Goal: Check status: Check status

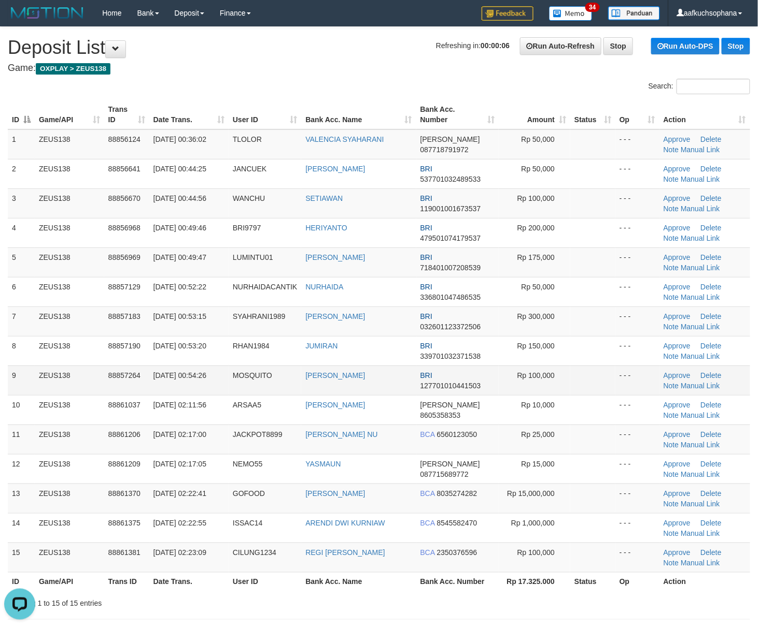
click at [515, 369] on td "Rp 100,000" at bounding box center [534, 381] width 72 height 30
click at [600, 376] on td at bounding box center [592, 381] width 45 height 30
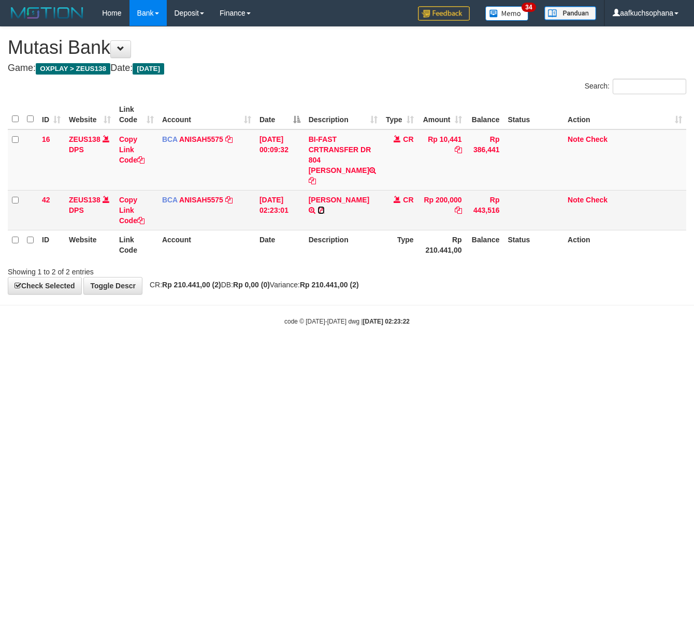
click at [325, 207] on icon at bounding box center [321, 210] width 7 height 7
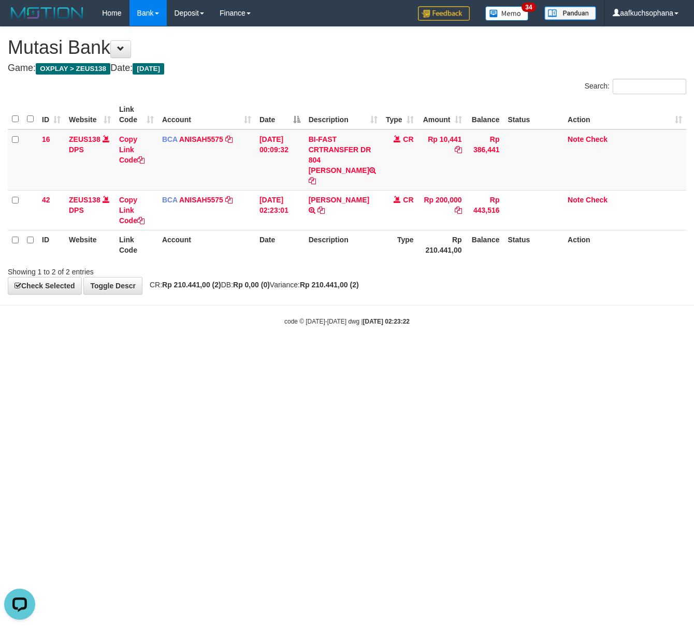
drag, startPoint x: 222, startPoint y: 448, endPoint x: 49, endPoint y: 420, distance: 175.8
click at [218, 352] on html "Toggle navigation Home Bank Account List Load By Website Group [OXPLAY] ZEUS138…" at bounding box center [347, 176] width 694 height 352
click at [146, 352] on html "Toggle navigation Home Bank Account List Load By Website Group [OXPLAY] ZEUS138…" at bounding box center [347, 176] width 694 height 352
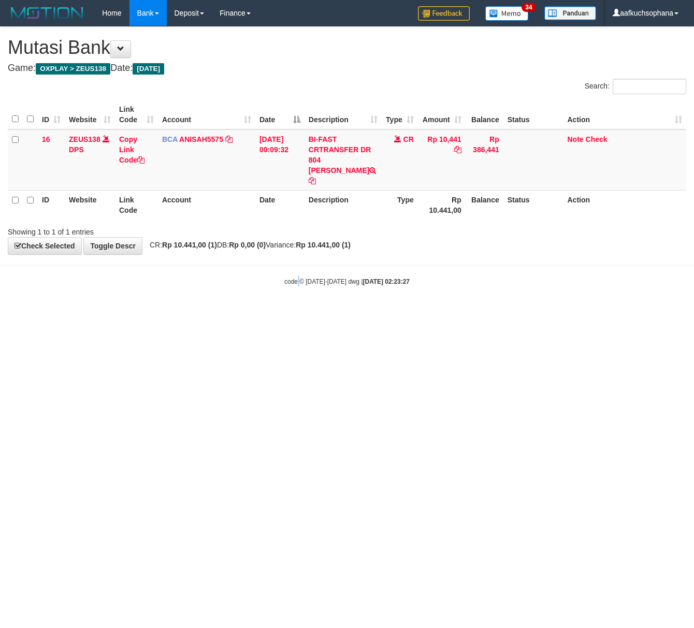
drag, startPoint x: 302, startPoint y: 432, endPoint x: 121, endPoint y: 423, distance: 181.0
click at [278, 312] on html "Toggle navigation Home Bank Account List Load By Website Group [OXPLAY] ZEUS138…" at bounding box center [347, 156] width 694 height 312
click at [212, 312] on html "Toggle navigation Home Bank Account List Load By Website Group [OXPLAY] ZEUS138…" at bounding box center [347, 156] width 694 height 312
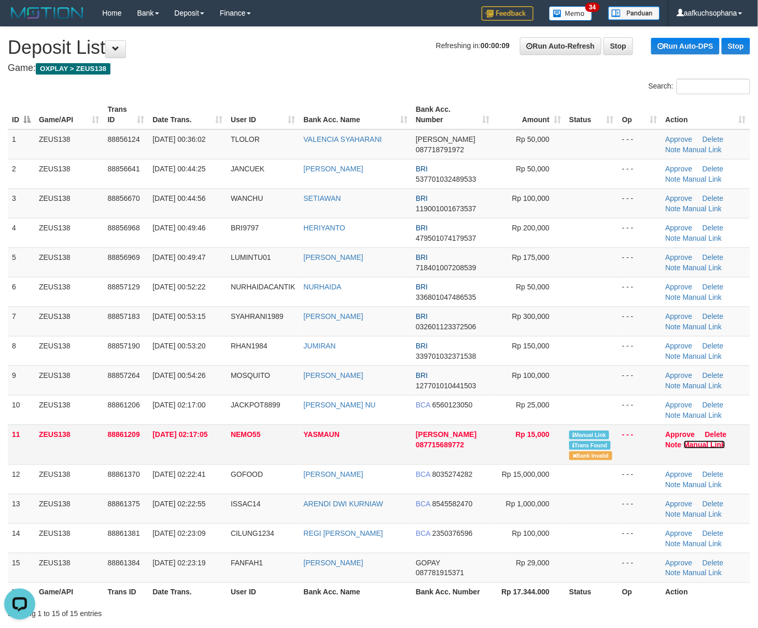
drag, startPoint x: 695, startPoint y: 447, endPoint x: 664, endPoint y: 432, distance: 34.5
click at [695, 447] on link "Manual Link" at bounding box center [704, 445] width 42 height 8
drag, startPoint x: 703, startPoint y: 446, endPoint x: 678, endPoint y: 384, distance: 67.0
click at [703, 446] on link "Manual Link" at bounding box center [704, 445] width 42 height 8
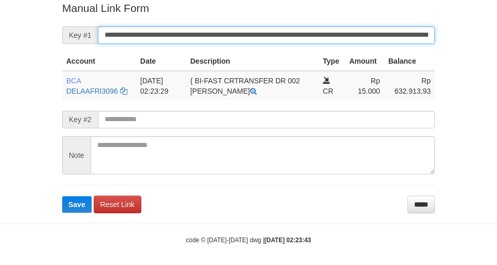
click at [62, 196] on button "Save" at bounding box center [77, 204] width 30 height 17
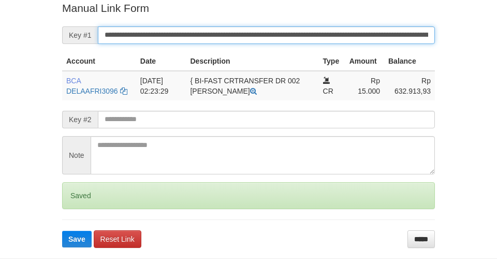
click at [62, 231] on button "Save" at bounding box center [77, 239] width 30 height 17
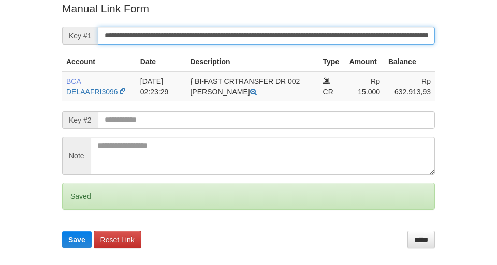
click at [62, 232] on button "Save" at bounding box center [77, 240] width 30 height 17
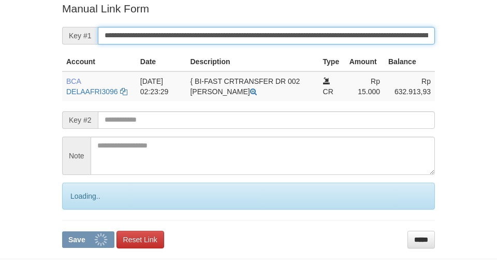
click at [62, 232] on button "Save" at bounding box center [88, 240] width 52 height 17
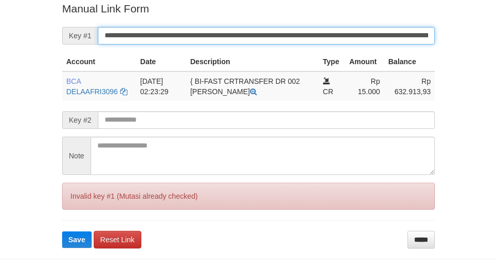
click at [62, 232] on button "Save" at bounding box center [77, 240] width 30 height 17
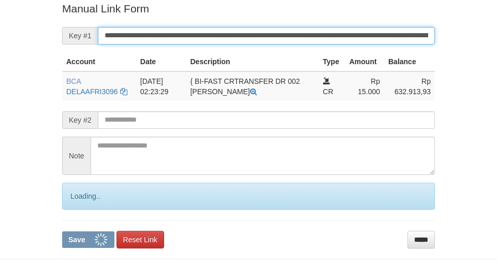
click at [255, 32] on input "**********" at bounding box center [266, 36] width 337 height 18
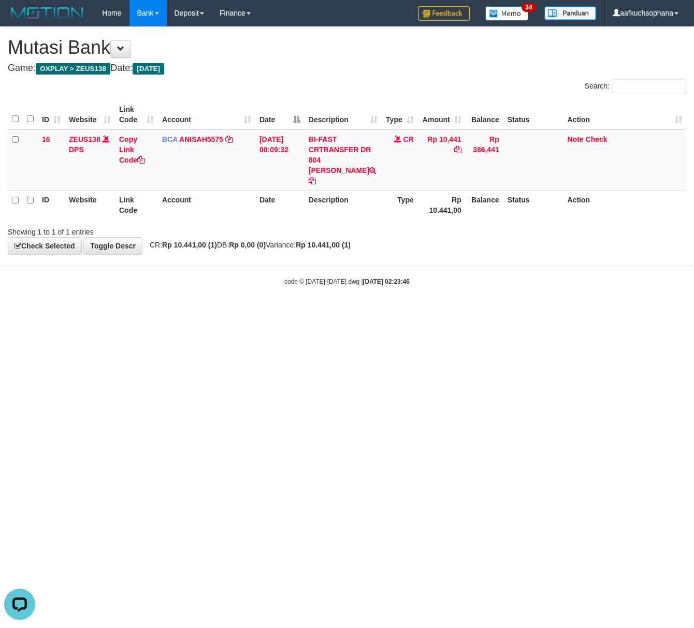
drag, startPoint x: 450, startPoint y: 301, endPoint x: 278, endPoint y: 340, distance: 176.6
click at [441, 303] on html "Toggle navigation Home Bank Account List Load By Website Group [OXPLAY] ZEUS138…" at bounding box center [347, 156] width 694 height 312
drag, startPoint x: 394, startPoint y: 388, endPoint x: 363, endPoint y: 382, distance: 32.2
click at [391, 312] on html "Toggle navigation Home Bank Account List Load By Website Group [OXPLAY] ZEUS138…" at bounding box center [347, 156] width 694 height 312
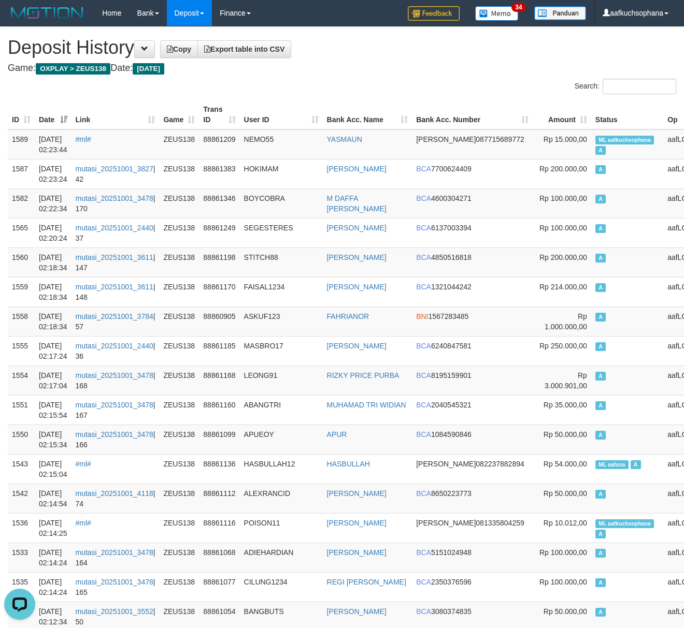
click at [406, 65] on h4 "Game: OXPLAY > ZEUS138 Date: Today" at bounding box center [342, 68] width 668 height 10
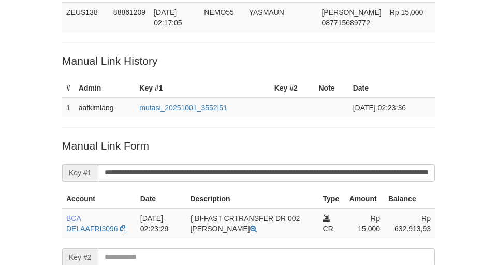
scroll to position [76, 0]
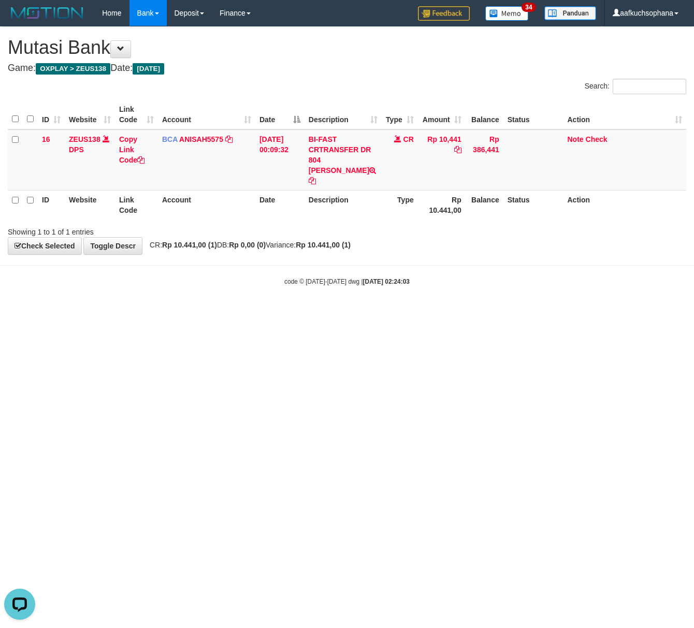
click at [280, 312] on html "Toggle navigation Home Bank Account List Load By Website Group [OXPLAY] ZEUS138…" at bounding box center [347, 156] width 694 height 312
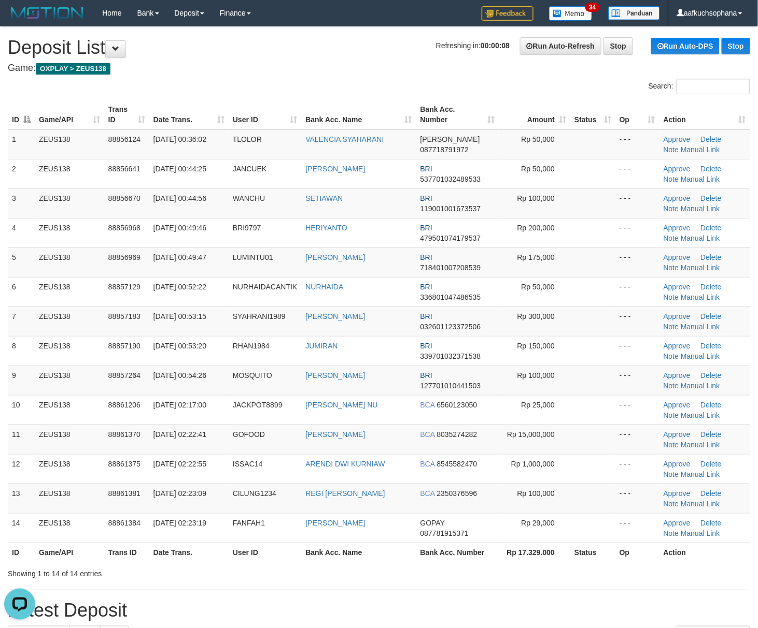
drag, startPoint x: 622, startPoint y: 456, endPoint x: 755, endPoint y: 427, distance: 135.8
click at [623, 456] on td "- - -" at bounding box center [637, 469] width 44 height 30
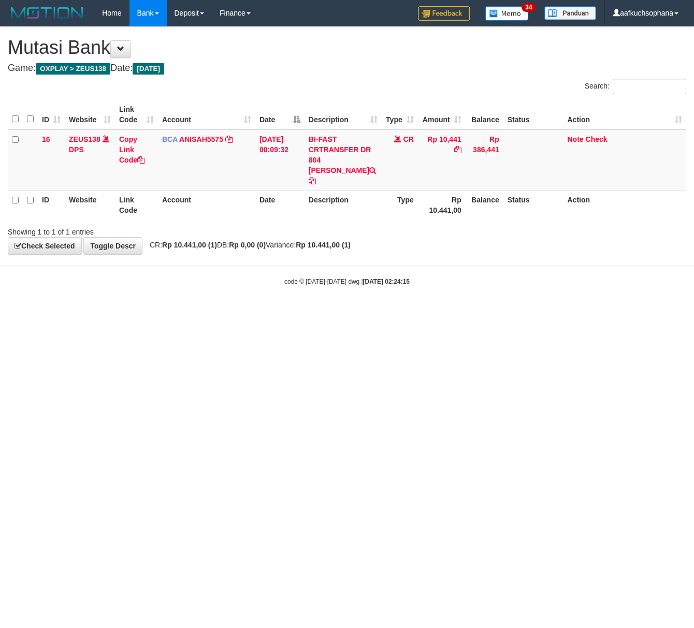
click at [160, 312] on html "Toggle navigation Home Bank Account List Load By Website Group [OXPLAY] ZEUS138…" at bounding box center [347, 156] width 694 height 312
click at [318, 312] on html "Toggle navigation Home Bank Account List Load By Website Group [OXPLAY] ZEUS138…" at bounding box center [347, 156] width 694 height 312
click at [309, 312] on html "Toggle navigation Home Bank Account List Load By Website Group [OXPLAY] ZEUS138…" at bounding box center [347, 156] width 694 height 312
click at [302, 312] on html "Toggle navigation Home Bank Account List Load By Website Group [OXPLAY] ZEUS138…" at bounding box center [347, 156] width 694 height 312
click at [309, 312] on html "Toggle navigation Home Bank Account List Load By Website Group [OXPLAY] ZEUS138…" at bounding box center [347, 156] width 694 height 312
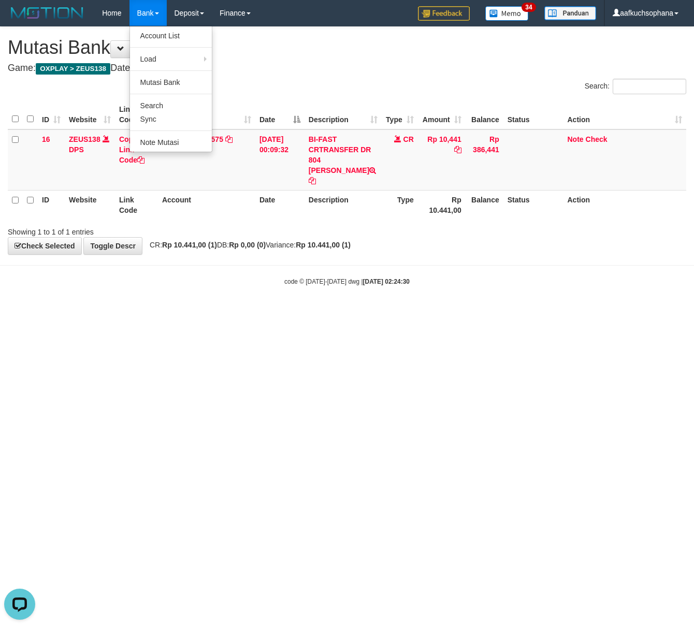
drag, startPoint x: 422, startPoint y: 434, endPoint x: 410, endPoint y: 434, distance: 11.4
click at [423, 312] on html "Toggle navigation Home Bank Account List Load By Website Group [OXPLAY] ZEUS138…" at bounding box center [347, 156] width 694 height 312
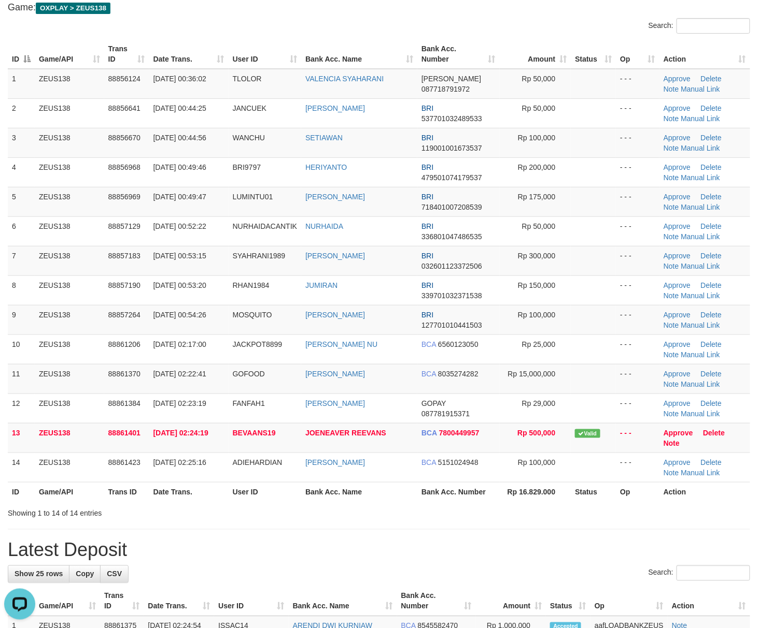
scroll to position [138, 0]
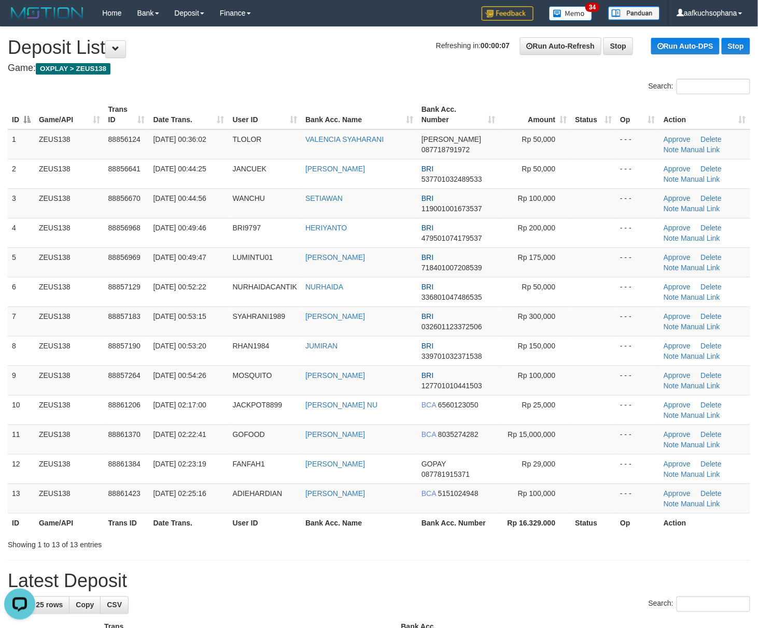
drag, startPoint x: 421, startPoint y: 540, endPoint x: 456, endPoint y: 527, distance: 37.4
click at [436, 534] on div "Search: ID Game/API Trans ID Date Trans. User ID Bank Acc. Name Bank Acc. Numbe…" at bounding box center [379, 315] width 742 height 472
drag, startPoint x: 481, startPoint y: 531, endPoint x: 764, endPoint y: 488, distance: 286.2
click at [481, 531] on th "Bank Acc. Number" at bounding box center [458, 522] width 82 height 19
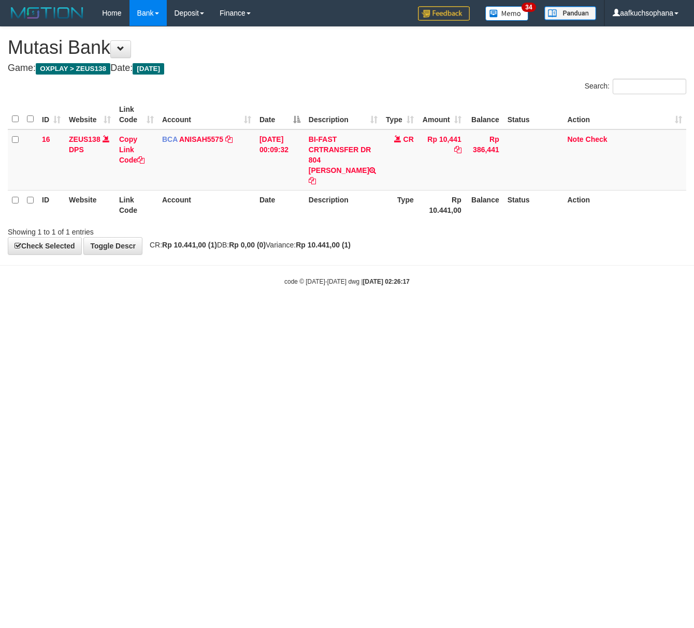
click at [203, 312] on html "Toggle navigation Home Bank Account List Load By Website Group [OXPLAY] ZEUS138…" at bounding box center [347, 156] width 694 height 312
drag, startPoint x: 195, startPoint y: 492, endPoint x: 191, endPoint y: 498, distance: 7.4
click at [191, 312] on html "Toggle navigation Home Bank Account List Load By Website Group [OXPLAY] ZEUS138…" at bounding box center [347, 156] width 694 height 312
click at [395, 312] on html "Toggle navigation Home Bank Account List Load By Website Group [OXPLAY] ZEUS138…" at bounding box center [347, 156] width 694 height 312
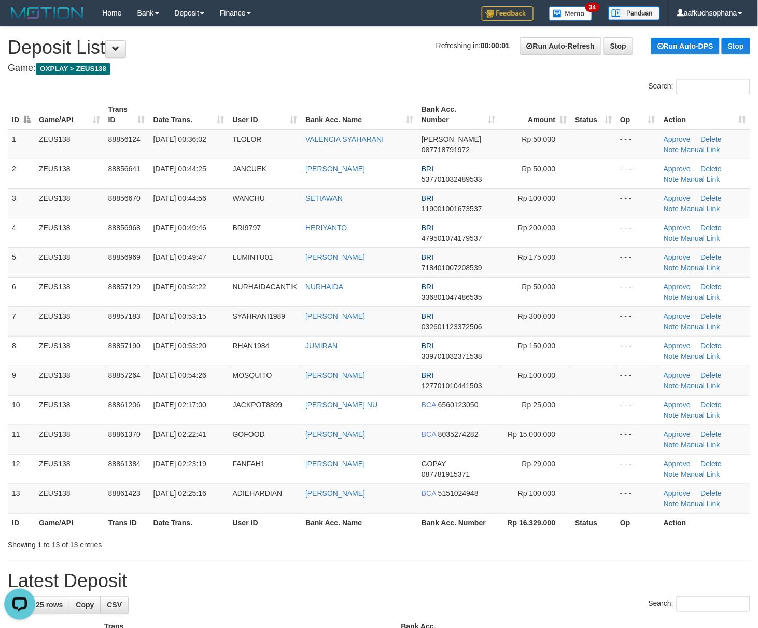
drag, startPoint x: 433, startPoint y: 523, endPoint x: 499, endPoint y: 521, distance: 66.4
click at [461, 524] on th "Bank Acc. Number" at bounding box center [458, 522] width 82 height 19
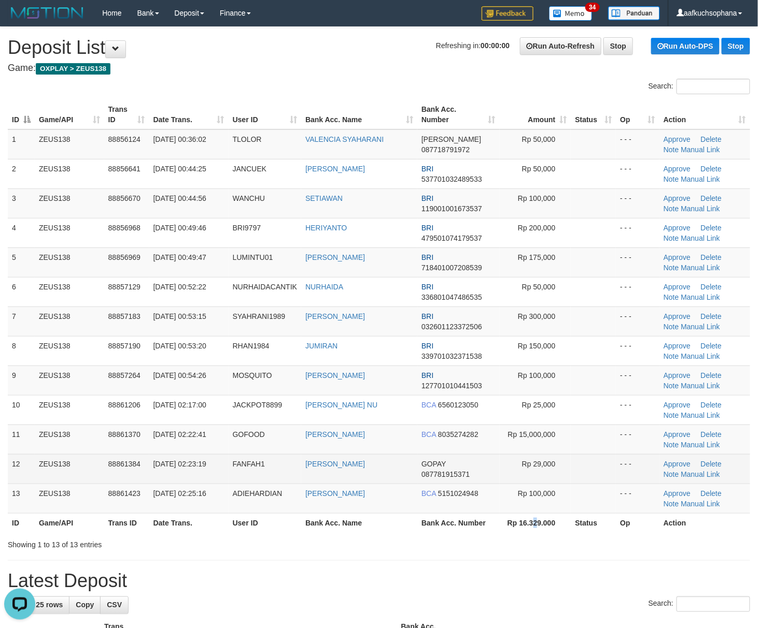
click at [558, 529] on th "Rp 16.329.000" at bounding box center [535, 522] width 72 height 19
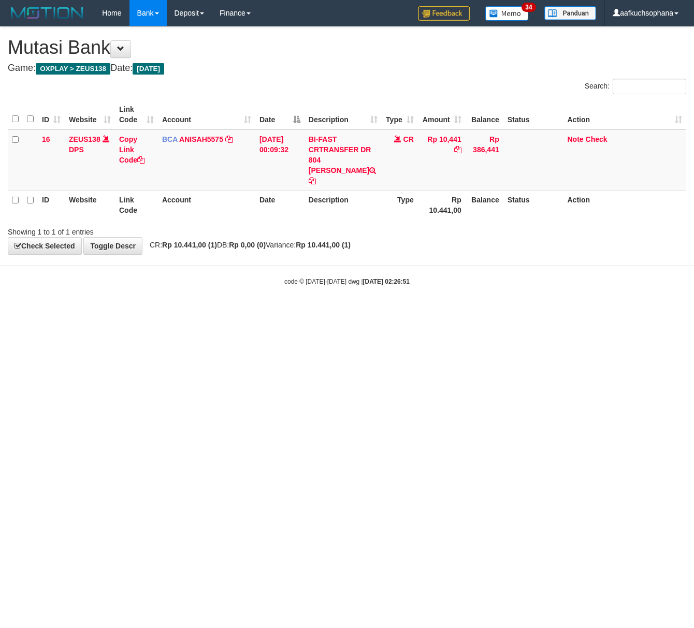
click at [228, 312] on html "Toggle navigation Home Bank Account List Load By Website Group [OXPLAY] ZEUS138…" at bounding box center [347, 156] width 694 height 312
drag, startPoint x: 293, startPoint y: 360, endPoint x: 314, endPoint y: 360, distance: 21.2
click at [293, 312] on html "Toggle navigation Home Bank Account List Load By Website Group [OXPLAY] ZEUS138…" at bounding box center [347, 156] width 694 height 312
drag, startPoint x: 335, startPoint y: 365, endPoint x: 448, endPoint y: 352, distance: 113.6
click at [342, 312] on html "Toggle navigation Home Bank Account List Load By Website Group [OXPLAY] ZEUS138…" at bounding box center [347, 156] width 694 height 312
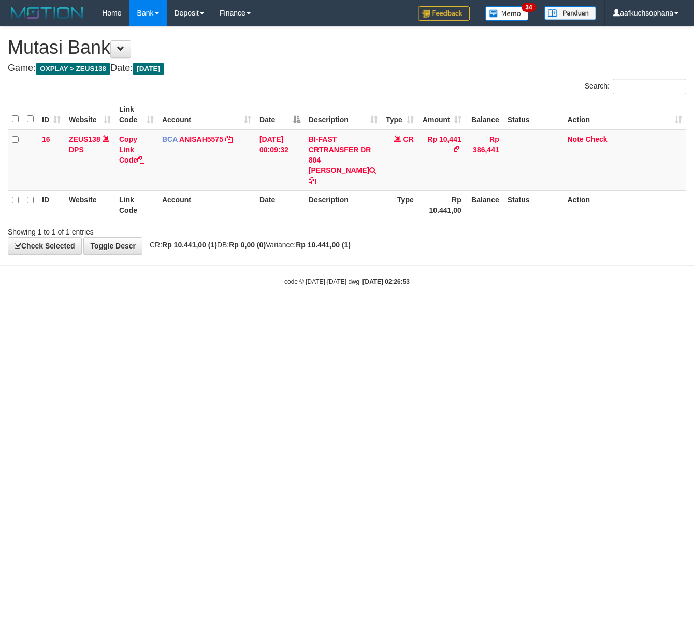
drag, startPoint x: 232, startPoint y: 461, endPoint x: 239, endPoint y: 463, distance: 6.9
click at [237, 312] on html "Toggle navigation Home Bank Account List Load By Website Group [OXPLAY] ZEUS138…" at bounding box center [347, 156] width 694 height 312
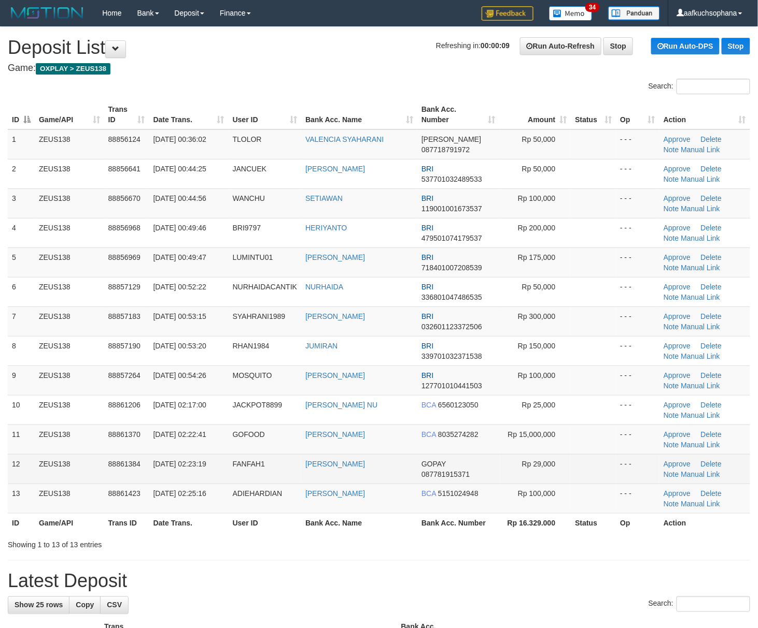
drag, startPoint x: 427, startPoint y: 537, endPoint x: 733, endPoint y: 467, distance: 313.5
click at [446, 535] on div "ID Game/API Trans ID Date Trans. User ID Bank Acc. Name Bank Acc. Number Amount…" at bounding box center [379, 316] width 758 height 439
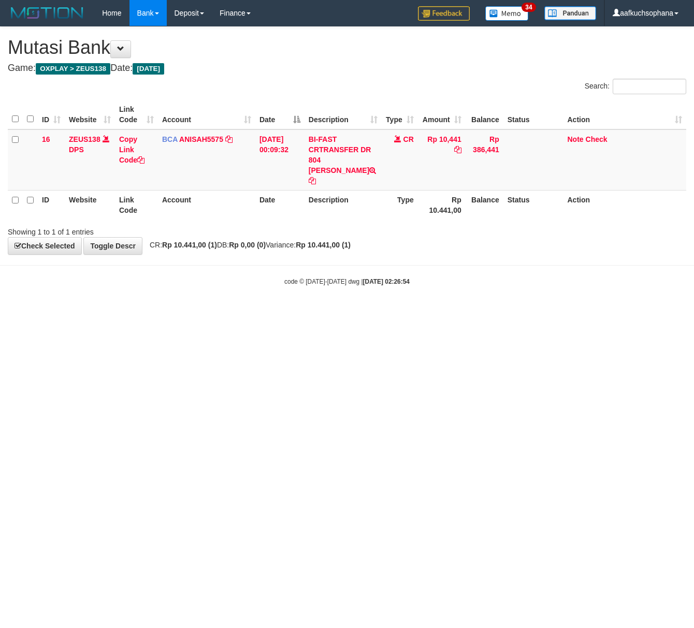
drag, startPoint x: 206, startPoint y: 447, endPoint x: 213, endPoint y: 446, distance: 7.8
click at [212, 312] on html "Toggle navigation Home Bank Account List Load By Website Group [OXPLAY] ZEUS138…" at bounding box center [347, 156] width 694 height 312
drag, startPoint x: 228, startPoint y: 430, endPoint x: 233, endPoint y: 436, distance: 7.4
click at [233, 312] on html "Toggle navigation Home Bank Account List Load By Website Group [OXPLAY] ZEUS138…" at bounding box center [347, 156] width 694 height 312
drag, startPoint x: 256, startPoint y: 474, endPoint x: 297, endPoint y: 480, distance: 41.4
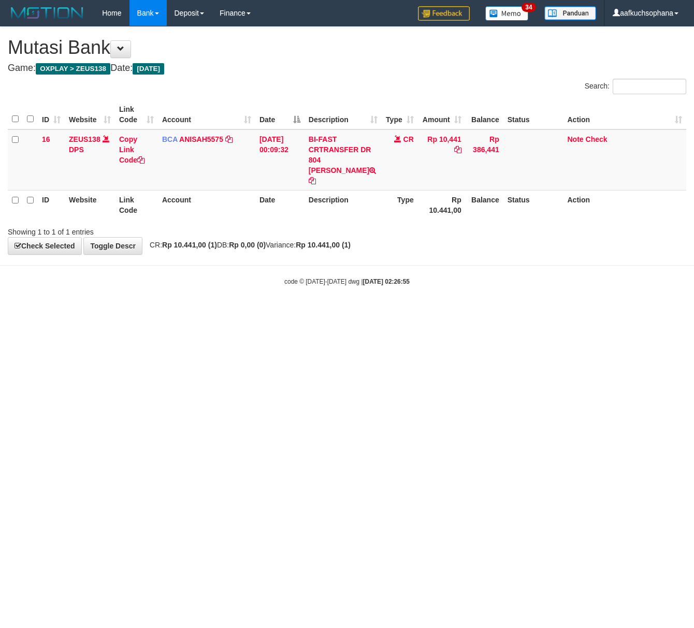
click at [265, 312] on html "Toggle navigation Home Bank Account List Load By Website Group [OXPLAY] ZEUS138…" at bounding box center [347, 156] width 694 height 312
drag, startPoint x: 504, startPoint y: 434, endPoint x: 163, endPoint y: 463, distance: 342.1
click at [494, 312] on html "Toggle navigation Home Bank Account List Load By Website Group [OXPLAY] ZEUS138…" at bounding box center [347, 156] width 694 height 312
click at [355, 312] on html "Toggle navigation Home Bank Account List Load By Website Group [OXPLAY] ZEUS138…" at bounding box center [347, 156] width 694 height 312
drag, startPoint x: 339, startPoint y: 450, endPoint x: 119, endPoint y: 380, distance: 230.4
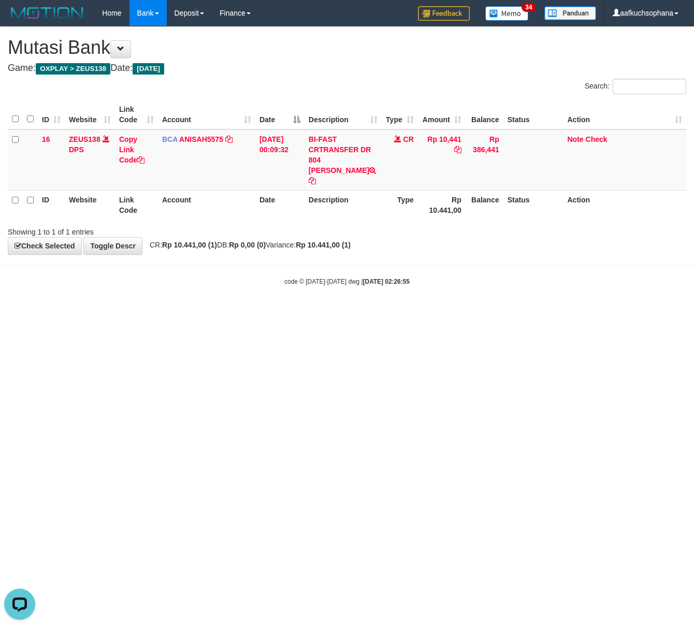
click at [340, 312] on html "Toggle navigation Home Bank Account List Load By Website Group [OXPLAY] ZEUS138…" at bounding box center [347, 156] width 694 height 312
click at [179, 312] on html "Toggle navigation Home Bank Account List Load By Website Group [OXPLAY] ZEUS138…" at bounding box center [347, 156] width 694 height 312
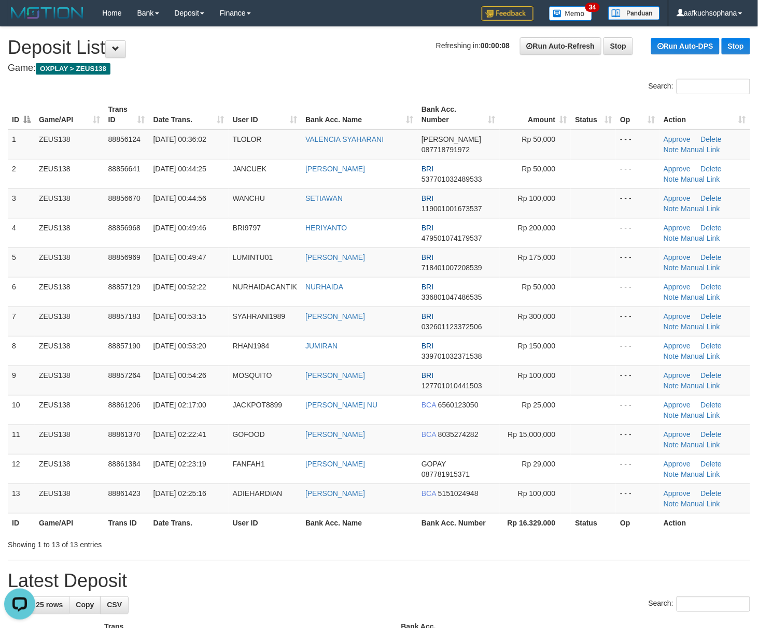
click at [687, 527] on th "Action" at bounding box center [704, 522] width 91 height 19
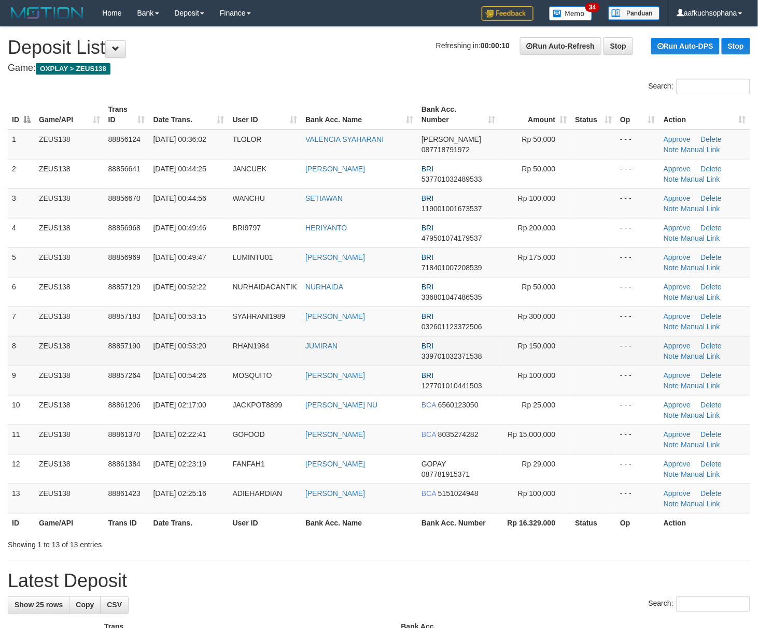
click at [590, 344] on td at bounding box center [592, 351] width 45 height 30
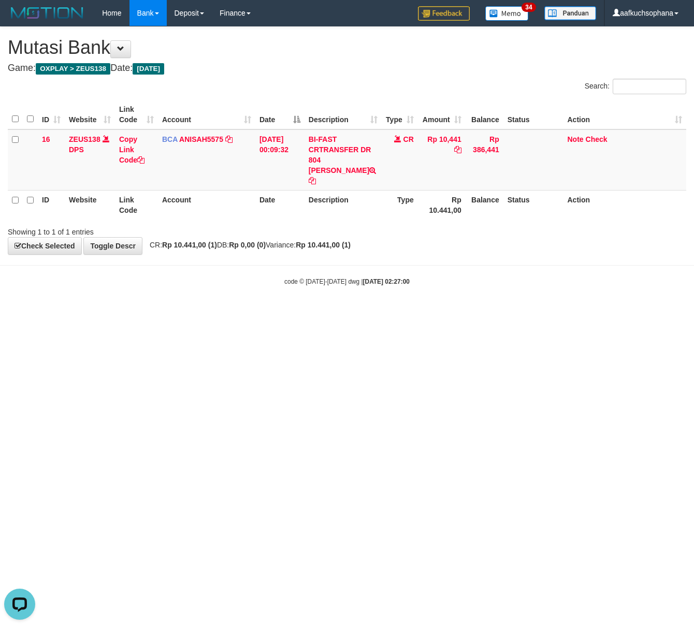
click at [309, 312] on html "Toggle navigation Home Bank Account List Load By Website Group [OXPLAY] ZEUS138…" at bounding box center [347, 156] width 694 height 312
drag, startPoint x: 309, startPoint y: 413, endPoint x: 210, endPoint y: 359, distance: 113.4
click at [311, 312] on html "Toggle navigation Home Bank Account List Load By Website Group [OXPLAY] ZEUS138…" at bounding box center [347, 156] width 694 height 312
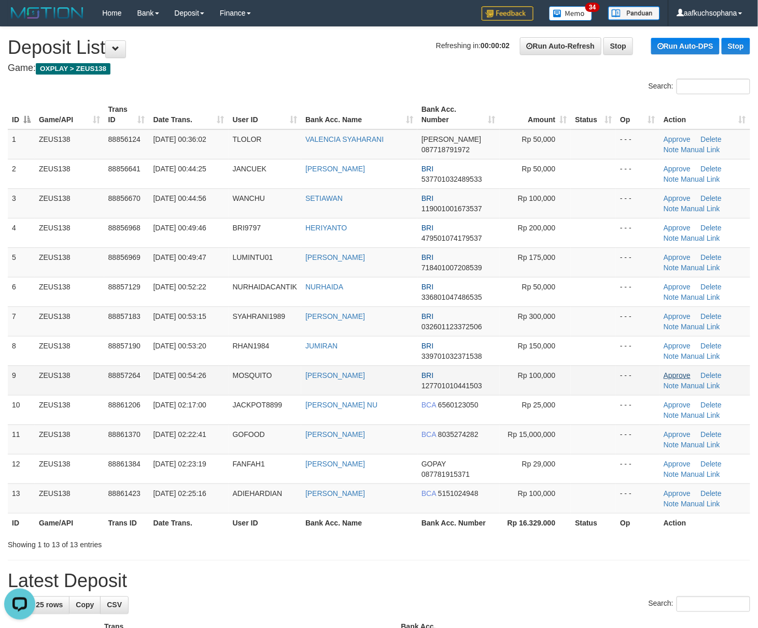
click at [589, 352] on td at bounding box center [592, 351] width 45 height 30
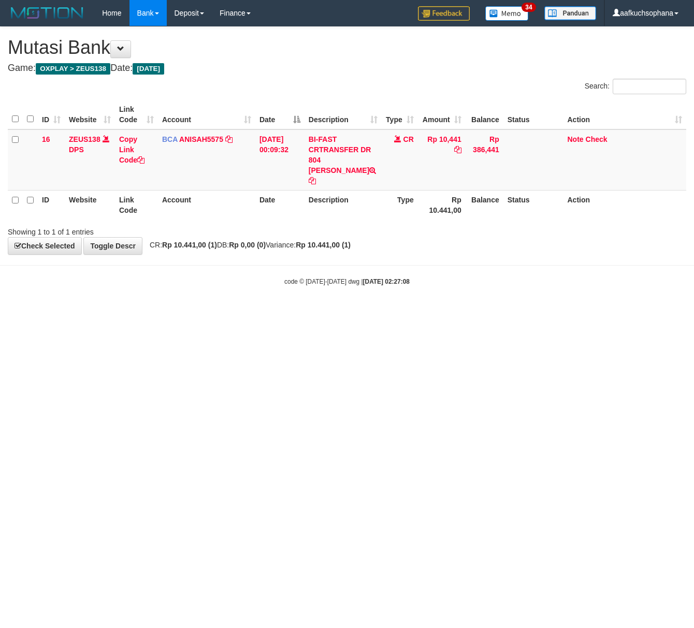
click at [247, 312] on html "Toggle navigation Home Bank Account List Load By Website Group [OXPLAY] ZEUS138…" at bounding box center [347, 156] width 694 height 312
drag, startPoint x: 252, startPoint y: 412, endPoint x: 272, endPoint y: 417, distance: 20.2
click at [255, 312] on html "Toggle navigation Home Bank Account List Load By Website Group [OXPLAY] ZEUS138…" at bounding box center [347, 156] width 694 height 312
drag, startPoint x: 289, startPoint y: 409, endPoint x: 294, endPoint y: 417, distance: 9.3
click at [294, 312] on html "Toggle navigation Home Bank Account List Load By Website Group [OXPLAY] ZEUS138…" at bounding box center [347, 156] width 694 height 312
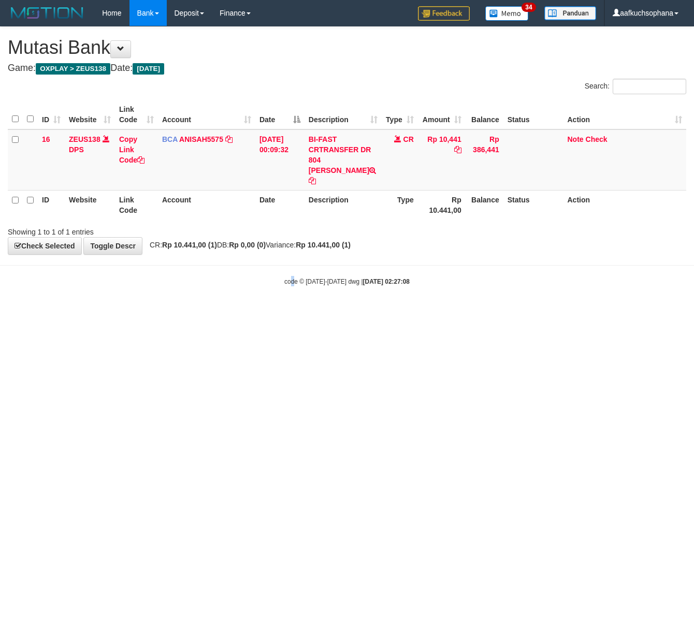
click at [295, 312] on html "Toggle navigation Home Bank Account List Load By Website Group [OXPLAY] ZEUS138…" at bounding box center [347, 156] width 694 height 312
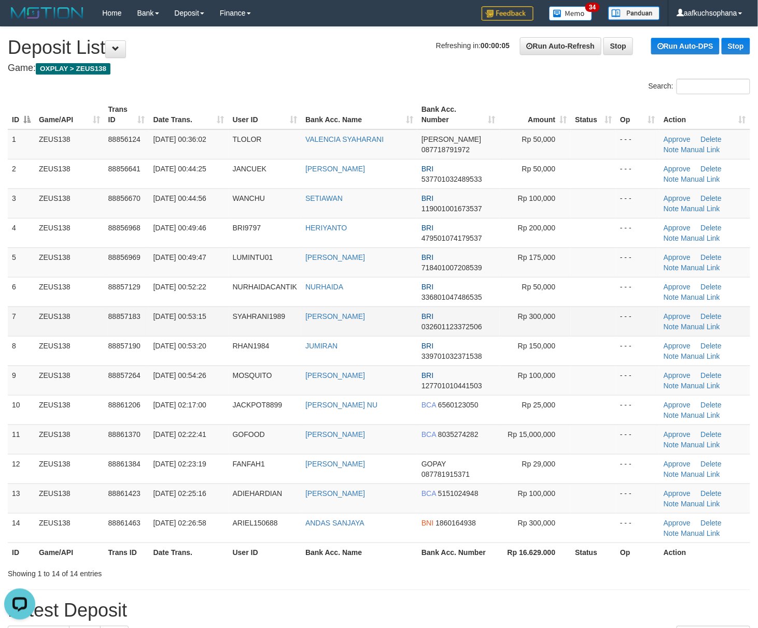
drag, startPoint x: 598, startPoint y: 313, endPoint x: 612, endPoint y: 318, distance: 14.7
click at [610, 318] on td at bounding box center [592, 322] width 45 height 30
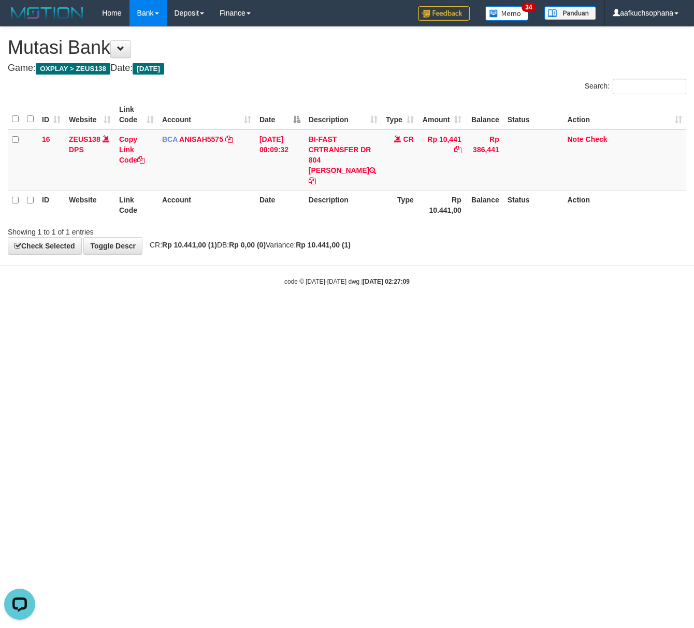
click at [326, 312] on html "Toggle navigation Home Bank Account List Load By Website Group [OXPLAY] ZEUS138…" at bounding box center [347, 156] width 694 height 312
click at [328, 312] on html "Toggle navigation Home Bank Account List Load By Website Group [OXPLAY] ZEUS138…" at bounding box center [347, 156] width 694 height 312
click at [260, 312] on html "Toggle navigation Home Bank Account List Load By Website Group [OXPLAY] ZEUS138…" at bounding box center [347, 156] width 694 height 312
click at [259, 312] on html "Toggle navigation Home Bank Account List Load By Website Group [OXPLAY] ZEUS138…" at bounding box center [347, 156] width 694 height 312
click at [304, 312] on html "Toggle navigation Home Bank Account List Load By Website Group [OXPLAY] ZEUS138…" at bounding box center [347, 156] width 694 height 312
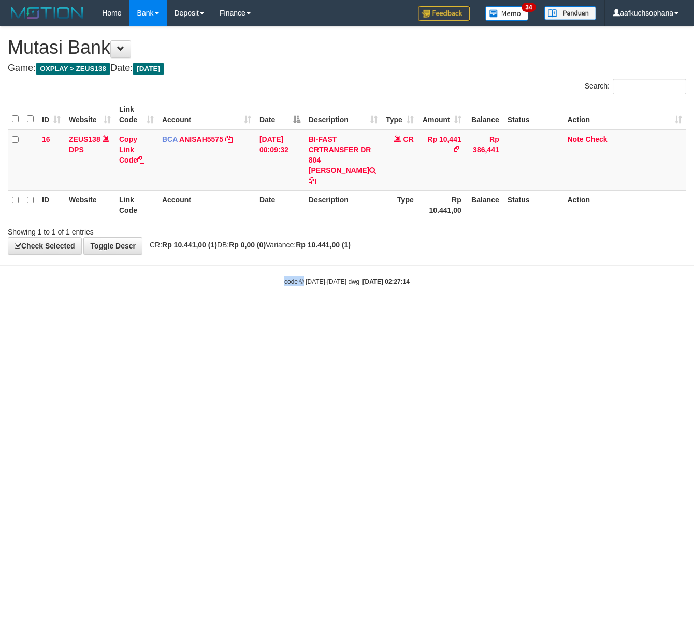
click at [303, 312] on html "Toggle navigation Home Bank Account List Load By Website Group [OXPLAY] ZEUS138…" at bounding box center [347, 156] width 694 height 312
click at [304, 312] on html "Toggle navigation Home Bank Account List Load By Website Group [OXPLAY] ZEUS138…" at bounding box center [347, 156] width 694 height 312
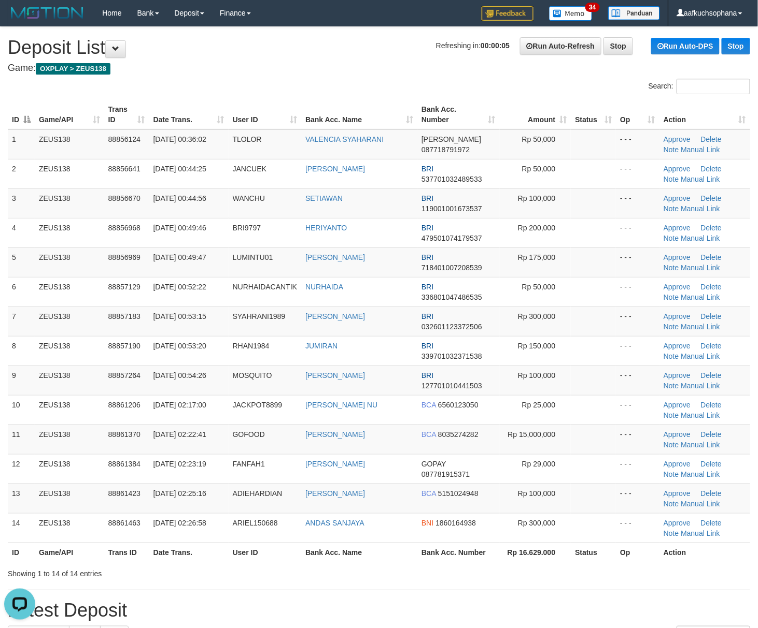
drag, startPoint x: 585, startPoint y: 485, endPoint x: 767, endPoint y: 493, distance: 181.5
click at [595, 485] on tbody "1 ZEUS138 88856124 01/10/2025 00:36:02 TLOLOR VALENCIA SYAHARANI DANA 087718791…" at bounding box center [379, 337] width 742 height 414
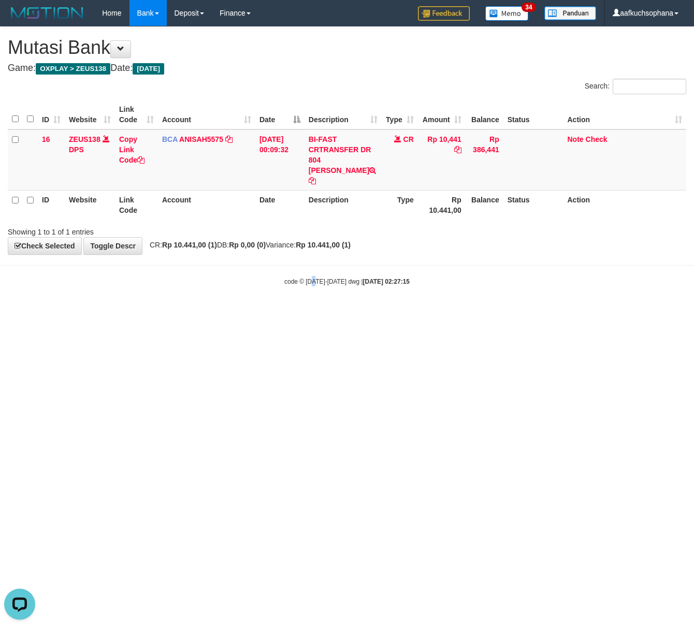
drag, startPoint x: 314, startPoint y: 357, endPoint x: 305, endPoint y: 364, distance: 11.5
click at [311, 312] on html "Toggle navigation Home Bank Account List Load By Website Group [OXPLAY] ZEUS138…" at bounding box center [347, 156] width 694 height 312
drag, startPoint x: 305, startPoint y: 364, endPoint x: 117, endPoint y: 378, distance: 188.6
click at [297, 312] on html "Toggle navigation Home Bank Account List Load By Website Group [OXPLAY] ZEUS138…" at bounding box center [347, 156] width 694 height 312
click at [295, 312] on html "Toggle navigation Home Bank Account List Load By Website Group [OXPLAY] ZEUS138…" at bounding box center [347, 156] width 694 height 312
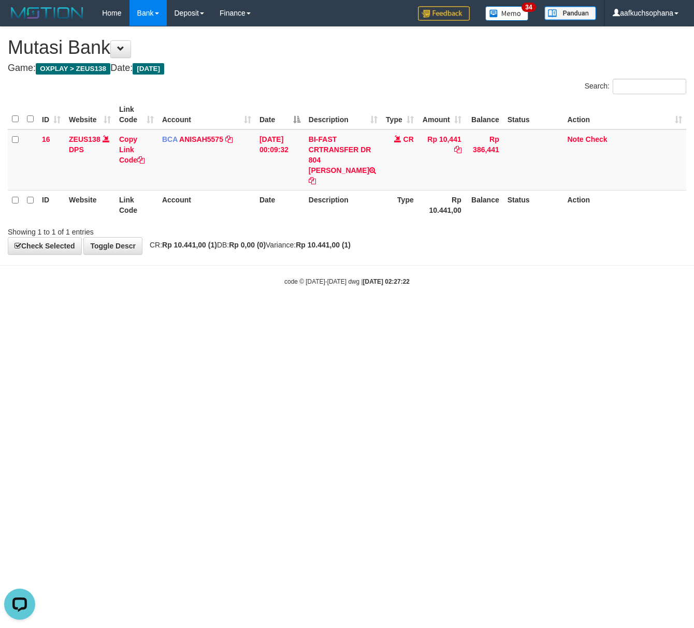
drag, startPoint x: 203, startPoint y: 269, endPoint x: 248, endPoint y: 336, distance: 80.3
click at [221, 280] on body "Toggle navigation Home Bank Account List Load By Website Group [OXPLAY] ZEUS138…" at bounding box center [347, 156] width 694 height 312
click at [278, 312] on html "Toggle navigation Home Bank Account List Load By Website Group [OXPLAY] ZEUS138…" at bounding box center [347, 156] width 694 height 312
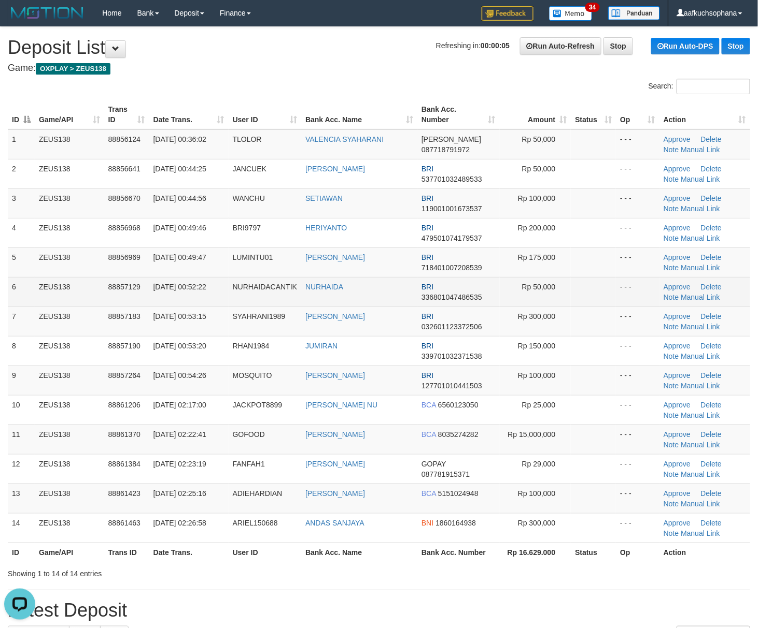
click at [596, 298] on td at bounding box center [592, 292] width 45 height 30
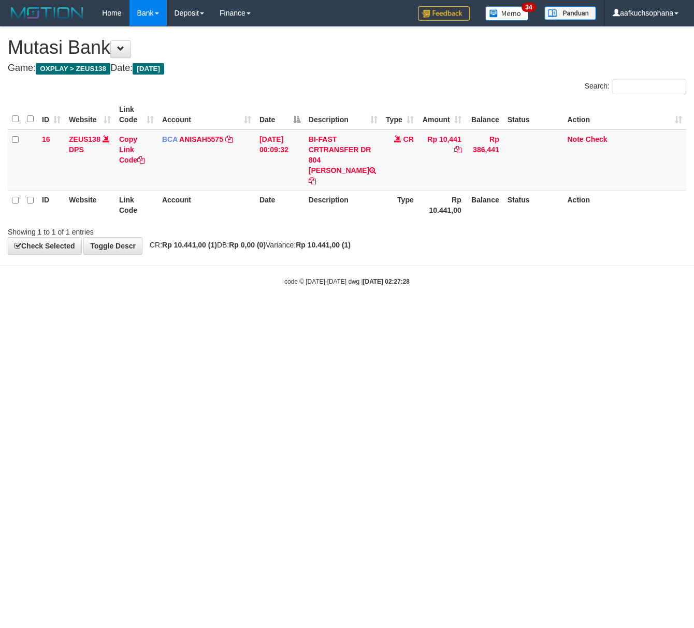
click at [169, 312] on html "Toggle navigation Home Bank Account List Load By Website Group [OXPLAY] ZEUS138…" at bounding box center [347, 156] width 694 height 312
click at [191, 312] on html "Toggle navigation Home Bank Account List Load By Website Group [OXPLAY] ZEUS138…" at bounding box center [347, 156] width 694 height 312
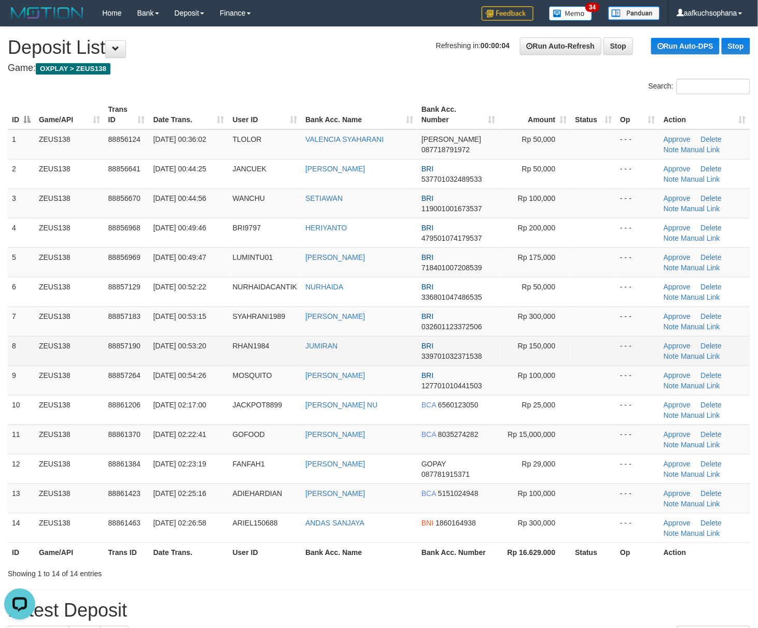
click at [569, 358] on td "Rp 150,000" at bounding box center [535, 351] width 72 height 30
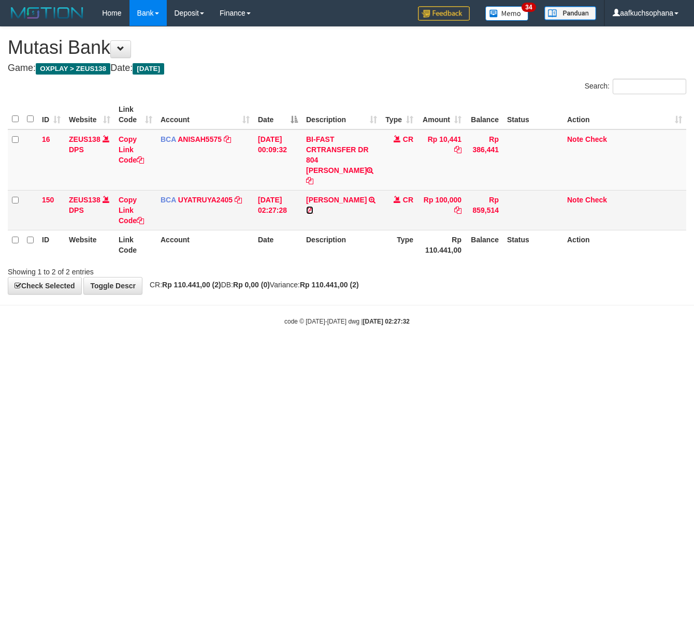
click at [312, 210] on icon at bounding box center [309, 210] width 7 height 7
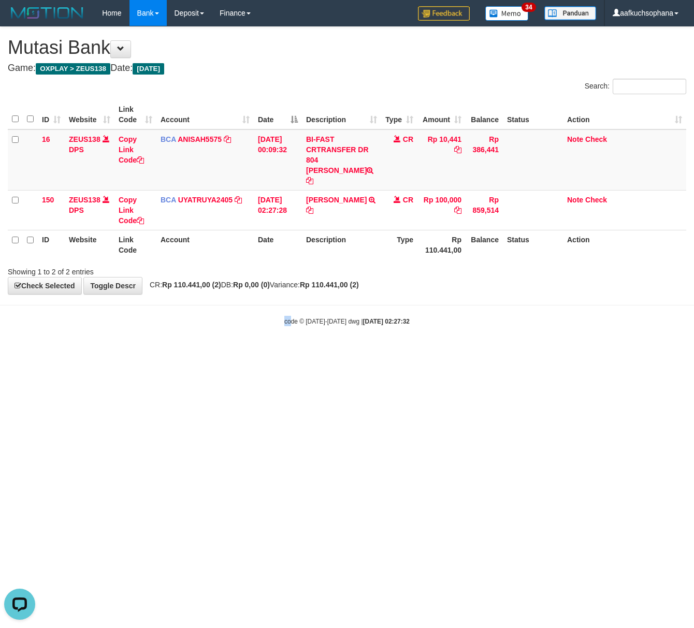
click at [292, 352] on html "Toggle navigation Home Bank Account List Load By Website Group [OXPLAY] ZEUS138…" at bounding box center [347, 176] width 694 height 352
click at [417, 352] on html "Toggle navigation Home Bank Account List Load By Website Group [OXPLAY] ZEUS138…" at bounding box center [347, 176] width 694 height 352
drag, startPoint x: 405, startPoint y: 407, endPoint x: 139, endPoint y: 381, distance: 267.0
click at [384, 352] on html "Toggle navigation Home Bank Account List Load By Website Group [OXPLAY] ZEUS138…" at bounding box center [347, 176] width 694 height 352
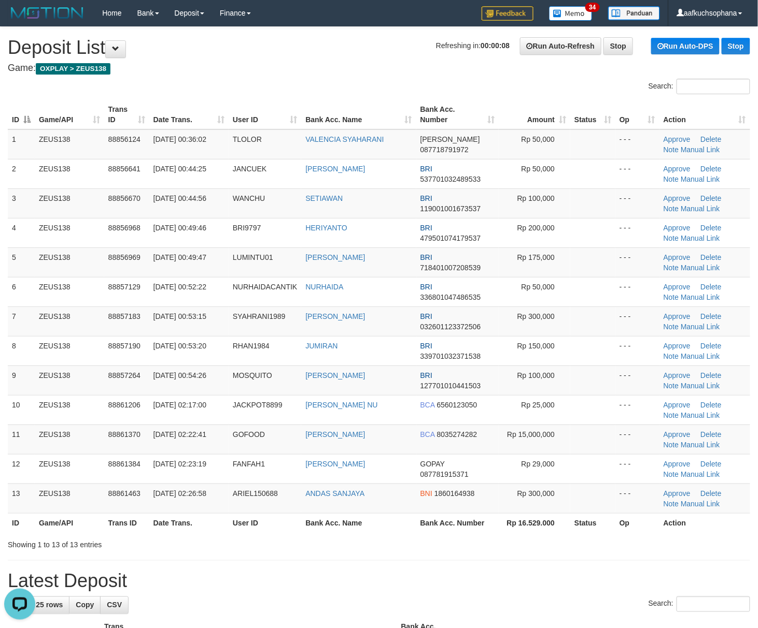
click at [544, 549] on div "Showing 1 to 13 of 13 entries" at bounding box center [379, 543] width 758 height 15
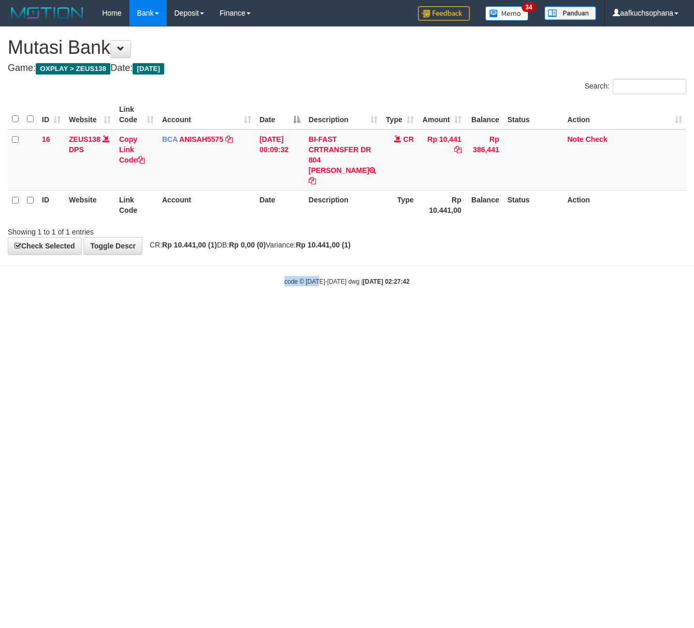
click at [320, 312] on html "Toggle navigation Home Bank Account List Load By Website Group [OXPLAY] ZEUS138…" at bounding box center [347, 156] width 694 height 312
drag, startPoint x: 339, startPoint y: 423, endPoint x: 5, endPoint y: 367, distance: 338.3
click at [326, 312] on html "Toggle navigation Home Bank Account List Load By Website Group [OXPLAY] ZEUS138…" at bounding box center [347, 156] width 694 height 312
click at [376, 312] on html "Toggle navigation Home Bank Account List Load By Website Group [OXPLAY] ZEUS138…" at bounding box center [347, 156] width 694 height 312
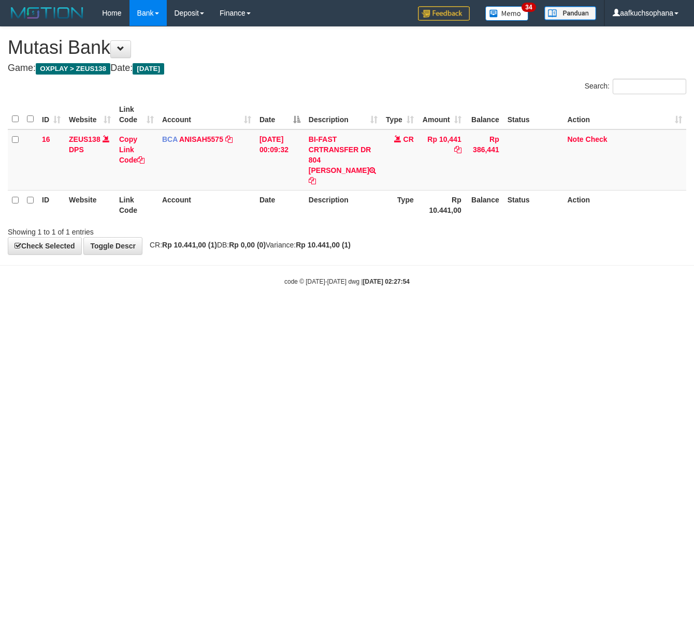
click at [317, 312] on html "Toggle navigation Home Bank Account List Load By Website Group [OXPLAY] ZEUS138…" at bounding box center [347, 156] width 694 height 312
click at [305, 312] on html "Toggle navigation Home Bank Account List Load By Website Group [OXPLAY] ZEUS138…" at bounding box center [347, 156] width 694 height 312
click at [285, 312] on html "Toggle navigation Home Bank Account List Load By Website Group [OXPLAY] ZEUS138…" at bounding box center [347, 156] width 694 height 312
click at [326, 312] on html "Toggle navigation Home Bank Account List Load By Website Group [OXPLAY] ZEUS138…" at bounding box center [347, 156] width 694 height 312
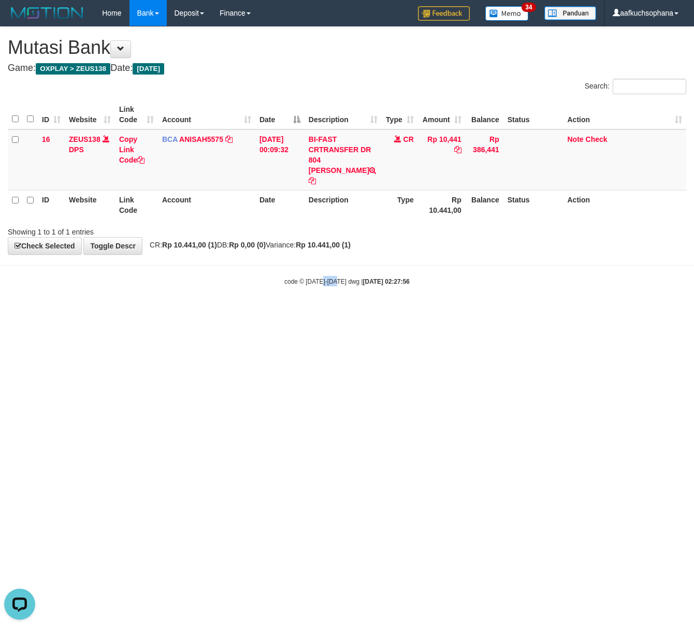
click at [336, 312] on html "Toggle navigation Home Bank Account List Load By Website Group [OXPLAY] ZEUS138…" at bounding box center [347, 156] width 694 height 312
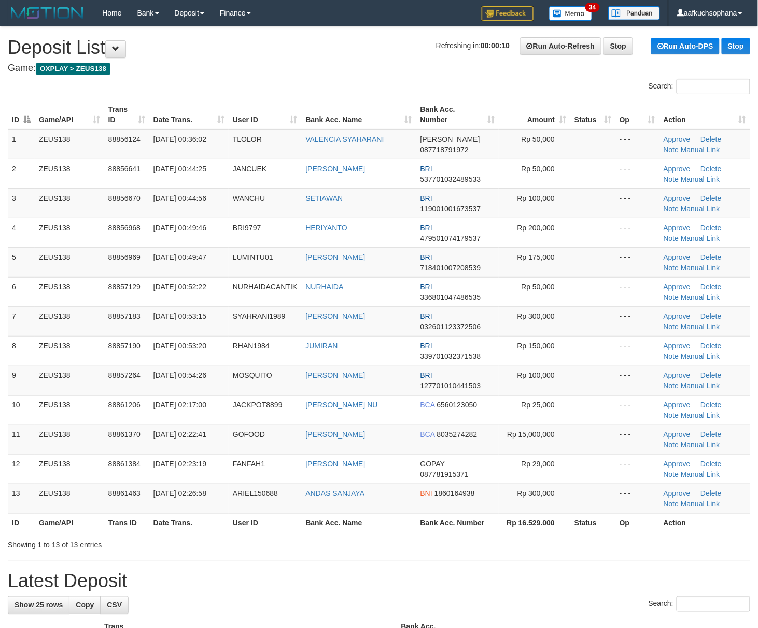
click at [583, 535] on div "ID Game/API Trans ID Date Trans. User ID Bank Acc. Name Bank Acc. Number Amount…" at bounding box center [379, 316] width 758 height 439
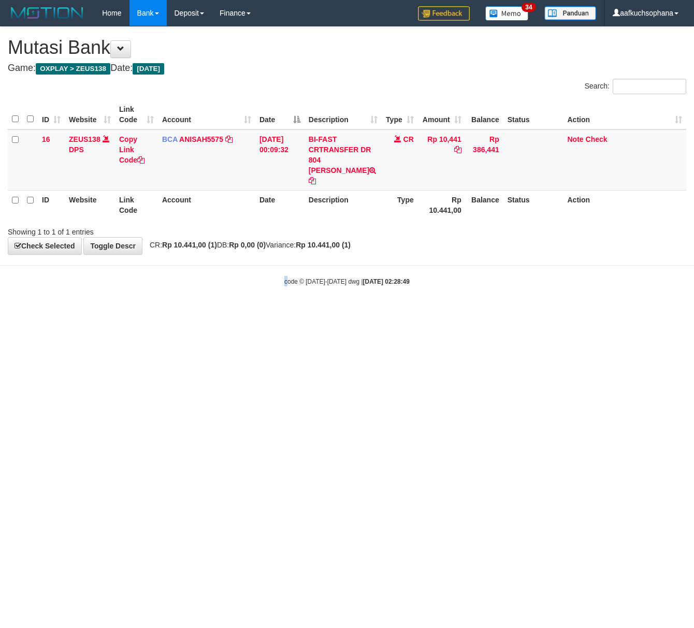
click at [289, 312] on html "Toggle navigation Home Bank Account List Load By Website Group [OXPLAY] ZEUS138…" at bounding box center [347, 156] width 694 height 312
click at [241, 312] on html "Toggle navigation Home Bank Account List Load By Website Group [OXPLAY] ZEUS138…" at bounding box center [347, 156] width 694 height 312
drag, startPoint x: 468, startPoint y: 466, endPoint x: 433, endPoint y: 467, distance: 35.2
click at [464, 312] on html "Toggle navigation Home Bank Account List Load By Website Group [OXPLAY] ZEUS138…" at bounding box center [347, 156] width 694 height 312
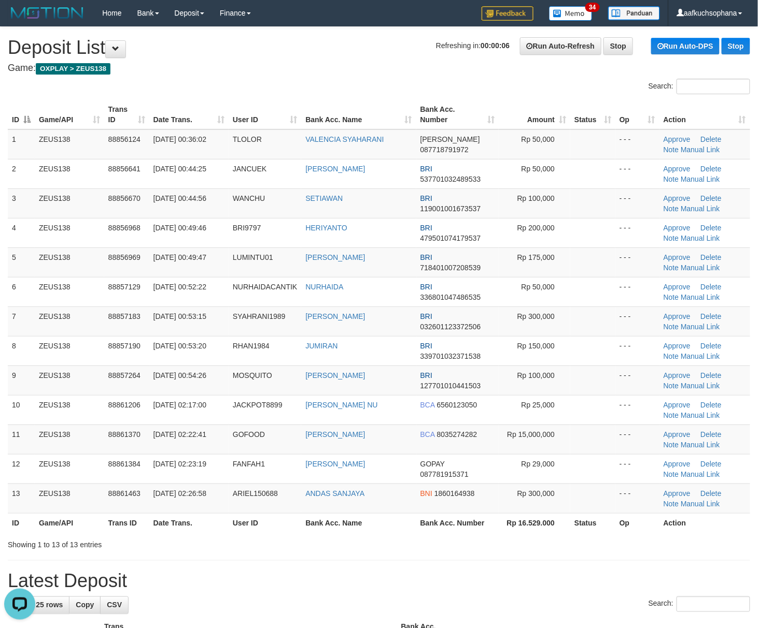
drag, startPoint x: 583, startPoint y: 533, endPoint x: 602, endPoint y: 527, distance: 19.0
click at [587, 533] on th "Status" at bounding box center [592, 522] width 45 height 19
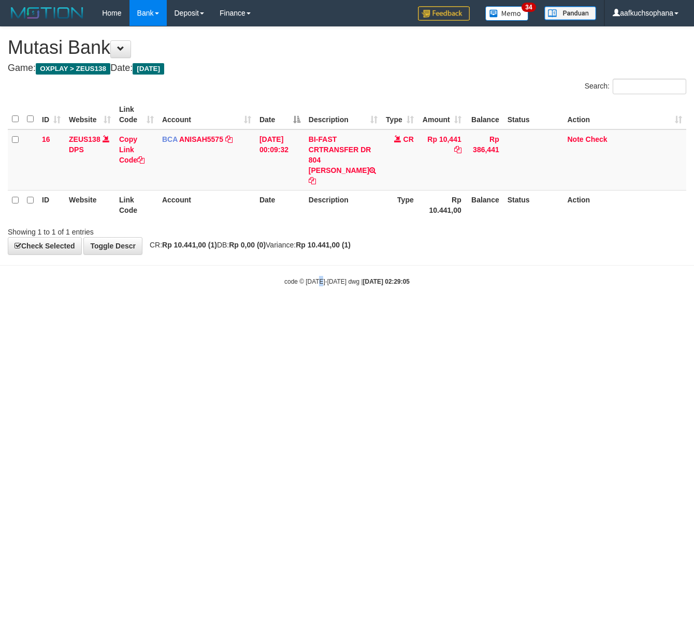
drag, startPoint x: 321, startPoint y: 440, endPoint x: 289, endPoint y: 438, distance: 32.7
click at [318, 312] on html "Toggle navigation Home Bank Account List Load By Website Group [OXPLAY] ZEUS138…" at bounding box center [347, 156] width 694 height 312
click at [98, 312] on html "Toggle navigation Home Bank Account List Load By Website Group [OXPLAY] ZEUS138…" at bounding box center [347, 156] width 694 height 312
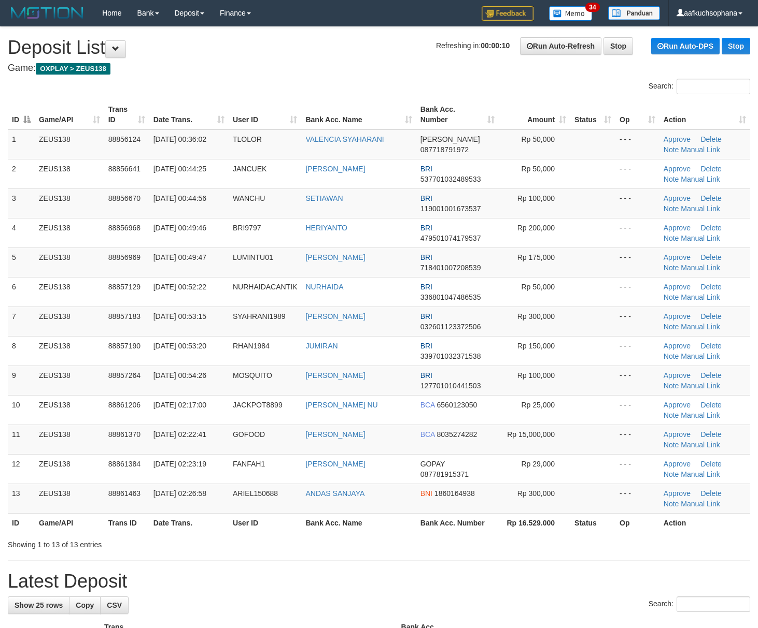
click at [613, 359] on td at bounding box center [592, 351] width 45 height 30
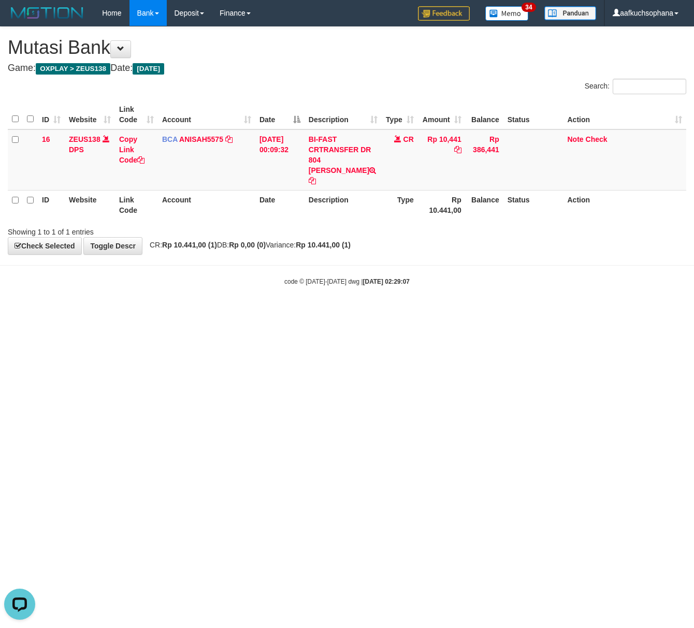
click at [229, 312] on html "Toggle navigation Home Bank Account List Load By Website Group [OXPLAY] ZEUS138…" at bounding box center [347, 156] width 694 height 312
click at [243, 312] on html "Toggle navigation Home Bank Account List Load By Website Group [OXPLAY] ZEUS138…" at bounding box center [347, 156] width 694 height 312
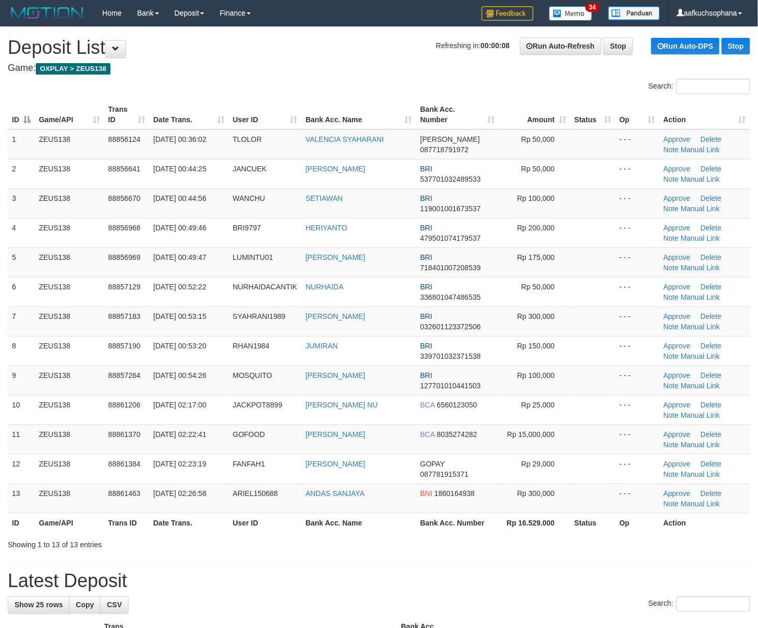
drag, startPoint x: 573, startPoint y: 535, endPoint x: 757, endPoint y: 482, distance: 191.4
click at [579, 534] on div "ID Game/API Trans ID Date Trans. User ID Bank Acc. Name Bank Acc. Number Amount…" at bounding box center [379, 316] width 758 height 439
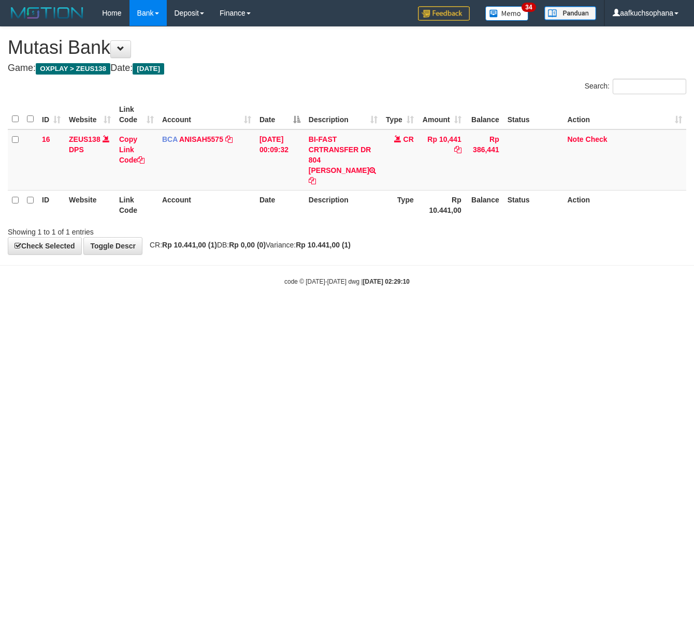
click at [177, 312] on html "Toggle navigation Home Bank Account List Load By Website Group [OXPLAY] ZEUS138…" at bounding box center [347, 156] width 694 height 312
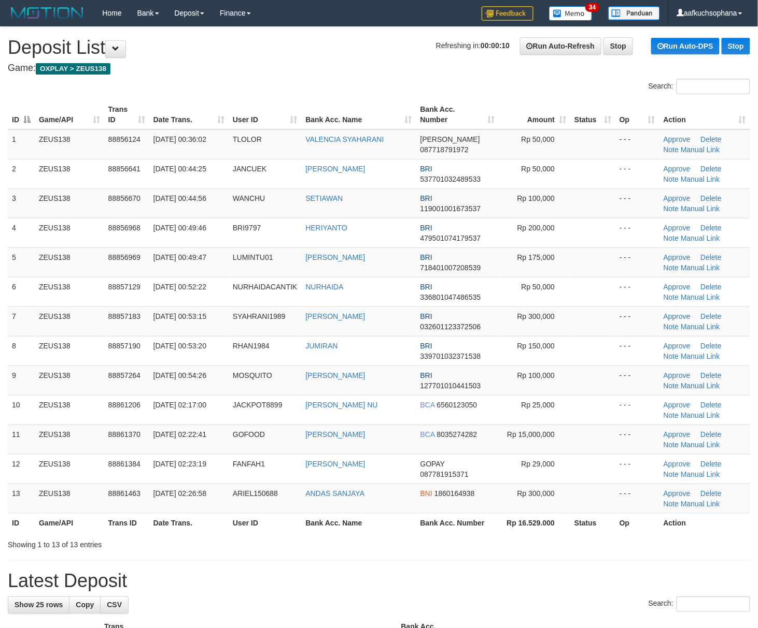
click at [579, 312] on td at bounding box center [592, 322] width 45 height 30
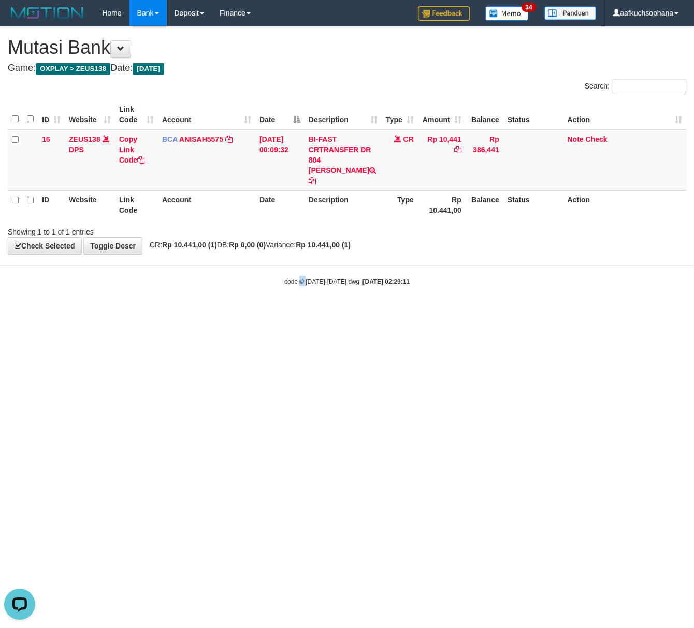
drag, startPoint x: 305, startPoint y: 444, endPoint x: 322, endPoint y: 430, distance: 22.0
click at [299, 312] on html "Toggle navigation Home Bank Account List Load By Website Group [OXPLAY] ZEUS138…" at bounding box center [347, 156] width 694 height 312
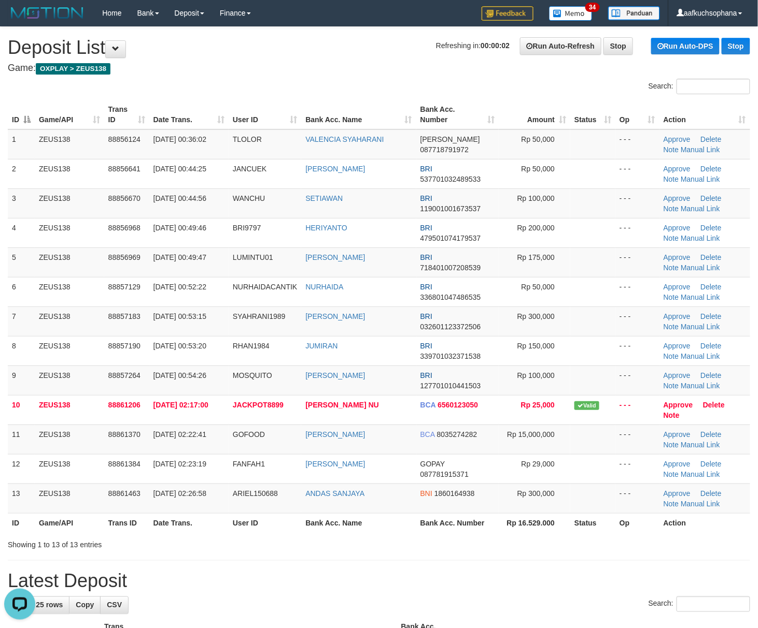
click at [609, 351] on td at bounding box center [592, 351] width 45 height 30
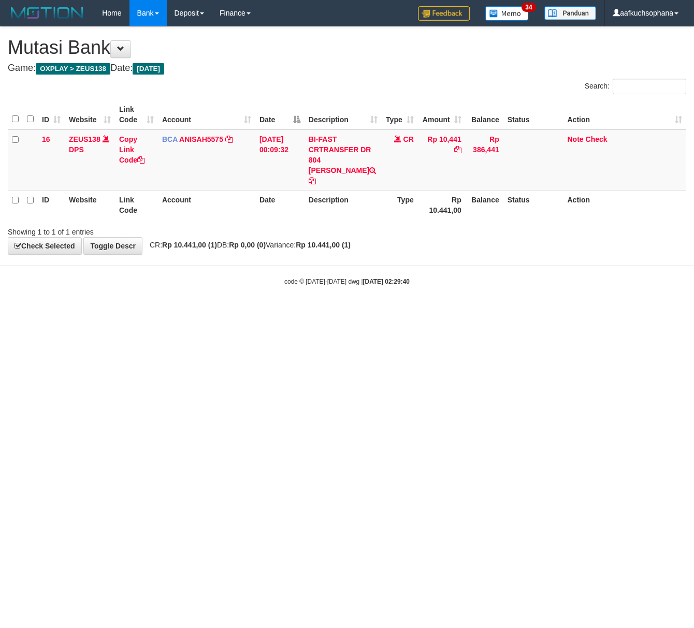
drag, startPoint x: 238, startPoint y: 436, endPoint x: 5, endPoint y: 362, distance: 245.1
click at [233, 312] on html "Toggle navigation Home Bank Account List Load By Website Group [OXPLAY] ZEUS138…" at bounding box center [347, 156] width 694 height 312
drag, startPoint x: 236, startPoint y: 438, endPoint x: 229, endPoint y: 436, distance: 7.5
click at [235, 312] on html "Toggle navigation Home Bank Account List Load By Website Group [OXPLAY] ZEUS138…" at bounding box center [347, 156] width 694 height 312
drag, startPoint x: 321, startPoint y: 391, endPoint x: 136, endPoint y: 378, distance: 185.9
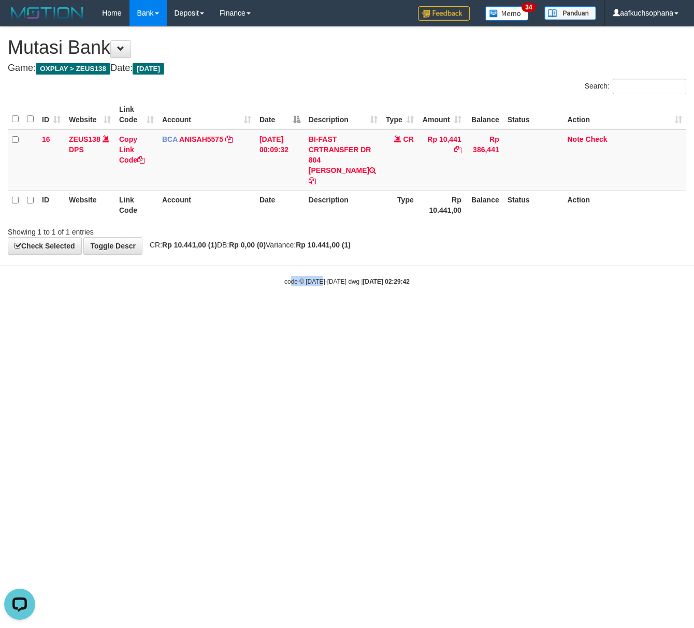
click at [320, 312] on html "Toggle navigation Home Bank Account List Load By Website Group [OXPLAY] ZEUS138…" at bounding box center [347, 156] width 694 height 312
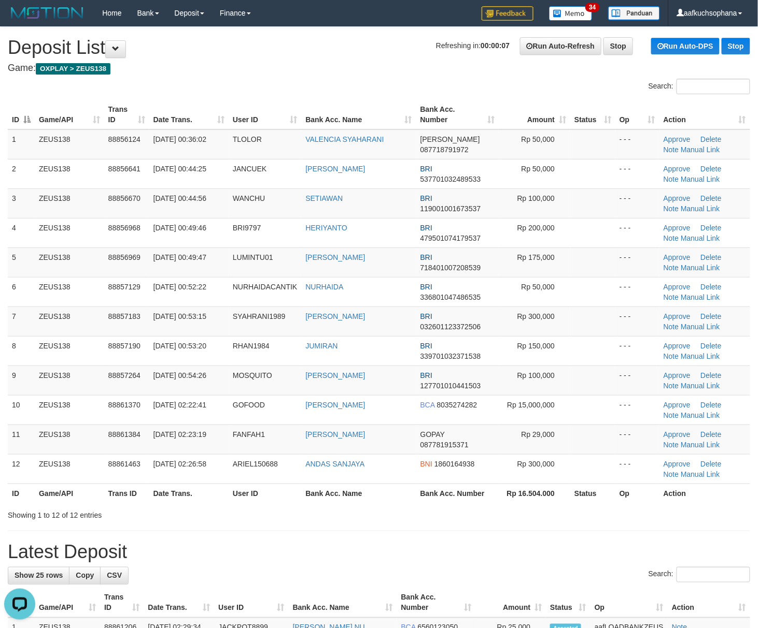
click at [618, 545] on h1 "Latest Deposit" at bounding box center [379, 552] width 742 height 21
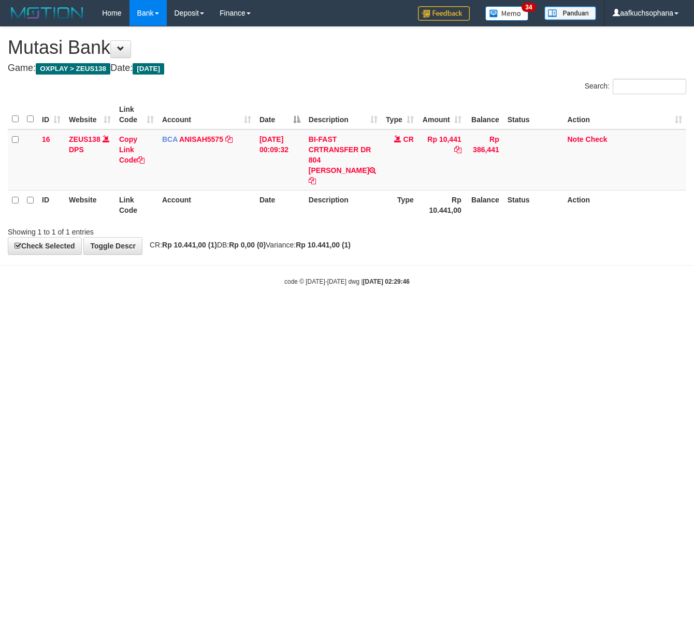
drag, startPoint x: 143, startPoint y: 417, endPoint x: 3, endPoint y: 363, distance: 149.9
click at [125, 312] on html "Toggle navigation Home Bank Account List Load By Website Group [OXPLAY] ZEUS138…" at bounding box center [347, 156] width 694 height 312
click at [288, 312] on html "Toggle navigation Home Bank Account List Load By Website Group [OXPLAY] ZEUS138…" at bounding box center [347, 156] width 694 height 312
click at [289, 312] on html "Toggle navigation Home Bank Account List Load By Website Group [OXPLAY] ZEUS138…" at bounding box center [347, 156] width 694 height 312
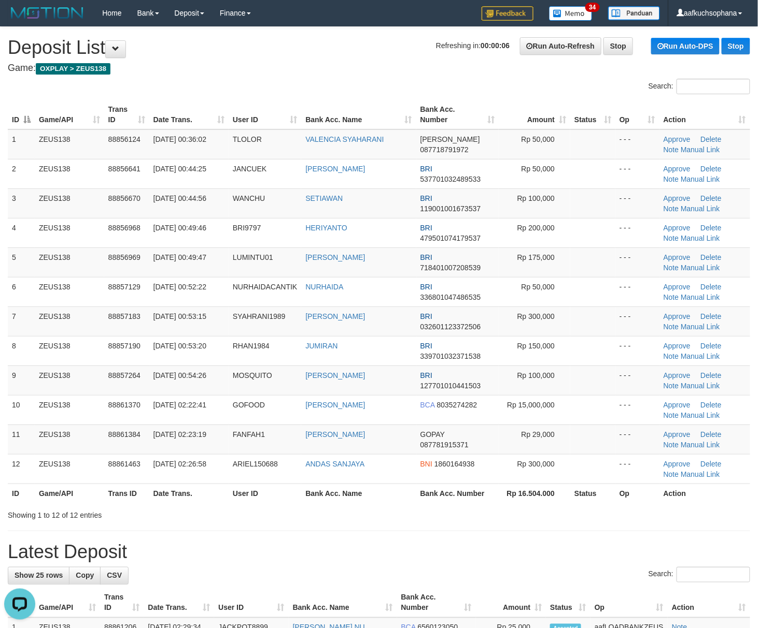
click at [436, 565] on div "**********" at bounding box center [379, 617] width 758 height 1181
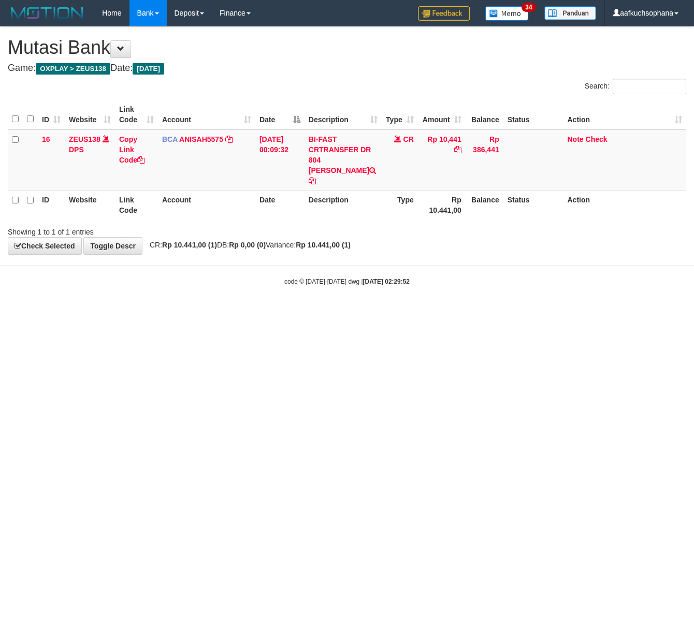
click at [374, 312] on html "Toggle navigation Home Bank Account List Load By Website Group [OXPLAY] ZEUS138…" at bounding box center [347, 156] width 694 height 312
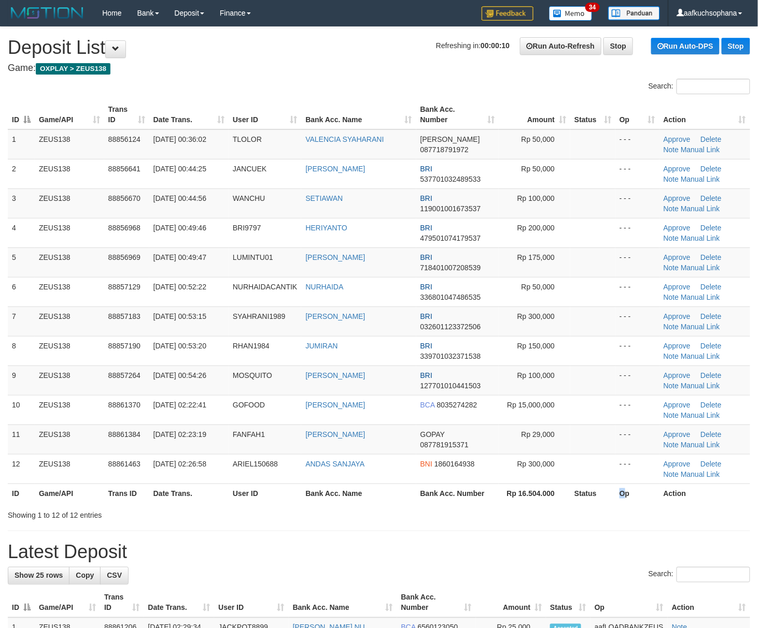
drag, startPoint x: 623, startPoint y: 501, endPoint x: 635, endPoint y: 501, distance: 12.4
click at [619, 501] on th "Op" at bounding box center [637, 493] width 44 height 19
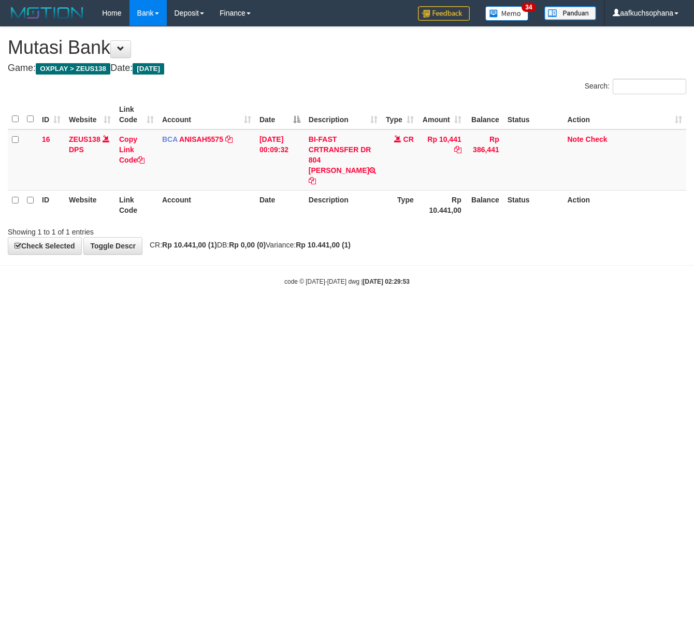
click at [301, 312] on html "Toggle navigation Home Bank Account List Load By Website Group [OXPLAY] ZEUS138…" at bounding box center [347, 156] width 694 height 312
drag, startPoint x: 199, startPoint y: 392, endPoint x: 181, endPoint y: 384, distance: 19.3
click at [197, 312] on html "Toggle navigation Home Bank Account List Load By Website Group [OXPLAY] ZEUS138…" at bounding box center [347, 156] width 694 height 312
click at [175, 312] on html "Toggle navigation Home Bank Account List Load By Website Group [OXPLAY] ZEUS138…" at bounding box center [347, 156] width 694 height 312
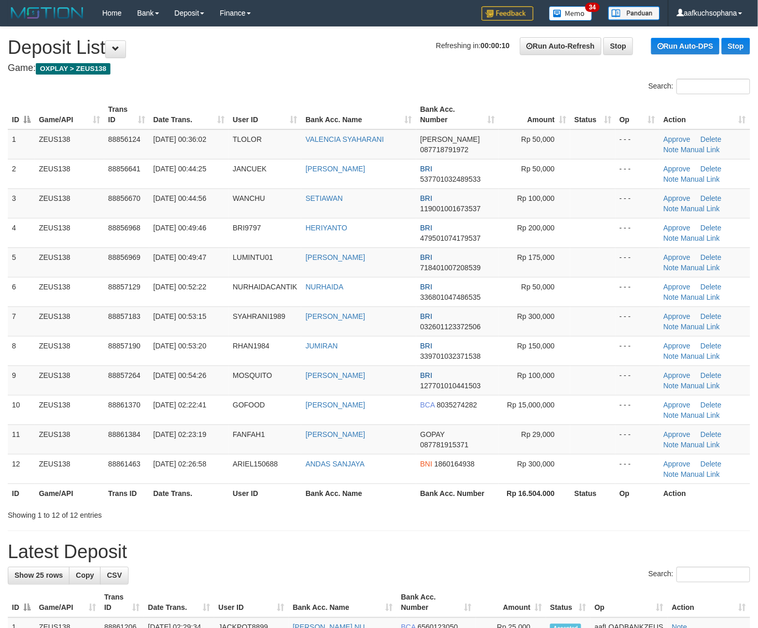
drag, startPoint x: 584, startPoint y: 359, endPoint x: 765, endPoint y: 374, distance: 180.9
click at [612, 363] on td at bounding box center [592, 351] width 45 height 30
drag, startPoint x: 593, startPoint y: 353, endPoint x: 758, endPoint y: 377, distance: 166.6
click at [593, 353] on td at bounding box center [592, 351] width 45 height 30
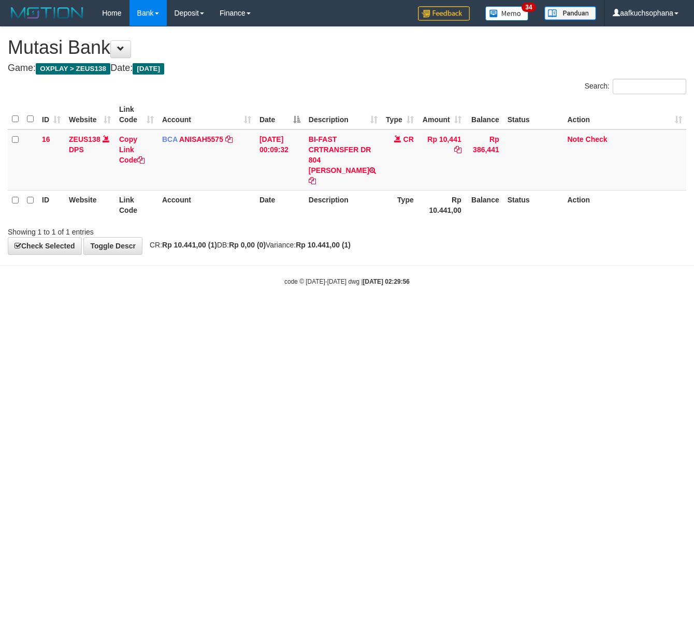
click at [108, 312] on html "Toggle navigation Home Bank Account List Load By Website Group [OXPLAY] ZEUS138…" at bounding box center [347, 156] width 694 height 312
click at [251, 312] on html "Toggle navigation Home Bank Account List Load By Website Group [OXPLAY] ZEUS138…" at bounding box center [347, 156] width 694 height 312
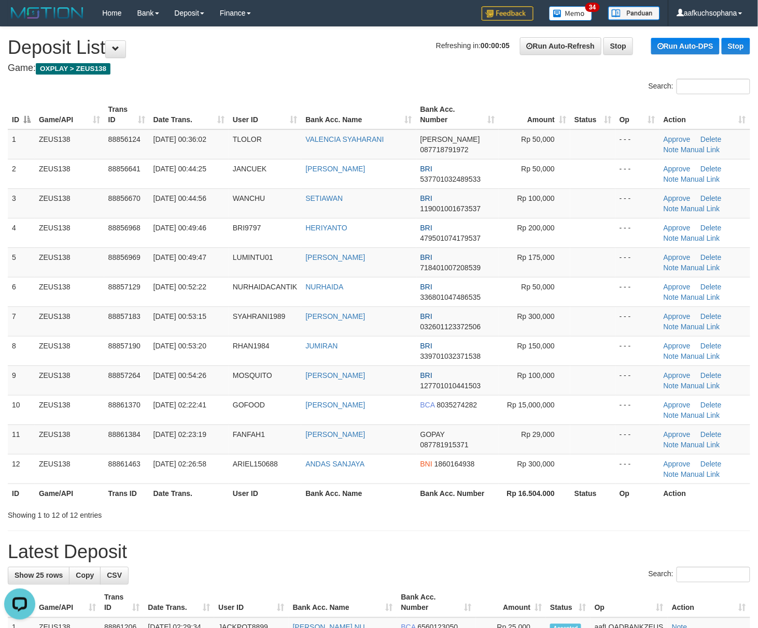
drag, startPoint x: 496, startPoint y: 516, endPoint x: 765, endPoint y: 490, distance: 269.7
click at [524, 515] on div "Showing 1 to 12 of 12 entries" at bounding box center [379, 513] width 758 height 15
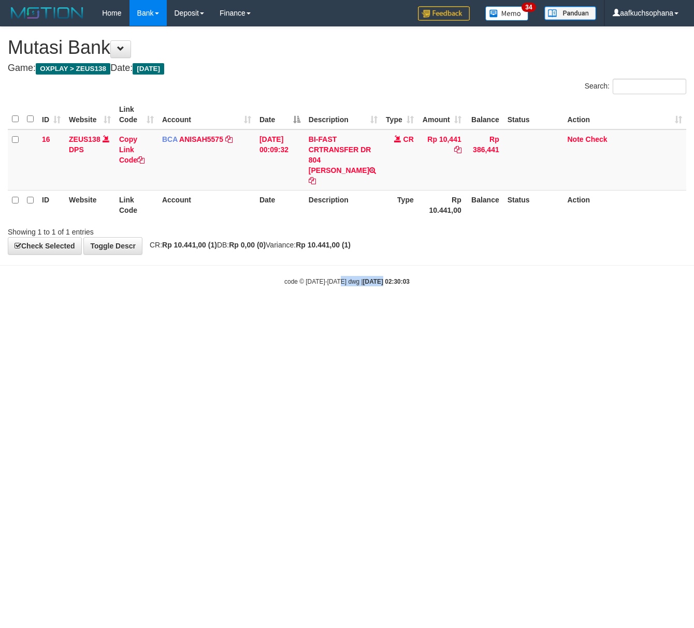
drag, startPoint x: 362, startPoint y: 434, endPoint x: 0, endPoint y: 367, distance: 367.8
click at [359, 312] on html "Toggle navigation Home Bank Account List Load By Website Group [OXPLAY] ZEUS138…" at bounding box center [347, 156] width 694 height 312
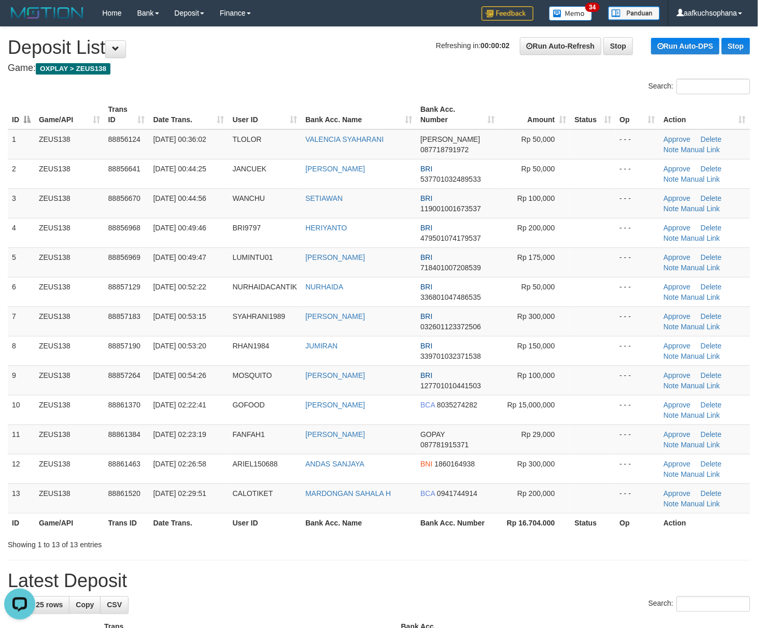
drag, startPoint x: 587, startPoint y: 353, endPoint x: 763, endPoint y: 352, distance: 175.6
click at [593, 350] on td at bounding box center [592, 351] width 45 height 30
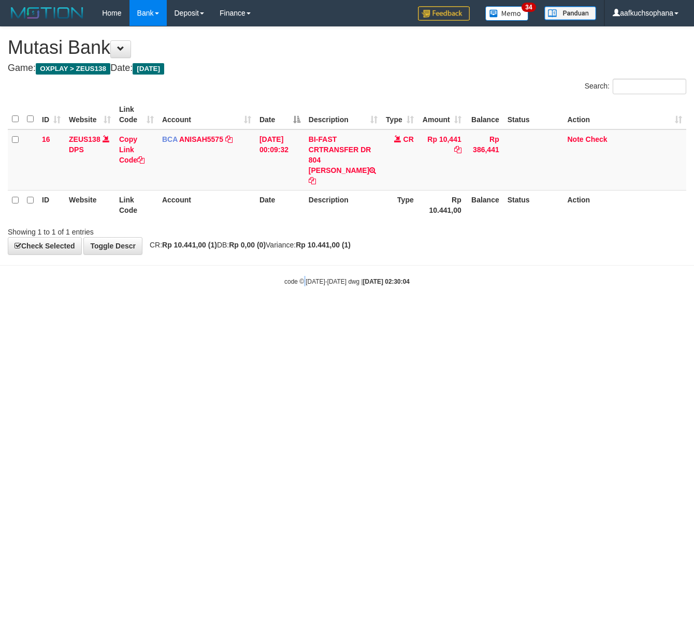
drag, startPoint x: 306, startPoint y: 423, endPoint x: 4, endPoint y: 347, distance: 310.9
click at [282, 312] on html "Toggle navigation Home Bank Account List Load By Website Group [OXPLAY] ZEUS138…" at bounding box center [347, 156] width 694 height 312
click at [361, 312] on html "Toggle navigation Home Bank Account List Load By Website Group [OXPLAY] ZEUS138…" at bounding box center [347, 156] width 694 height 312
click at [190, 312] on html "Toggle navigation Home Bank Account List Load By Website Group [OXPLAY] ZEUS138…" at bounding box center [347, 156] width 694 height 312
click at [334, 312] on html "Toggle navigation Home Bank Account List Load By Website Group [OXPLAY] ZEUS138…" at bounding box center [347, 156] width 694 height 312
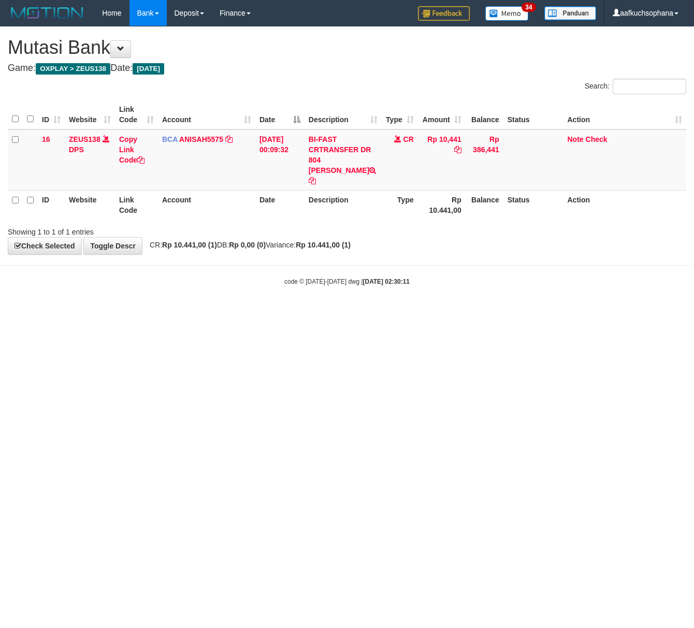
click at [322, 312] on html "Toggle navigation Home Bank Account List Load By Website Group [OXPLAY] ZEUS138…" at bounding box center [347, 156] width 694 height 312
click at [297, 312] on html "Toggle navigation Home Bank Account List Load By Website Group [OXPLAY] ZEUS138…" at bounding box center [347, 156] width 694 height 312
click at [206, 312] on html "Toggle navigation Home Bank Account List Load By Website Group [OXPLAY] ZEUS138…" at bounding box center [347, 156] width 694 height 312
drag, startPoint x: 150, startPoint y: 374, endPoint x: 5, endPoint y: 312, distance: 157.8
click at [148, 312] on html "Toggle navigation Home Bank Account List Load By Website Group [OXPLAY] ZEUS138…" at bounding box center [347, 156] width 694 height 312
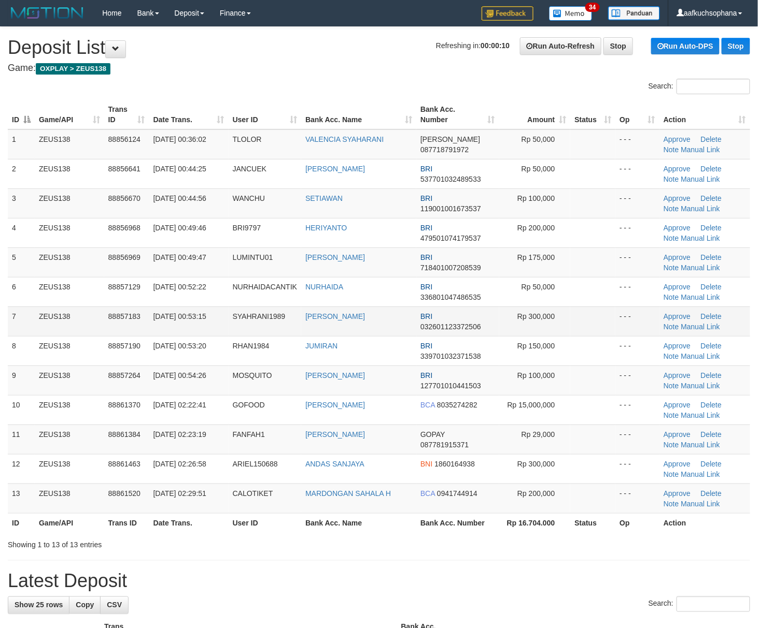
click at [612, 313] on td at bounding box center [592, 322] width 45 height 30
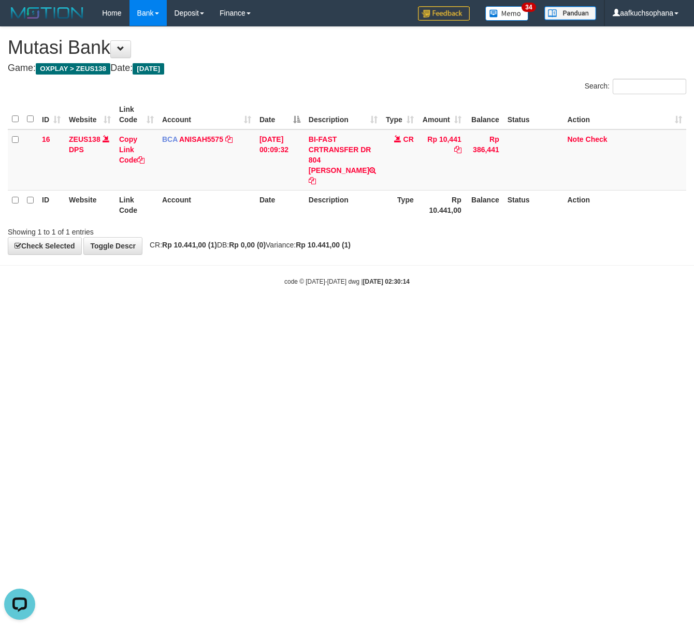
click at [404, 312] on html "Toggle navigation Home Bank Account List Load By Website Group [OXPLAY] ZEUS138…" at bounding box center [347, 156] width 694 height 312
drag, startPoint x: 403, startPoint y: 400, endPoint x: 398, endPoint y: 397, distance: 6.0
click at [401, 312] on html "Toggle navigation Home Bank Account List Load By Website Group [OXPLAY] ZEUS138…" at bounding box center [347, 156] width 694 height 312
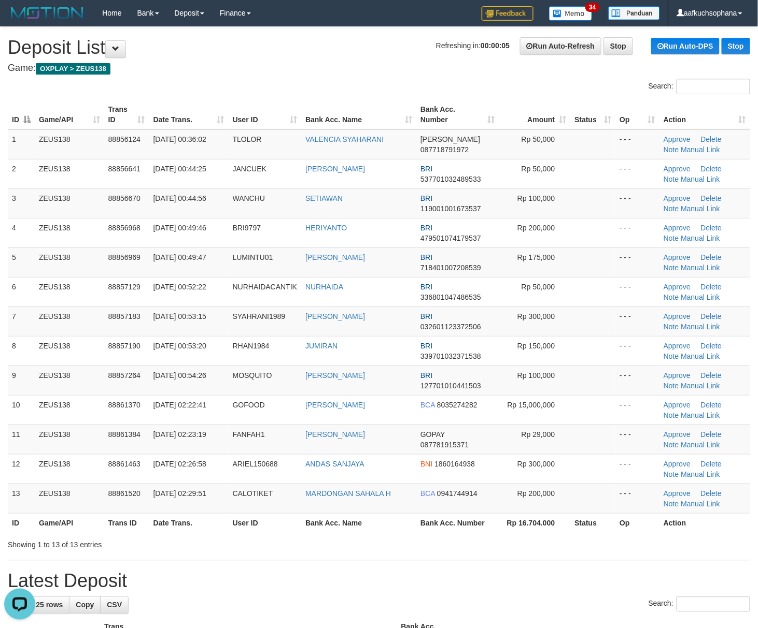
drag, startPoint x: 583, startPoint y: 315, endPoint x: 767, endPoint y: 338, distance: 185.3
click at [596, 316] on td at bounding box center [592, 322] width 45 height 30
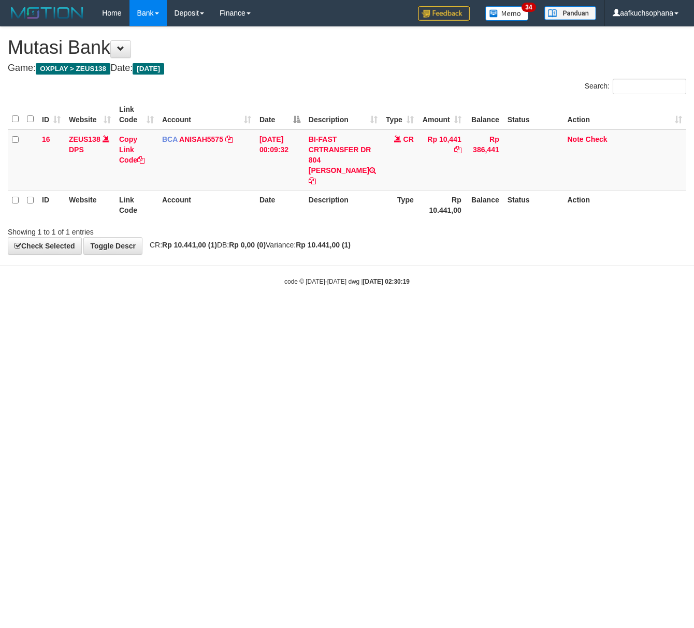
click at [223, 312] on html "Toggle navigation Home Bank Account List Load By Website Group [OXPLAY] ZEUS138…" at bounding box center [347, 156] width 694 height 312
click at [226, 312] on html "Toggle navigation Home Bank Account List Load By Website Group [OXPLAY] ZEUS138…" at bounding box center [347, 156] width 694 height 312
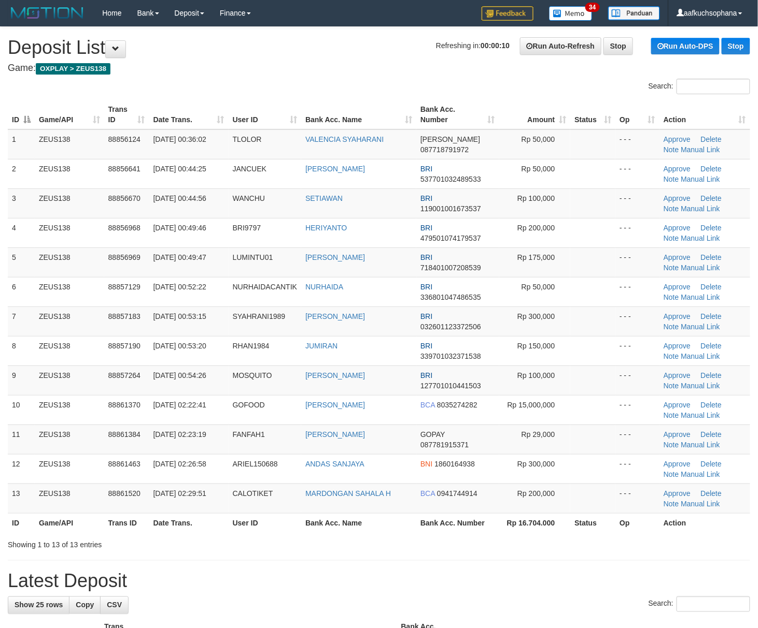
drag, startPoint x: 0, startPoint y: 0, endPoint x: 763, endPoint y: 380, distance: 852.0
click at [585, 358] on td at bounding box center [592, 351] width 45 height 30
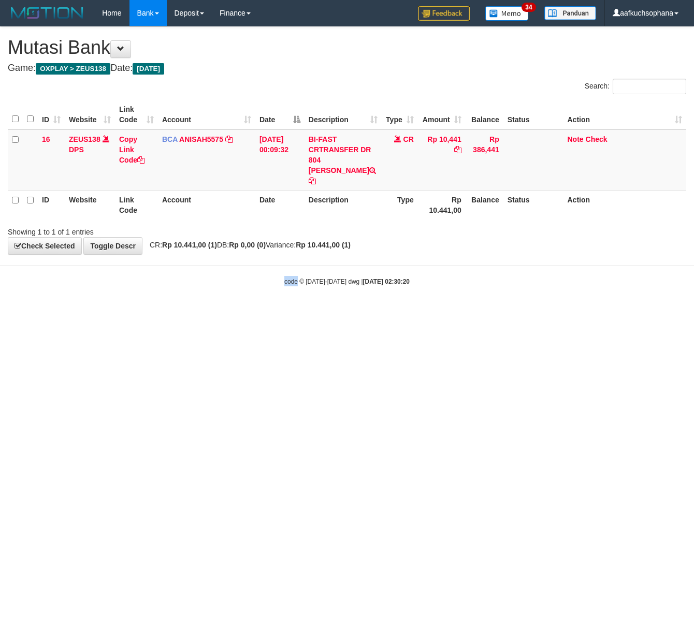
drag, startPoint x: 282, startPoint y: 394, endPoint x: 296, endPoint y: 395, distance: 14.0
click at [296, 312] on html "Toggle navigation Home Bank Account List Load By Website Group [OXPLAY] ZEUS138…" at bounding box center [347, 156] width 694 height 312
click at [301, 312] on html "Toggle navigation Home Bank Account List Load By Website Group [OXPLAY] ZEUS138…" at bounding box center [347, 156] width 694 height 312
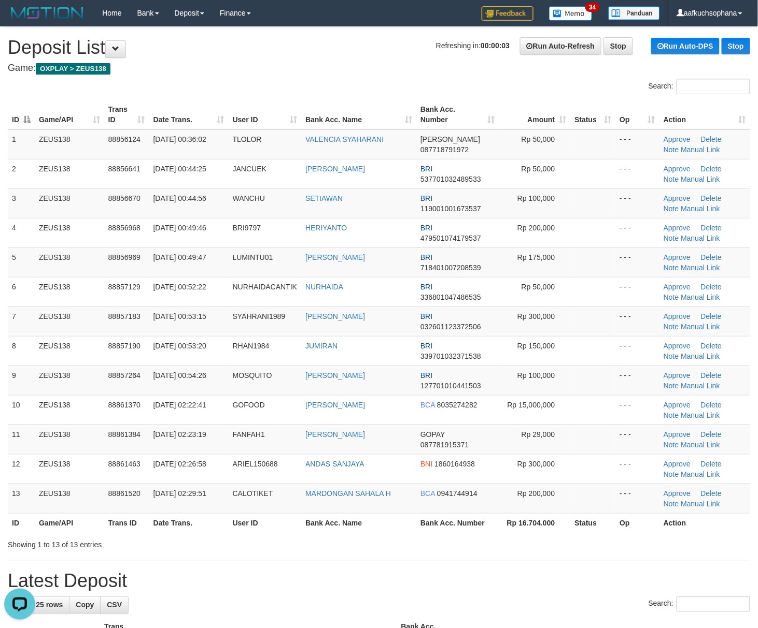
click at [627, 564] on div "**********" at bounding box center [379, 632] width 758 height 1211
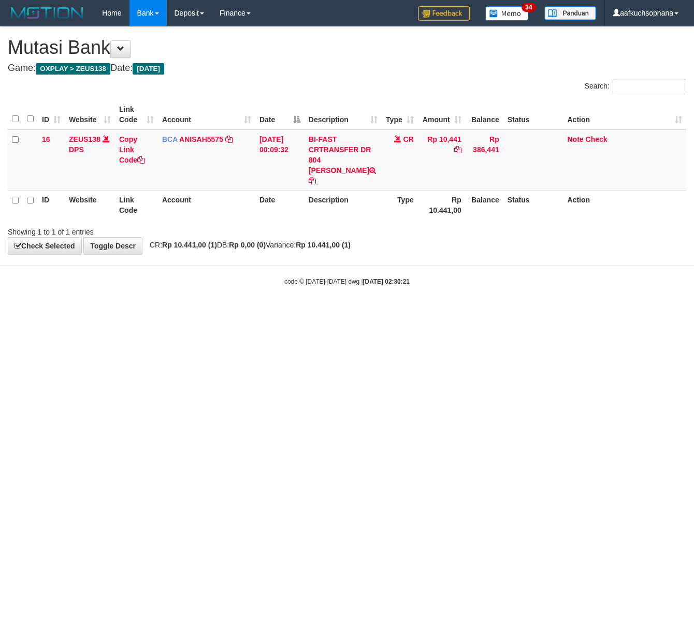
click at [312, 312] on html "Toggle navigation Home Bank Account List Load By Website Group [OXPLAY] ZEUS138…" at bounding box center [347, 156] width 694 height 312
click at [460, 312] on html "Toggle navigation Home Bank Account List Load By Website Group [OXPLAY] ZEUS138…" at bounding box center [347, 156] width 694 height 312
click at [252, 312] on html "Toggle navigation Home Bank Account List Load By Website Group [OXPLAY] ZEUS138…" at bounding box center [347, 156] width 694 height 312
drag, startPoint x: 315, startPoint y: 405, endPoint x: 288, endPoint y: 406, distance: 27.0
click at [313, 312] on html "Toggle navigation Home Bank Account List Load By Website Group [OXPLAY] ZEUS138…" at bounding box center [347, 156] width 694 height 312
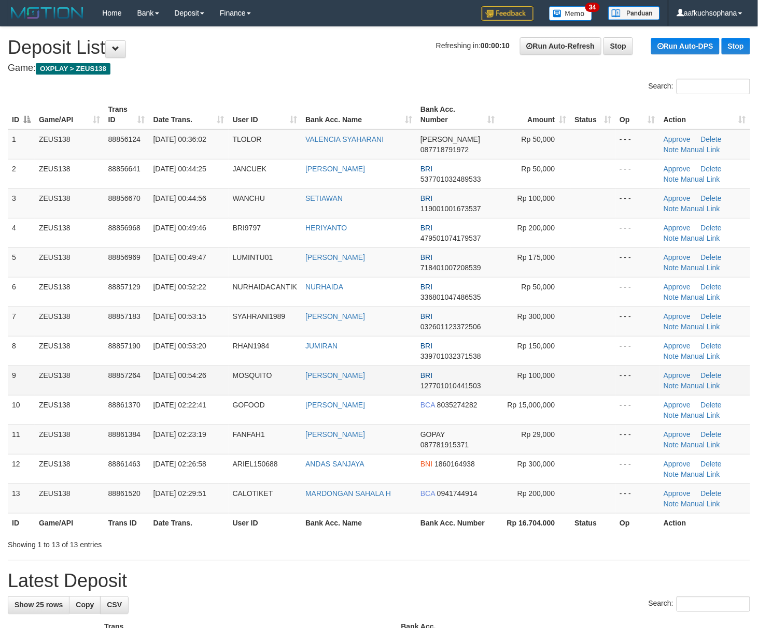
click at [589, 377] on td at bounding box center [592, 381] width 45 height 30
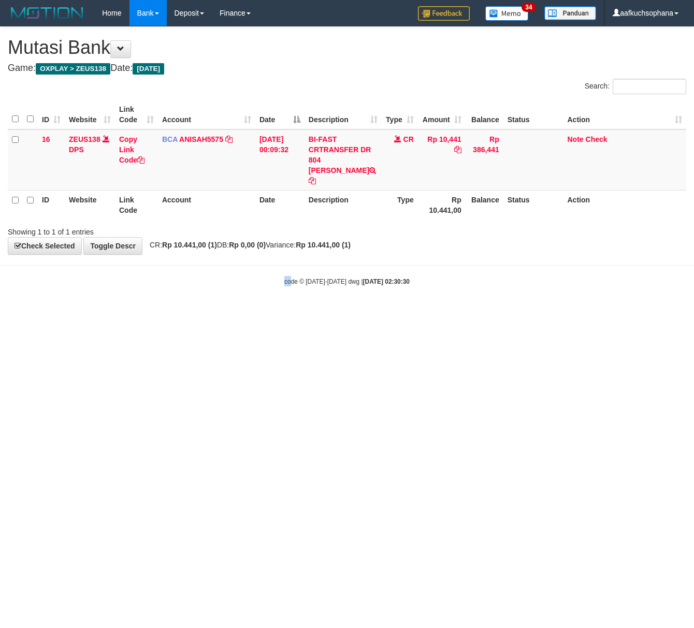
drag, startPoint x: 290, startPoint y: 438, endPoint x: 203, endPoint y: 426, distance: 87.9
click at [272, 312] on html "Toggle navigation Home Bank Account List Load By Website Group [OXPLAY] ZEUS138…" at bounding box center [347, 156] width 694 height 312
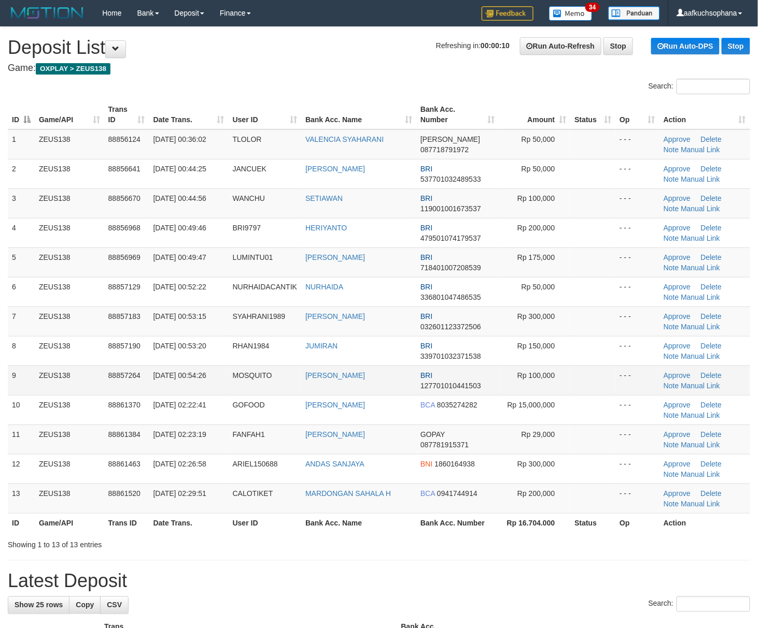
drag, startPoint x: 578, startPoint y: 378, endPoint x: 612, endPoint y: 388, distance: 35.6
click at [579, 378] on td at bounding box center [592, 381] width 45 height 30
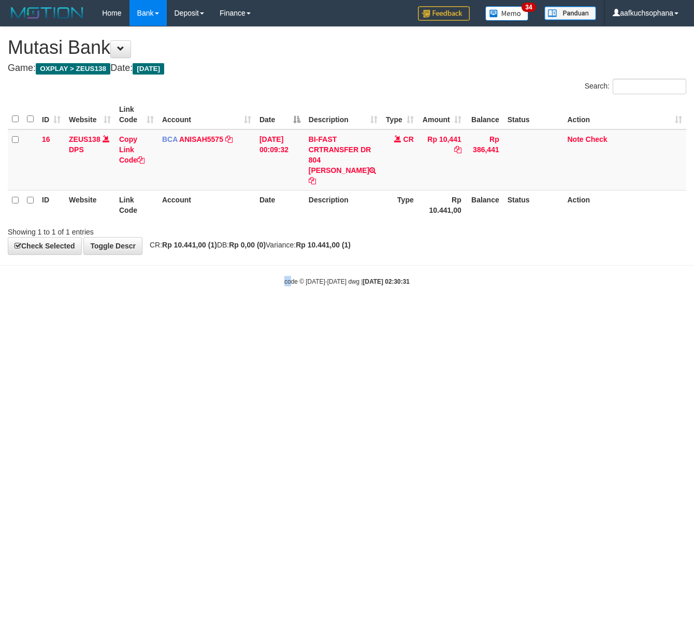
click at [291, 312] on html "Toggle navigation Home Bank Account List Load By Website Group [OXPLAY] ZEUS138…" at bounding box center [347, 156] width 694 height 312
click at [285, 312] on html "Toggle navigation Home Bank Account List Load By Website Group [OXPLAY] ZEUS138…" at bounding box center [347, 156] width 694 height 312
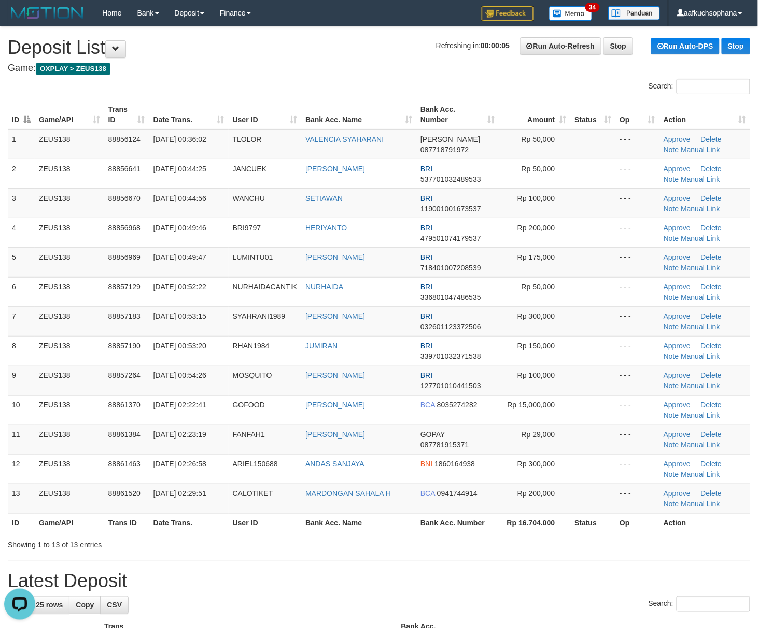
drag, startPoint x: 602, startPoint y: 345, endPoint x: 752, endPoint y: 367, distance: 152.5
click at [604, 344] on td at bounding box center [592, 351] width 45 height 30
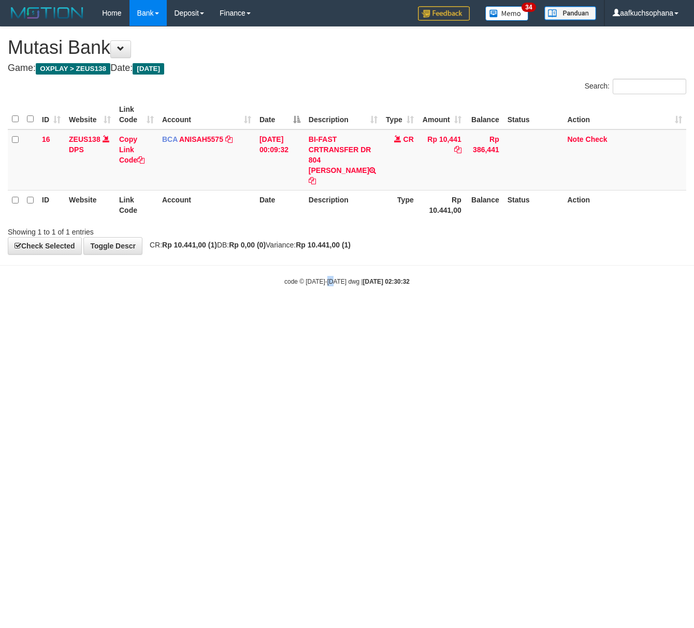
drag, startPoint x: 336, startPoint y: 433, endPoint x: 326, endPoint y: 435, distance: 9.6
click at [327, 312] on html "Toggle navigation Home Bank Account List Load By Website Group [OXPLAY] ZEUS138…" at bounding box center [347, 156] width 694 height 312
click at [320, 312] on html "Toggle navigation Home Bank Account List Load By Website Group [OXPLAY] ZEUS138…" at bounding box center [347, 156] width 694 height 312
click at [337, 312] on html "Toggle navigation Home Bank Account List Load By Website Group [OXPLAY] ZEUS138…" at bounding box center [347, 156] width 694 height 312
drag, startPoint x: 337, startPoint y: 465, endPoint x: 319, endPoint y: 467, distance: 17.8
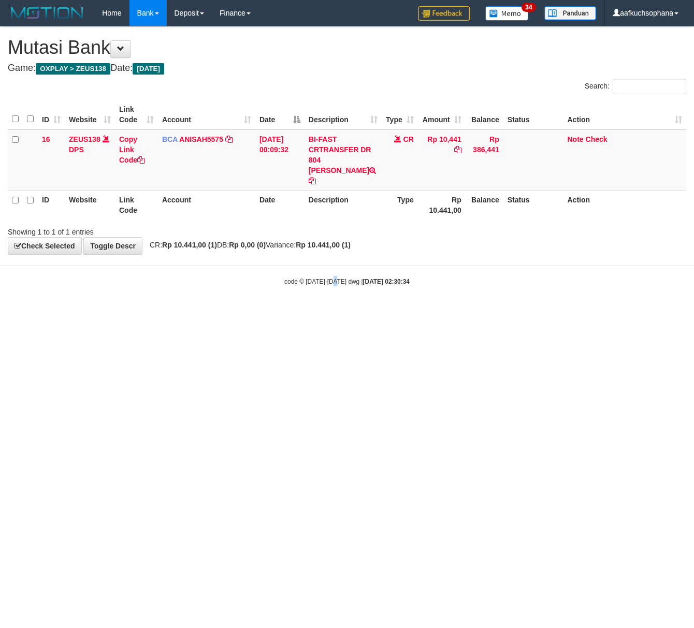
click at [330, 312] on html "Toggle navigation Home Bank Account List Load By Website Group [OXPLAY] ZEUS138…" at bounding box center [347, 156] width 694 height 312
click at [415, 312] on html "Toggle navigation Home Bank Account List Load By Website Group [OXPLAY] ZEUS138…" at bounding box center [347, 156] width 694 height 312
drag, startPoint x: 276, startPoint y: 390, endPoint x: 287, endPoint y: 388, distance: 11.1
click at [287, 312] on html "Toggle navigation Home Bank Account List Load By Website Group [OXPLAY] ZEUS138…" at bounding box center [347, 156] width 694 height 312
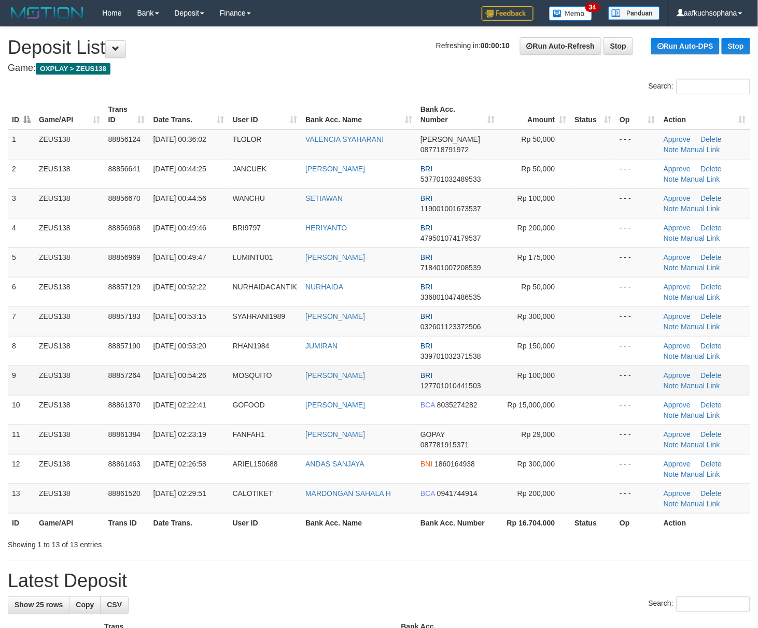
click at [580, 378] on td at bounding box center [592, 381] width 45 height 30
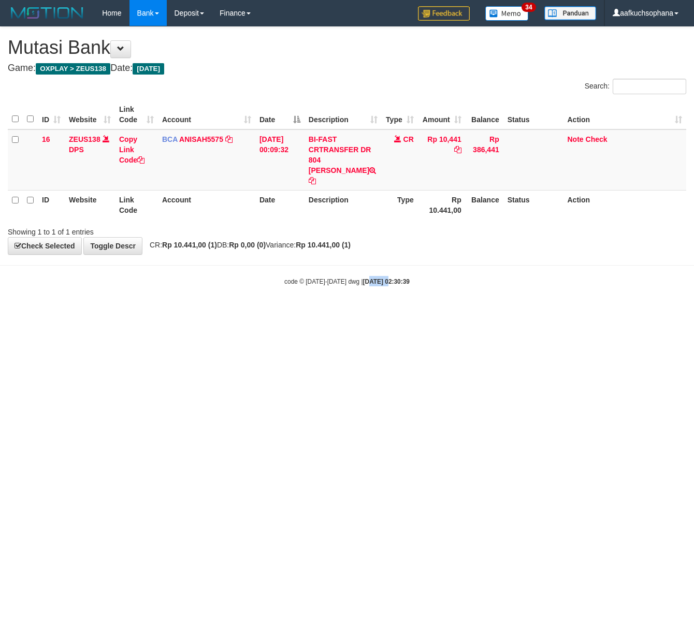
click at [373, 312] on html "Toggle navigation Home Bank Account List Load By Website Group [OXPLAY] ZEUS138…" at bounding box center [347, 156] width 694 height 312
click at [342, 312] on html "Toggle navigation Home Bank Account List Load By Website Group [OXPLAY] ZEUS138…" at bounding box center [347, 156] width 694 height 312
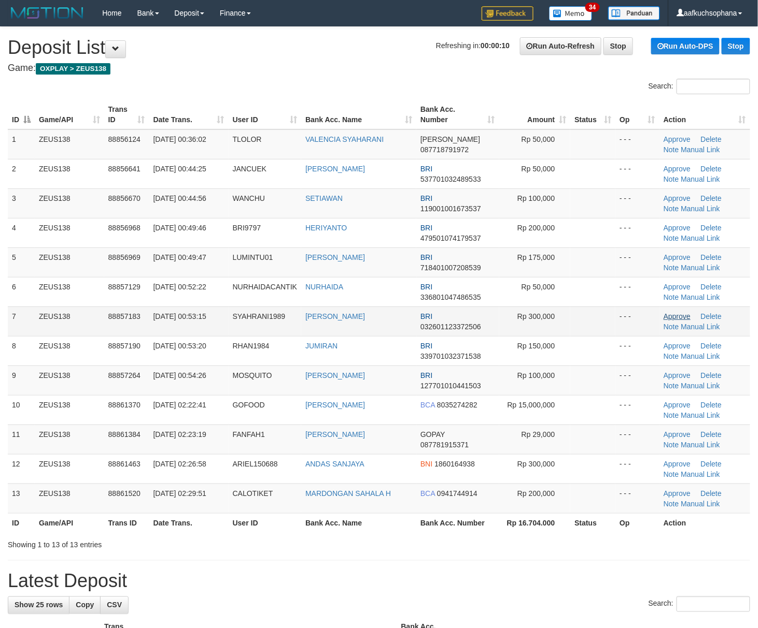
click at [597, 297] on td at bounding box center [592, 292] width 45 height 30
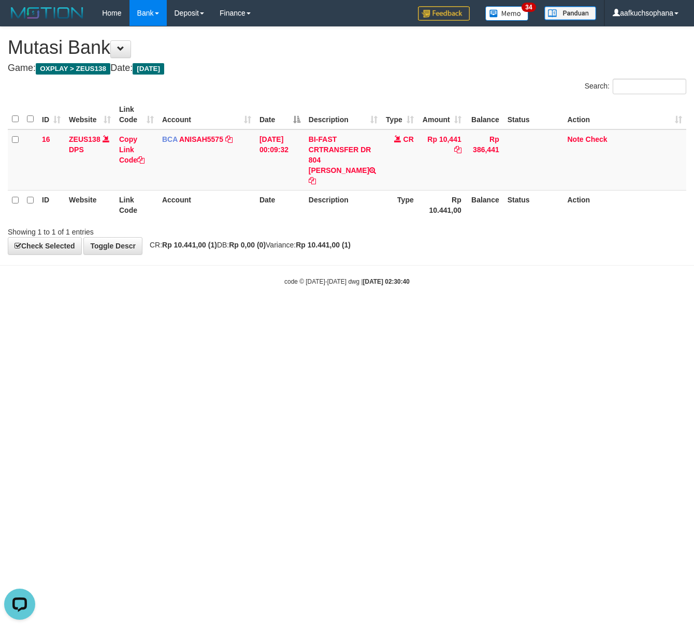
drag, startPoint x: 442, startPoint y: 409, endPoint x: 29, endPoint y: 399, distance: 413.1
click at [427, 312] on html "Toggle navigation Home Bank Account List Load By Website Group [OXPLAY] ZEUS138…" at bounding box center [347, 156] width 694 height 312
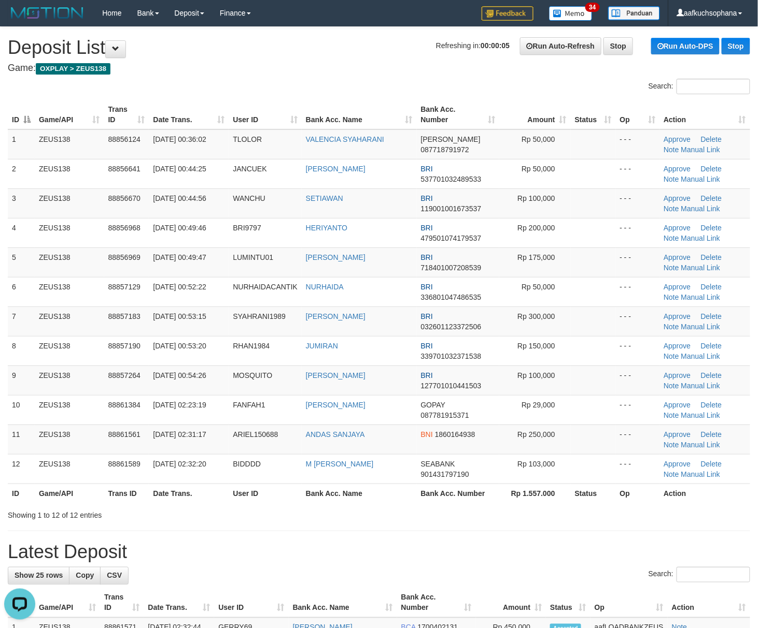
drag, startPoint x: 602, startPoint y: 509, endPoint x: 631, endPoint y: 499, distance: 30.5
click at [619, 503] on div "Search: ID Game/API Trans ID Date Trans. User ID Bank Acc. Name Bank Acc. Numbe…" at bounding box center [379, 300] width 742 height 442
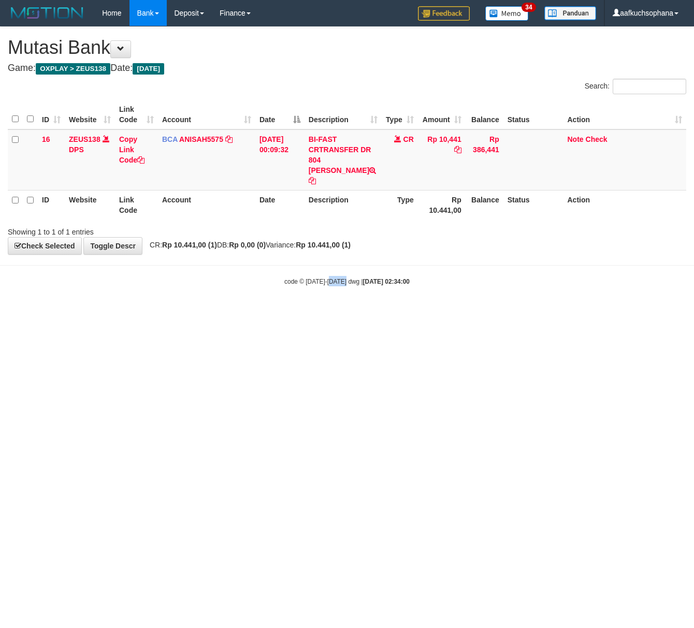
click at [347, 312] on html "Toggle navigation Home Bank Account List Load By Website Group [OXPLAY] ZEUS138…" at bounding box center [347, 156] width 694 height 312
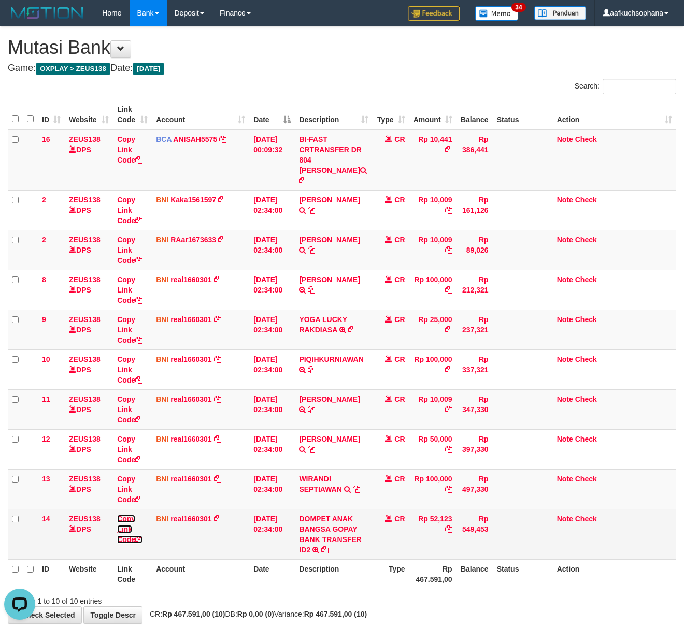
click at [141, 536] on icon at bounding box center [138, 539] width 7 height 7
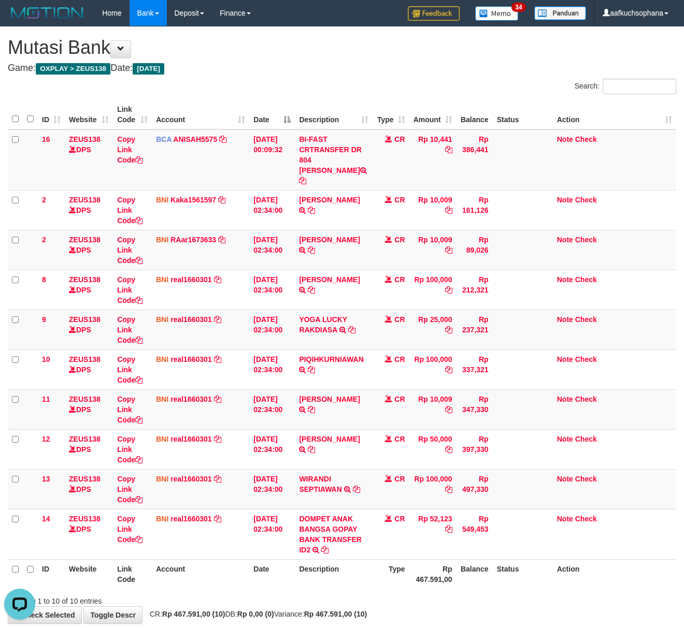
scroll to position [131, 0]
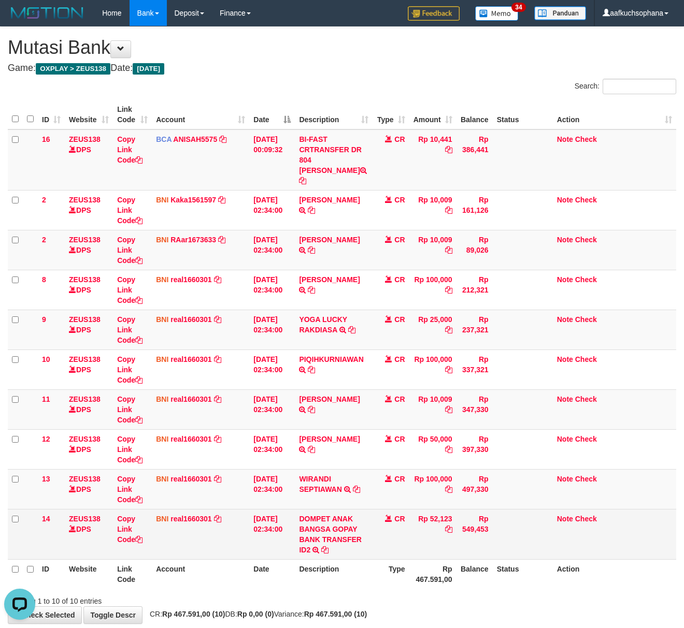
drag, startPoint x: 368, startPoint y: 546, endPoint x: 363, endPoint y: 541, distance: 6.6
click at [369, 546] on td "DOMPET ANAK BANGSA GOPAY BANK TRANSFER ID2 TRF/PAY/TOP-UP ECHANNEL DOMPET ANAK …" at bounding box center [334, 534] width 78 height 50
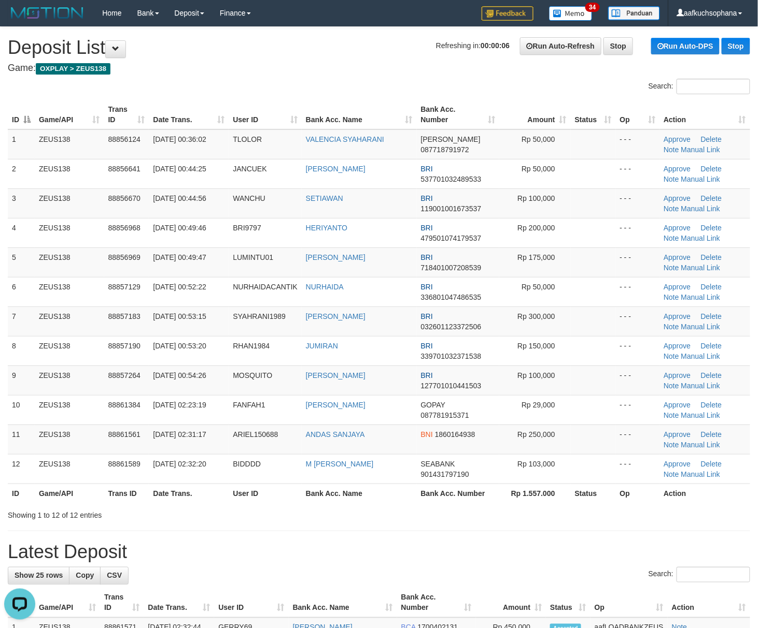
drag, startPoint x: 622, startPoint y: 505, endPoint x: 635, endPoint y: 501, distance: 13.6
click at [623, 503] on div "ID Game/API Trans ID Date Trans. User ID Bank Acc. Name Bank Acc. Number Amount…" at bounding box center [379, 301] width 758 height 409
drag, startPoint x: 647, startPoint y: 526, endPoint x: 767, endPoint y: 515, distance: 120.2
click at [663, 524] on div "**********" at bounding box center [379, 607] width 758 height 1161
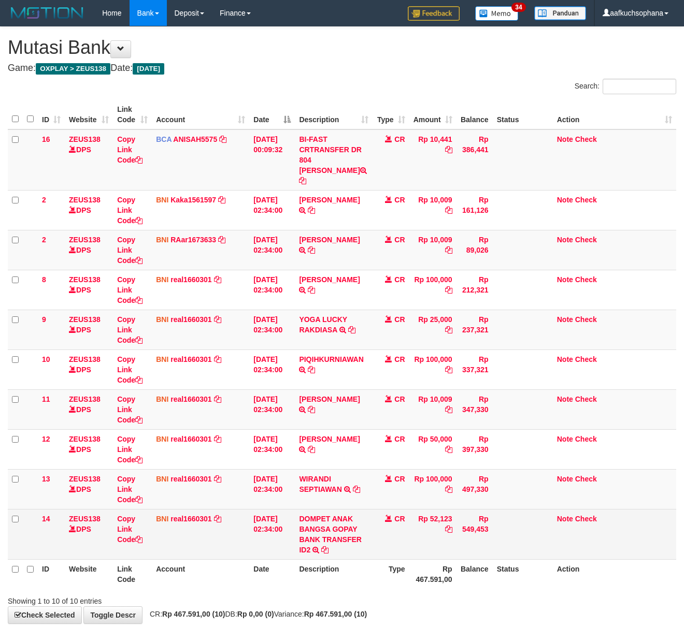
drag, startPoint x: 448, startPoint y: 542, endPoint x: 440, endPoint y: 539, distance: 8.9
click at [446, 541] on td "Rp 52,123" at bounding box center [432, 534] width 47 height 50
click at [308, 539] on td "DOMPET ANAK BANGSA GOPAY BANK TRANSFER ID2 TRF/PAY/TOP-UP ECHANNEL DOMPET ANAK …" at bounding box center [334, 534] width 78 height 50
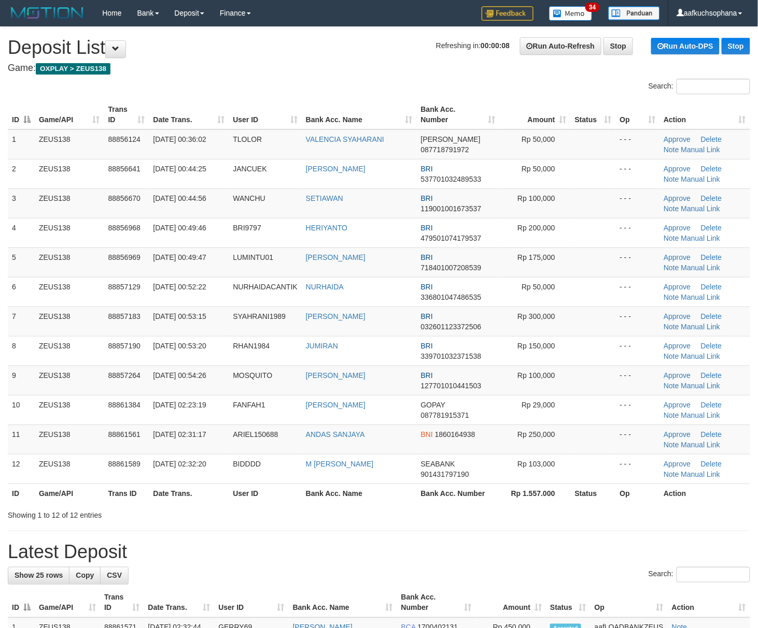
drag, startPoint x: 527, startPoint y: 554, endPoint x: 689, endPoint y: 536, distance: 163.2
click at [529, 554] on h1 "Latest Deposit" at bounding box center [379, 552] width 742 height 21
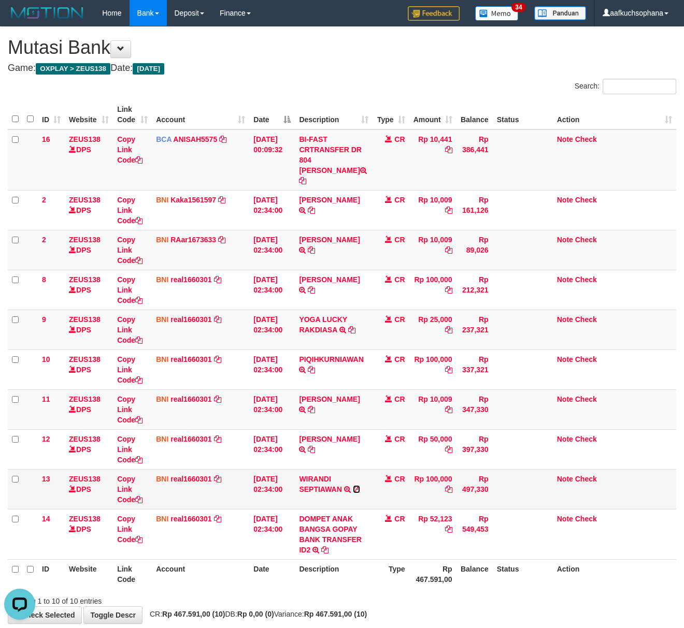
click at [357, 486] on icon at bounding box center [356, 489] width 7 height 7
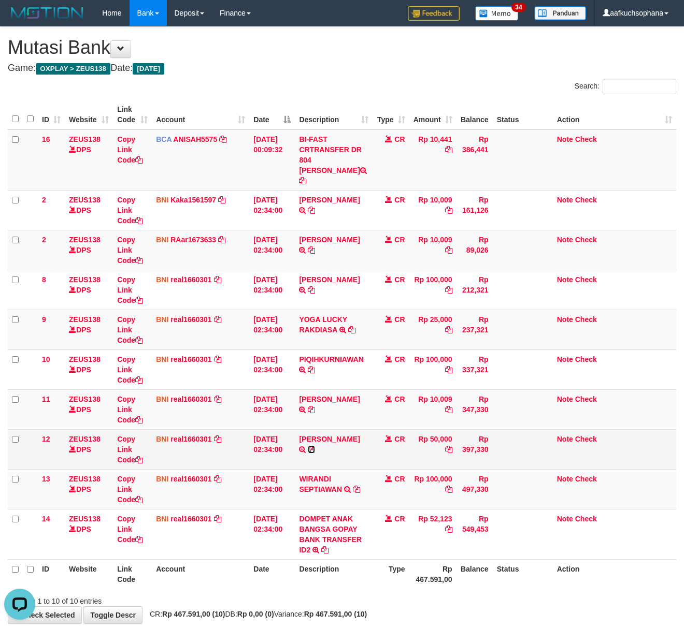
drag, startPoint x: 311, startPoint y: 442, endPoint x: 0, endPoint y: 510, distance: 318.2
click at [310, 446] on icon at bounding box center [311, 449] width 7 height 7
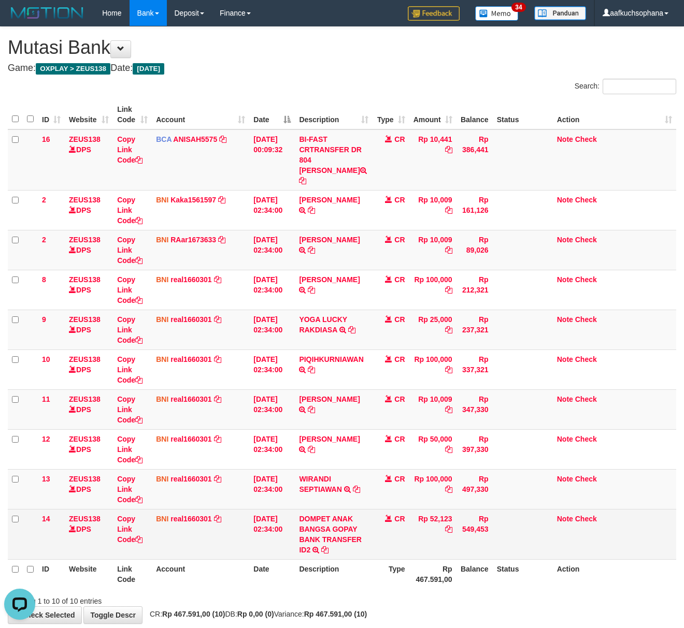
click at [458, 541] on td "Rp 549,453" at bounding box center [474, 534] width 36 height 50
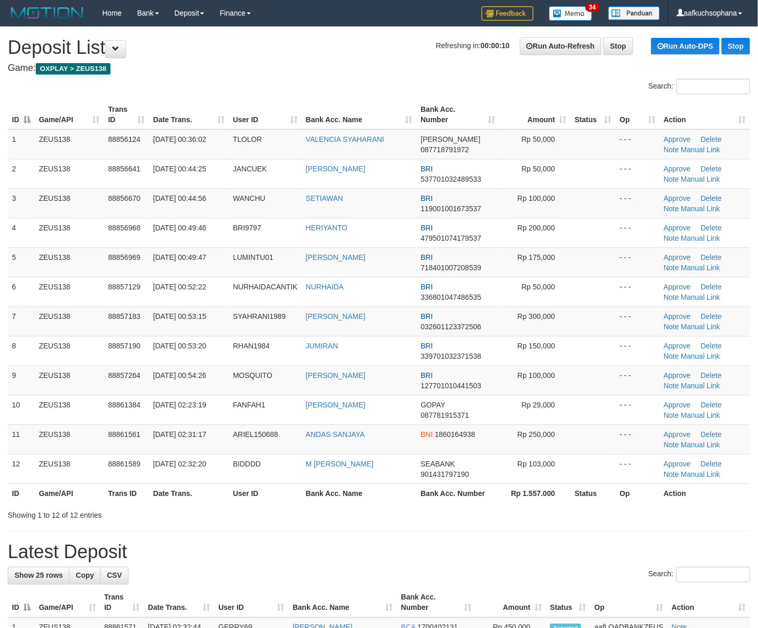
drag, startPoint x: 575, startPoint y: 554, endPoint x: 575, endPoint y: 542, distance: 11.9
click at [575, 554] on h1 "Latest Deposit" at bounding box center [379, 552] width 742 height 21
click at [510, 559] on h1 "Latest Deposit" at bounding box center [379, 552] width 742 height 21
click at [544, 521] on div "Showing 1 to 12 of 12 entries" at bounding box center [379, 513] width 758 height 15
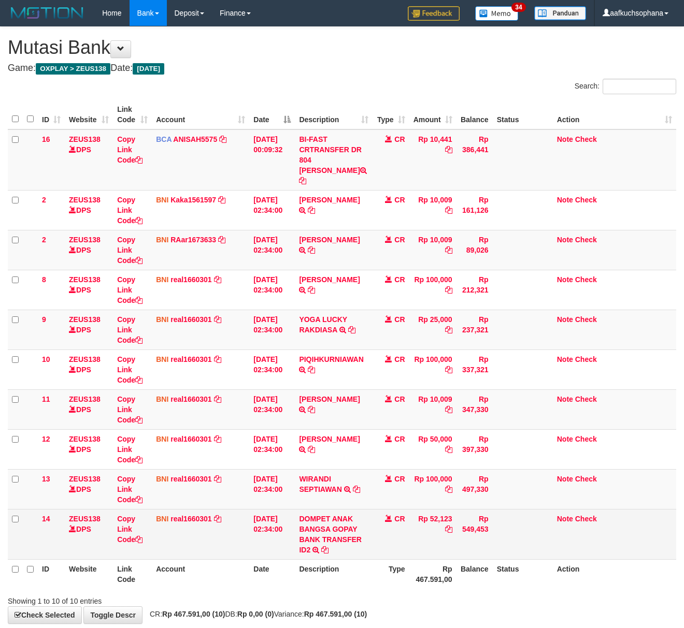
click at [440, 548] on td "Rp 52,123" at bounding box center [432, 534] width 47 height 50
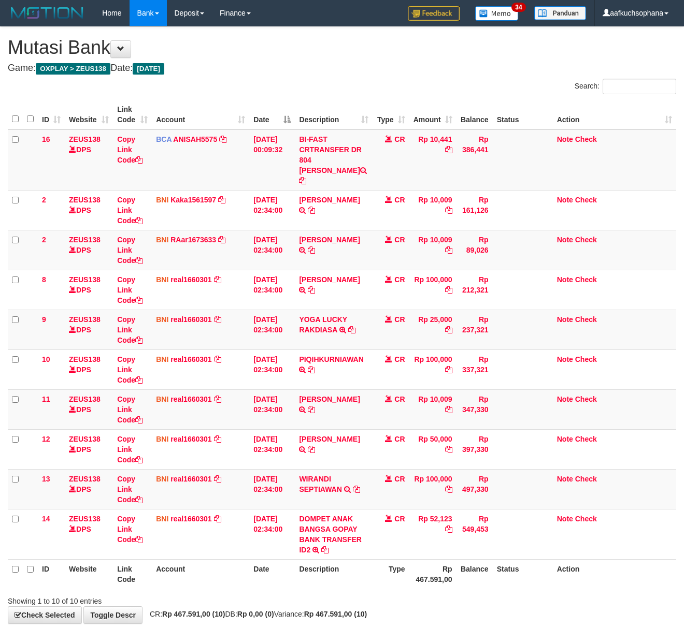
click at [432, 560] on tr "ID Website Link Code Account Date Description Type Rp 467.591,00 Balance Status…" at bounding box center [342, 575] width 668 height 30
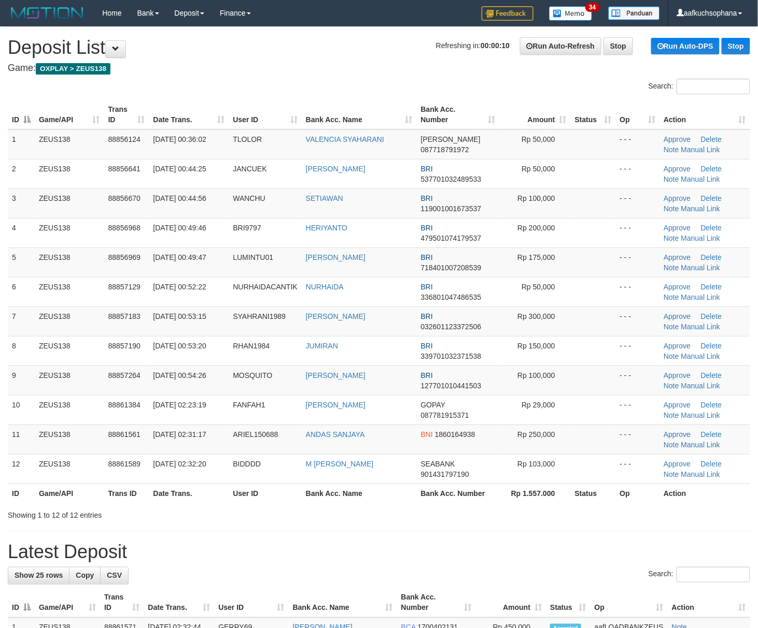
drag, startPoint x: 552, startPoint y: 532, endPoint x: 767, endPoint y: 531, distance: 215.5
click at [558, 532] on div "**********" at bounding box center [379, 607] width 758 height 1161
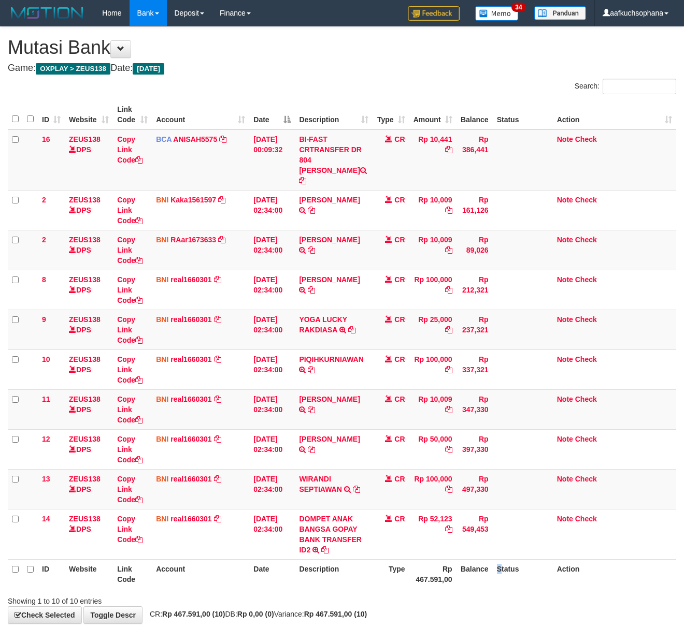
click at [502, 560] on th "Status" at bounding box center [523, 575] width 60 height 30
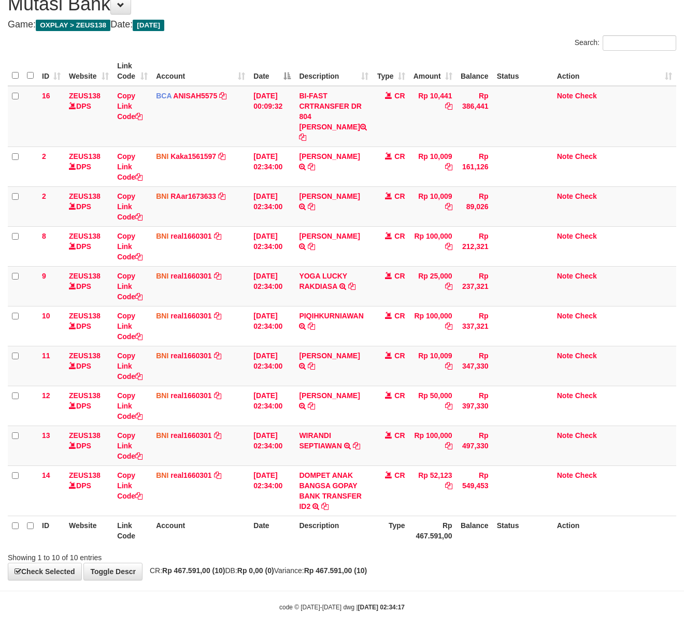
scroll to position [45, 0]
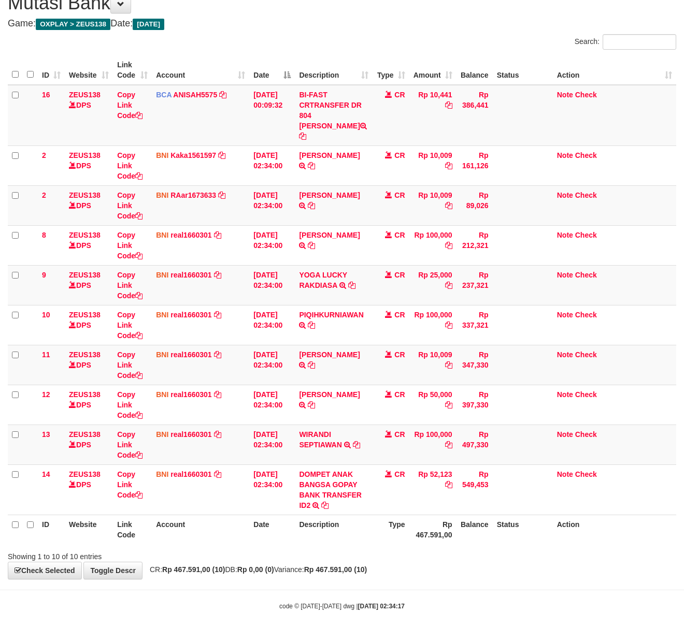
drag, startPoint x: 453, startPoint y: 556, endPoint x: 11, endPoint y: 519, distance: 443.0
click at [448, 556] on div "**********" at bounding box center [342, 280] width 684 height 597
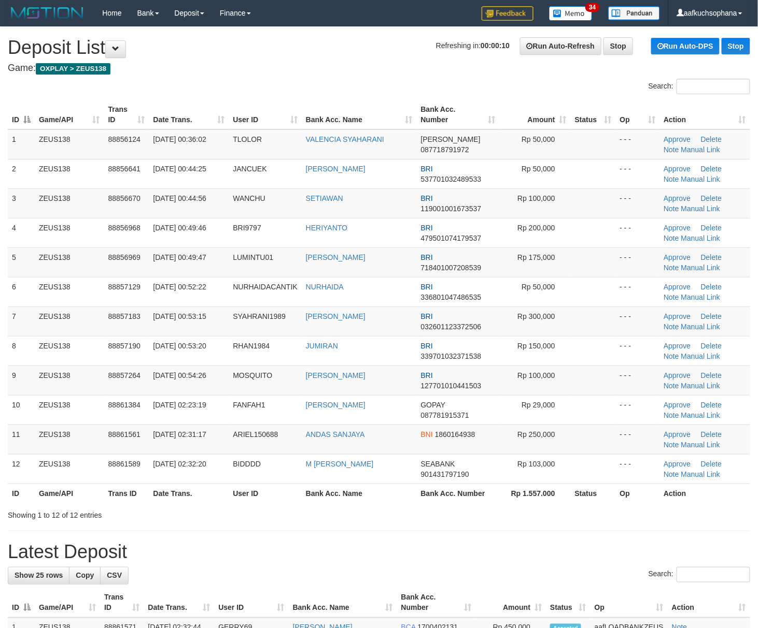
drag, startPoint x: 641, startPoint y: 517, endPoint x: 766, endPoint y: 517, distance: 124.4
click at [642, 517] on div "Showing 1 to 12 of 12 entries" at bounding box center [379, 513] width 758 height 15
drag, startPoint x: 489, startPoint y: 515, endPoint x: 765, endPoint y: 511, distance: 276.2
click at [509, 515] on div "Showing 1 to 12 of 12 entries" at bounding box center [379, 513] width 758 height 15
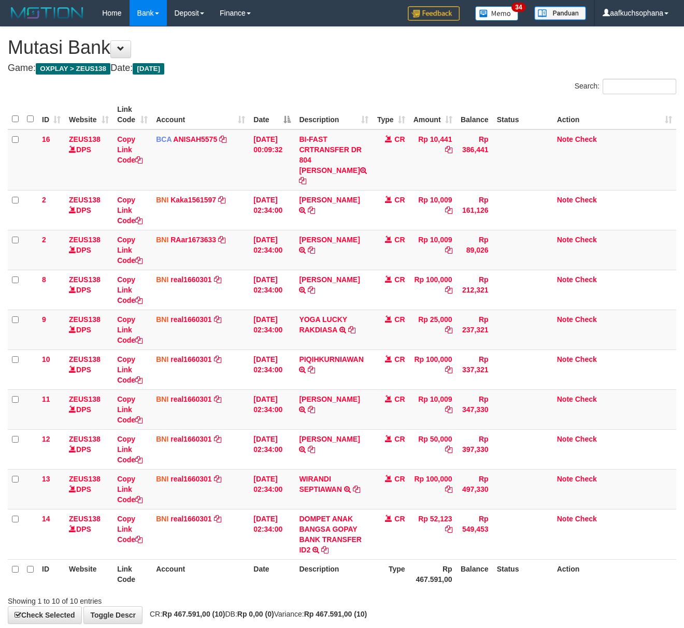
scroll to position [45, 0]
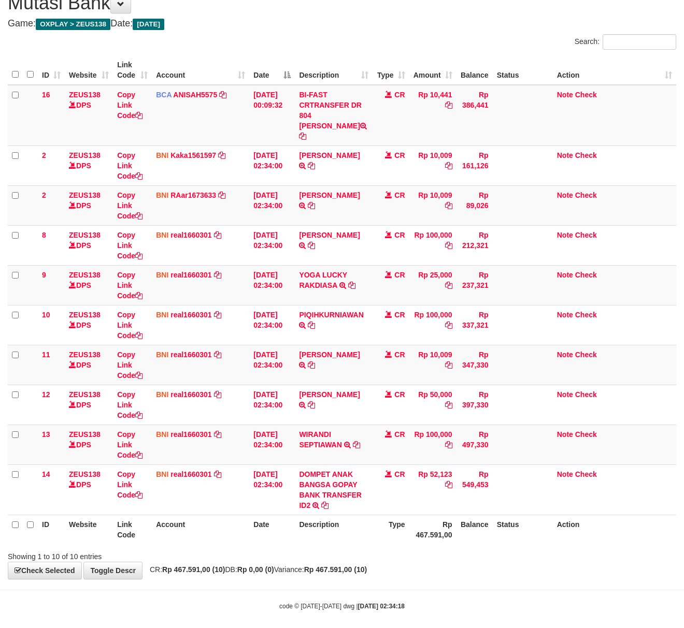
drag, startPoint x: 0, startPoint y: 0, endPoint x: 287, endPoint y: 523, distance: 596.6
click at [505, 556] on div "**********" at bounding box center [342, 280] width 684 height 597
click at [453, 548] on div "Showing 1 to 10 of 10 entries" at bounding box center [342, 555] width 684 height 15
drag, startPoint x: 585, startPoint y: 512, endPoint x: 278, endPoint y: 496, distance: 307.7
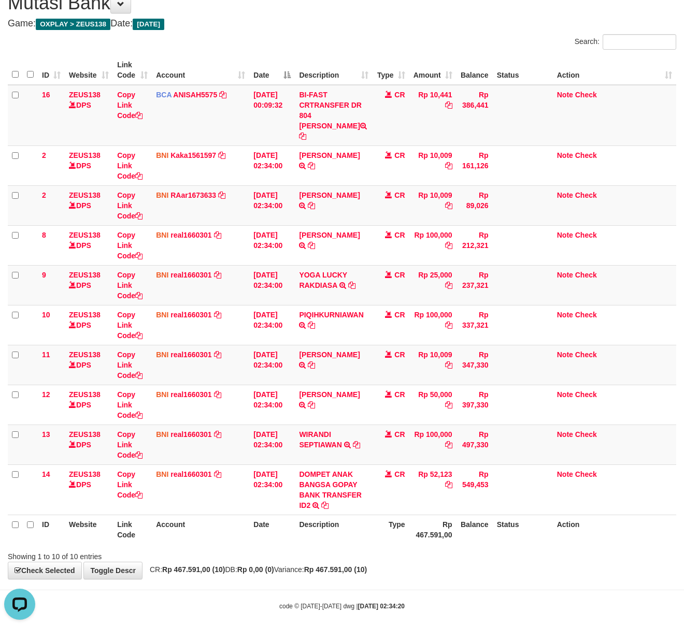
click at [568, 515] on th "Action" at bounding box center [614, 530] width 123 height 30
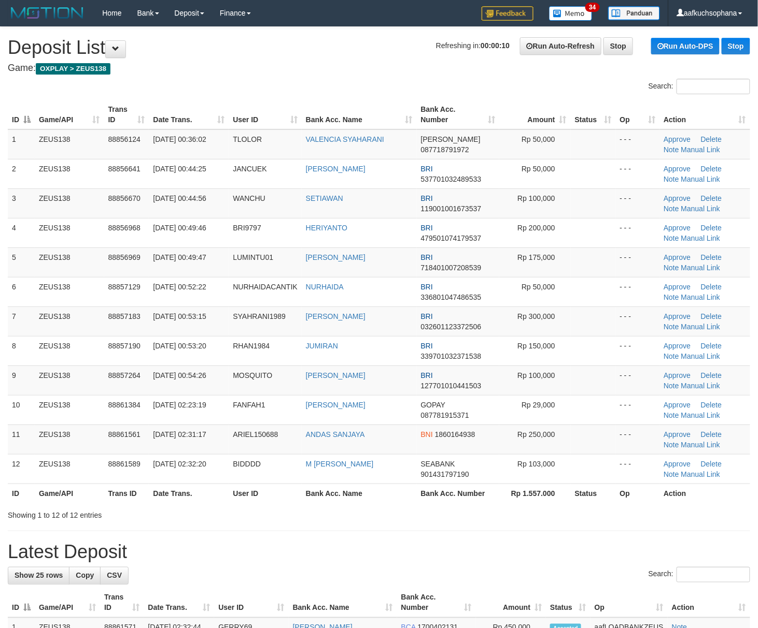
drag, startPoint x: 447, startPoint y: 510, endPoint x: 3, endPoint y: 378, distance: 462.8
click at [446, 510] on div "Showing 1 to 12 of 12 entries" at bounding box center [379, 513] width 758 height 15
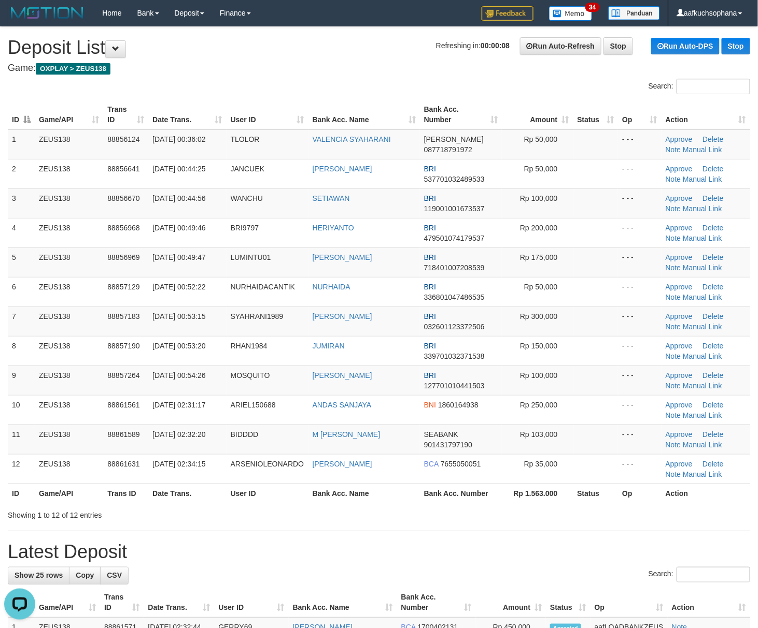
click at [533, 501] on th "Rp 1.563.000" at bounding box center [537, 493] width 71 height 19
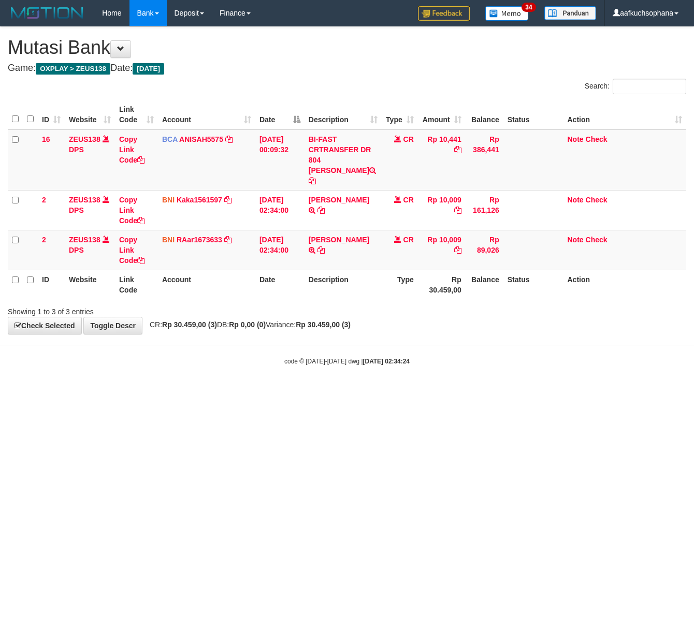
drag, startPoint x: 372, startPoint y: 525, endPoint x: 369, endPoint y: 514, distance: 11.2
click at [372, 392] on html "Toggle navigation Home Bank Account List Load By Website Group [OXPLAY] ZEUS138…" at bounding box center [347, 196] width 694 height 392
drag, startPoint x: 355, startPoint y: 465, endPoint x: 158, endPoint y: 448, distance: 198.1
click at [345, 392] on html "Toggle navigation Home Bank Account List Load By Website Group [OXPLAY] ZEUS138…" at bounding box center [347, 196] width 694 height 392
drag, startPoint x: 330, startPoint y: 468, endPoint x: 311, endPoint y: 468, distance: 18.1
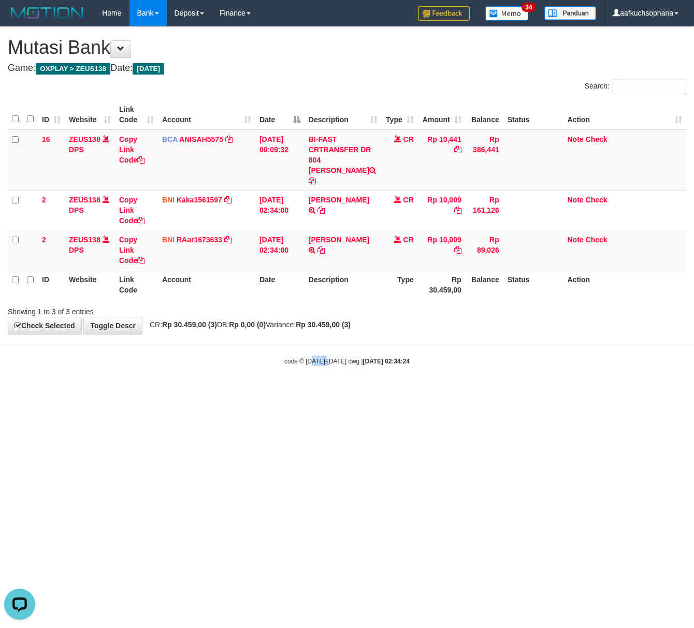
click at [312, 392] on html "Toggle navigation Home Bank Account List Load By Website Group [OXPLAY] ZEUS138…" at bounding box center [347, 196] width 694 height 392
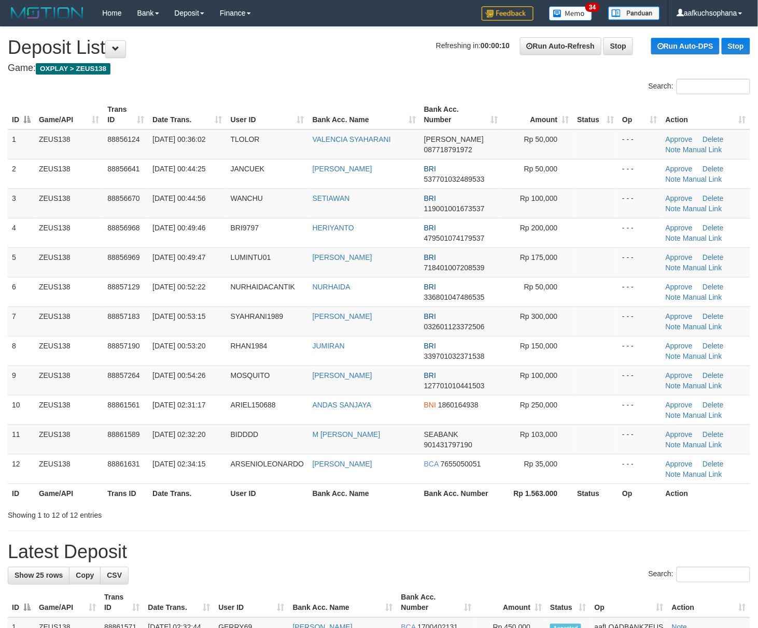
drag, startPoint x: 591, startPoint y: 477, endPoint x: 765, endPoint y: 452, distance: 175.4
click at [617, 467] on td at bounding box center [595, 469] width 45 height 30
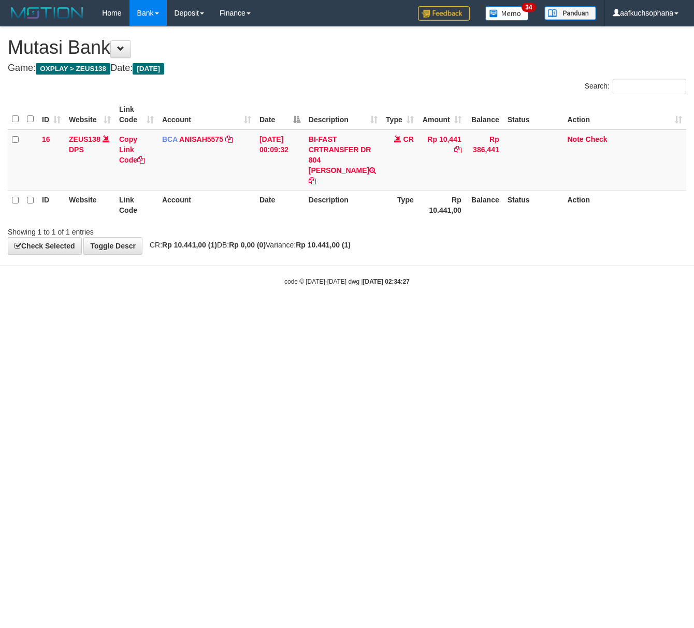
click at [204, 312] on html "Toggle navigation Home Bank Account List Load By Website Group [OXPLAY] ZEUS138…" at bounding box center [347, 156] width 694 height 312
click at [415, 312] on html "Toggle navigation Home Bank Account List Load By Website Group [OXPLAY] ZEUS138…" at bounding box center [347, 156] width 694 height 312
click at [390, 312] on html "Toggle navigation Home Bank Account List Load By Website Group [OXPLAY] ZEUS138…" at bounding box center [347, 156] width 694 height 312
drag, startPoint x: 225, startPoint y: 401, endPoint x: 210, endPoint y: 395, distance: 16.3
click at [215, 312] on html "Toggle navigation Home Bank Account List Load By Website Group [OXPLAY] ZEUS138…" at bounding box center [347, 156] width 694 height 312
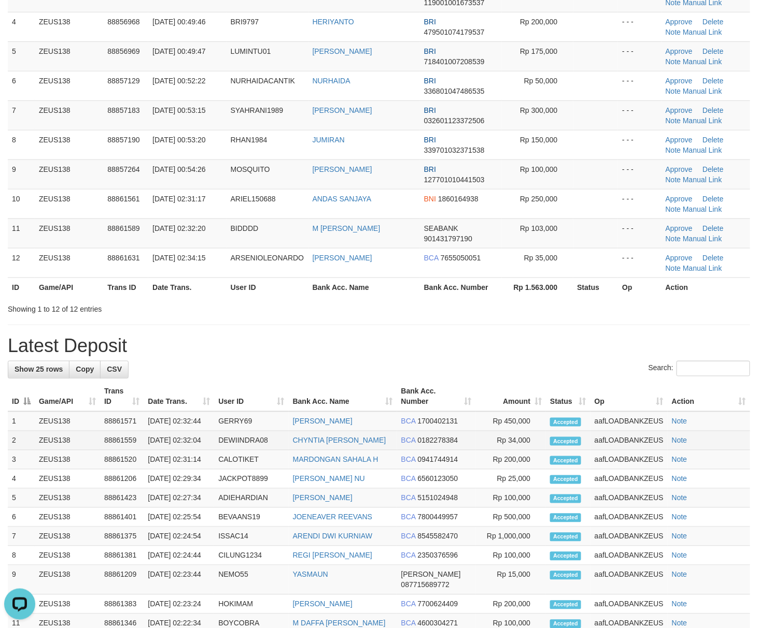
scroll to position [207, 0]
click at [578, 450] on td "Accepted" at bounding box center [568, 440] width 45 height 19
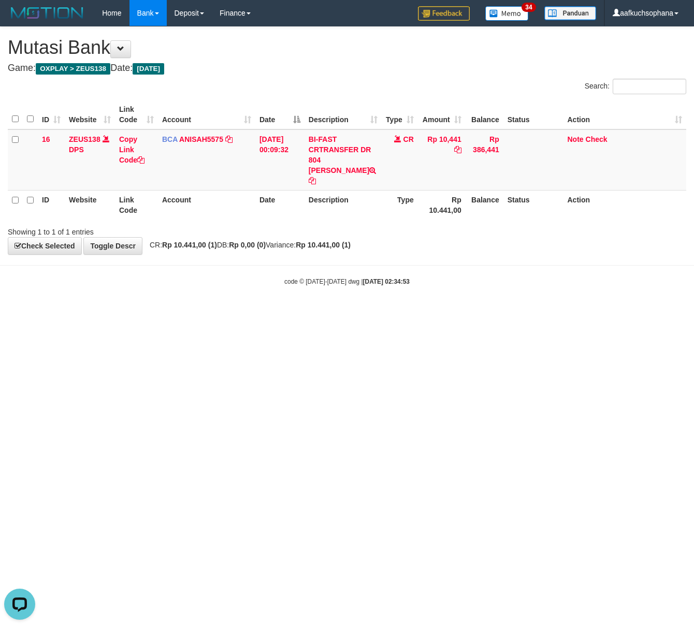
click at [199, 312] on html "Toggle navigation Home Bank Account List Load By Website Group [OXPLAY] ZEUS138…" at bounding box center [347, 156] width 694 height 312
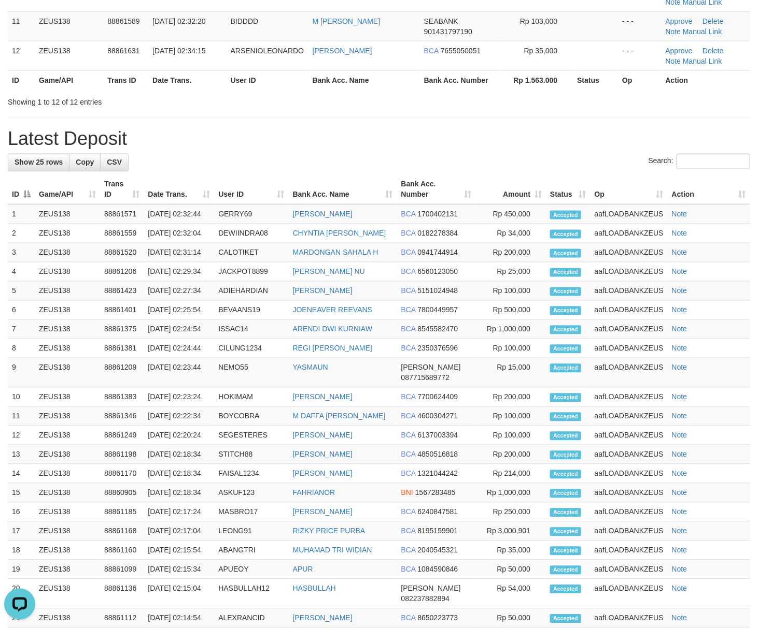
scroll to position [415, 0]
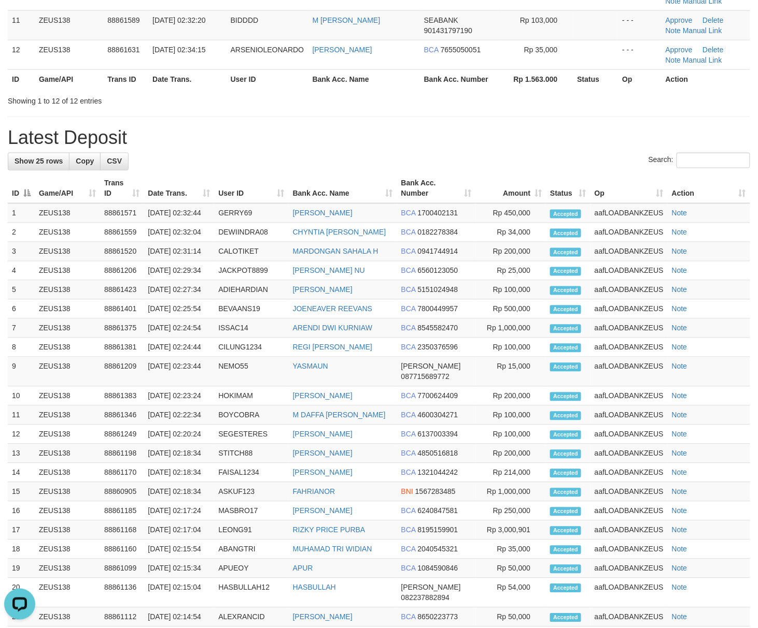
click at [393, 123] on div "**********" at bounding box center [379, 192] width 758 height 1161
drag, startPoint x: 488, startPoint y: 154, endPoint x: 767, endPoint y: 287, distance: 309.9
click at [494, 158] on div "**********" at bounding box center [379, 192] width 758 height 1161
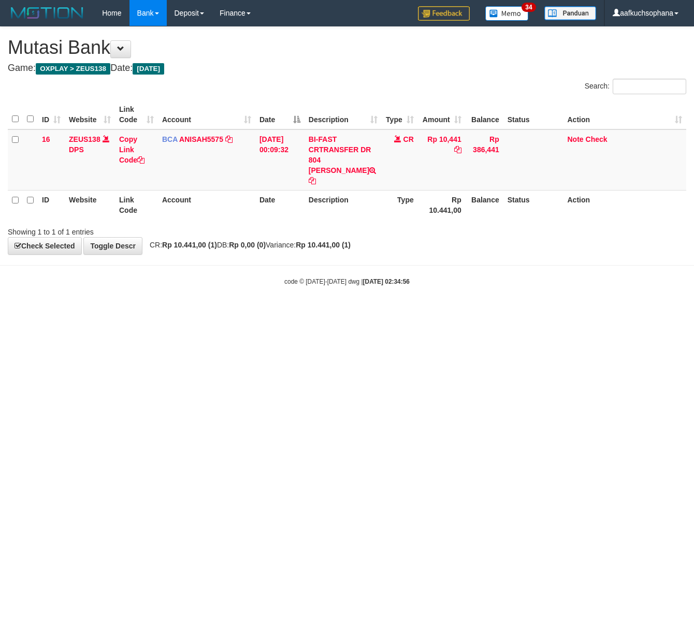
click at [253, 312] on html "Toggle navigation Home Bank Account List Load By Website Group [OXPLAY] ZEUS138…" at bounding box center [347, 156] width 694 height 312
click at [244, 312] on html "Toggle navigation Home Bank Account List Load By Website Group [OXPLAY] ZEUS138…" at bounding box center [347, 156] width 694 height 312
drag, startPoint x: 282, startPoint y: 355, endPoint x: 58, endPoint y: 236, distance: 253.3
click at [282, 312] on html "Toggle navigation Home Bank Account List Load By Website Group [OXPLAY] ZEUS138…" at bounding box center [347, 156] width 694 height 312
click at [244, 312] on html "Toggle navigation Home Bank Account List Load By Website Group [OXPLAY] ZEUS138…" at bounding box center [347, 156] width 694 height 312
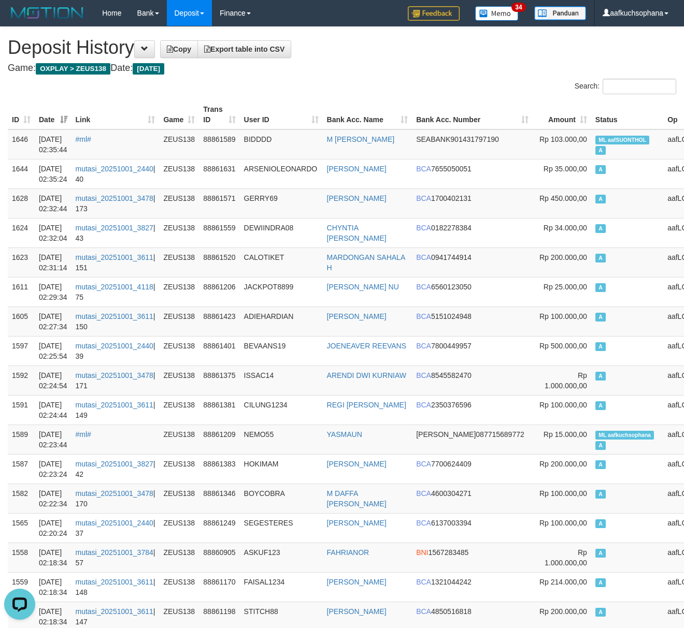
click at [367, 65] on h4 "Game: OXPLAY > ZEUS138 Date: Today" at bounding box center [342, 68] width 668 height 10
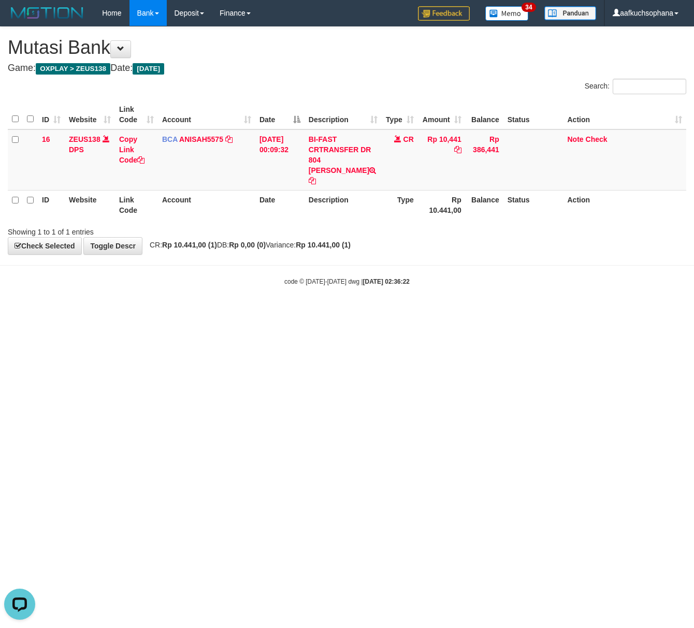
click at [468, 312] on html "Toggle navigation Home Bank Account List Load By Website Group [OXPLAY] ZEUS138…" at bounding box center [347, 156] width 694 height 312
click at [485, 312] on html "Toggle navigation Home Bank Account List Load By Website Group [OXPLAY] ZEUS138…" at bounding box center [347, 156] width 694 height 312
drag, startPoint x: 282, startPoint y: 488, endPoint x: 264, endPoint y: 481, distance: 19.2
click at [282, 312] on html "Toggle navigation Home Bank Account List Load By Website Group [OXPLAY] ZEUS138…" at bounding box center [347, 156] width 694 height 312
click at [281, 312] on html "Toggle navigation Home Bank Account List Load By Website Group [OXPLAY] ZEUS138…" at bounding box center [347, 156] width 694 height 312
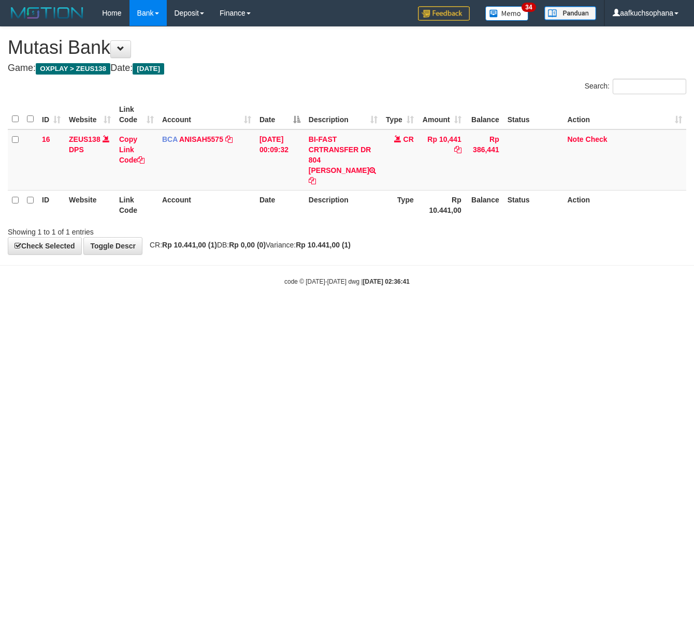
click at [286, 312] on html "Toggle navigation Home Bank Account List Load By Website Group [OXPLAY] ZEUS138…" at bounding box center [347, 156] width 694 height 312
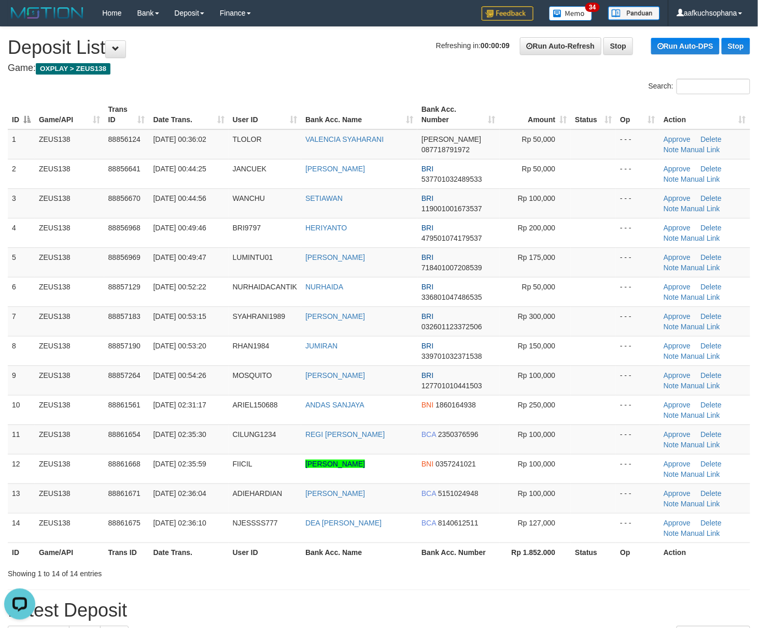
drag, startPoint x: 599, startPoint y: 364, endPoint x: 767, endPoint y: 381, distance: 168.3
click at [599, 364] on td at bounding box center [592, 351] width 45 height 30
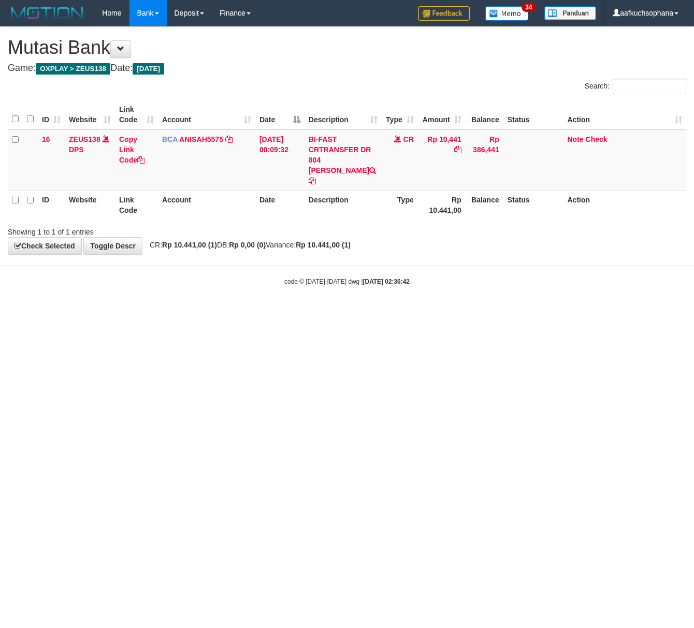
click at [104, 312] on html "Toggle navigation Home Bank Account List Load By Website Group [OXPLAY] ZEUS138…" at bounding box center [347, 156] width 694 height 312
click at [365, 312] on html "Toggle navigation Home Bank Account List Load By Website Group [OXPLAY] ZEUS138…" at bounding box center [347, 156] width 694 height 312
click at [459, 312] on html "Toggle navigation Home Bank Account List Load By Website Group [OXPLAY] ZEUS138…" at bounding box center [347, 156] width 694 height 312
click at [110, 312] on html "Toggle navigation Home Bank Account List Load By Website Group [OXPLAY] ZEUS138…" at bounding box center [347, 156] width 694 height 312
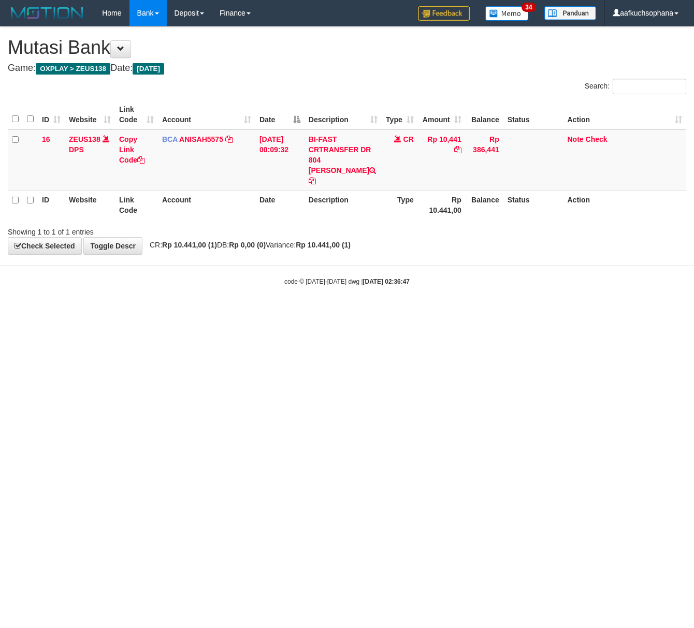
click at [400, 312] on html "Toggle navigation Home Bank Account List Load By Website Group [OXPLAY] ZEUS138…" at bounding box center [347, 156] width 694 height 312
click at [376, 312] on html "Toggle navigation Home Bank Account List Load By Website Group [OXPLAY] ZEUS138…" at bounding box center [347, 156] width 694 height 312
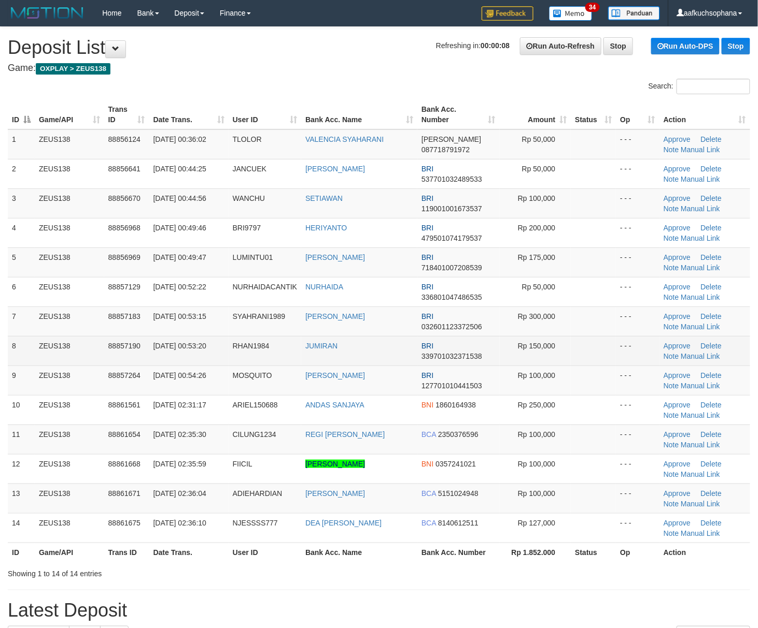
drag, startPoint x: 599, startPoint y: 351, endPoint x: 641, endPoint y: 365, distance: 44.2
click at [606, 351] on td at bounding box center [592, 351] width 45 height 30
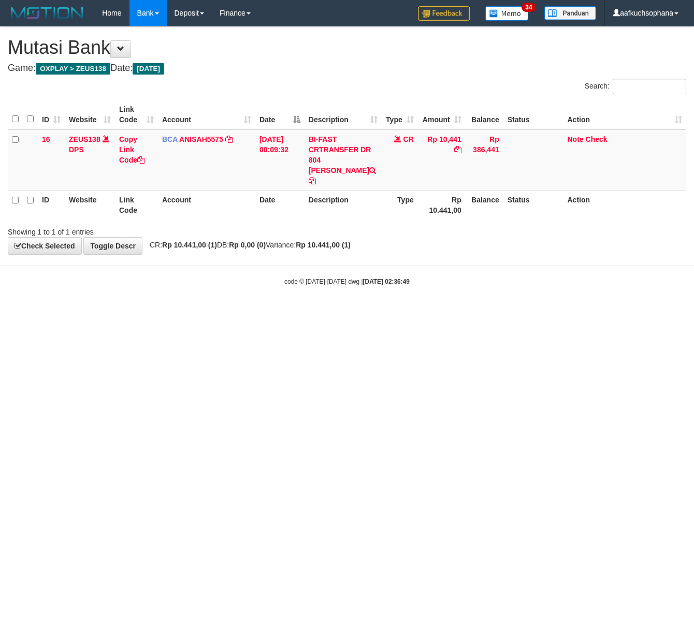
click at [235, 312] on html "Toggle navigation Home Bank Account List Load By Website Group [OXPLAY] ZEUS138…" at bounding box center [347, 156] width 694 height 312
click at [352, 312] on html "Toggle navigation Home Bank Account List Load By Website Group [OXPLAY] ZEUS138…" at bounding box center [347, 156] width 694 height 312
click at [351, 312] on html "Toggle navigation Home Bank Account List Load By Website Group [OXPLAY] ZEUS138…" at bounding box center [347, 156] width 694 height 312
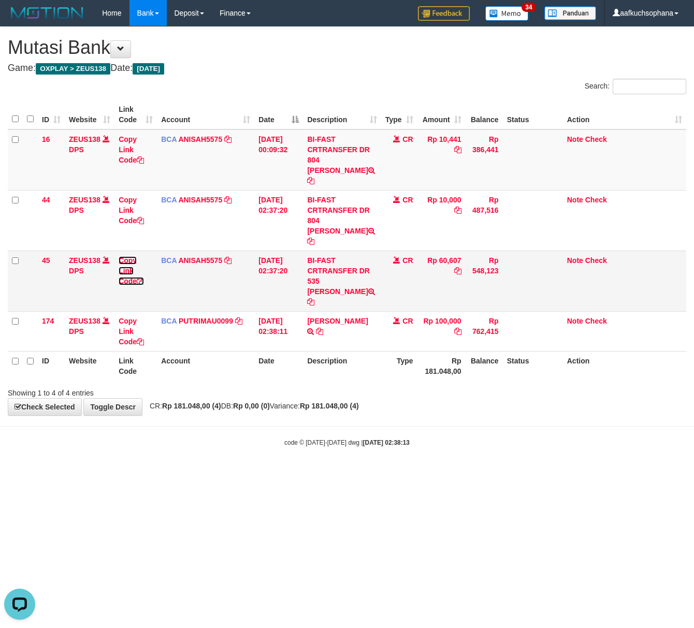
click at [143, 278] on icon at bounding box center [140, 281] width 7 height 7
drag, startPoint x: 194, startPoint y: 492, endPoint x: 178, endPoint y: 490, distance: 15.7
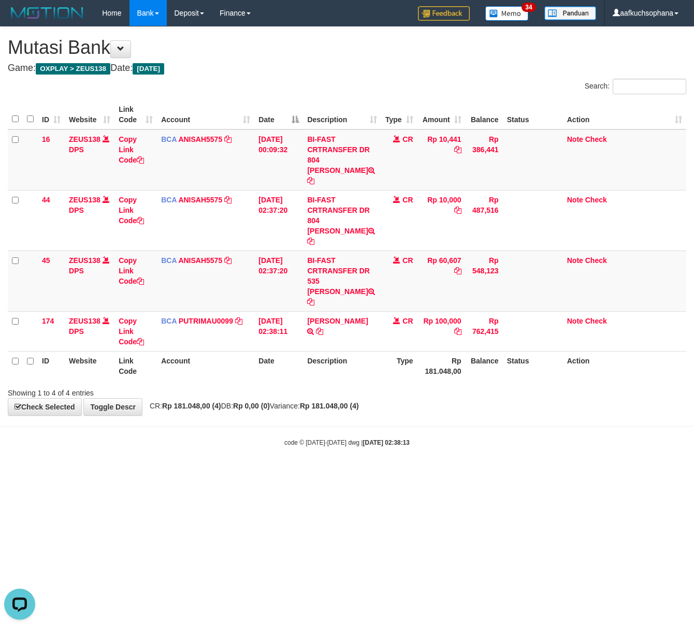
click at [193, 474] on html "Toggle navigation Home Bank Account List Load By Website Group [OXPLAY] ZEUS138…" at bounding box center [347, 237] width 694 height 474
drag, startPoint x: 249, startPoint y: 496, endPoint x: 1, endPoint y: 482, distance: 248.1
click at [235, 474] on html "Toggle navigation Home Bank Account List Load By Website Group [OXPLAY] ZEUS138…" at bounding box center [347, 237] width 694 height 474
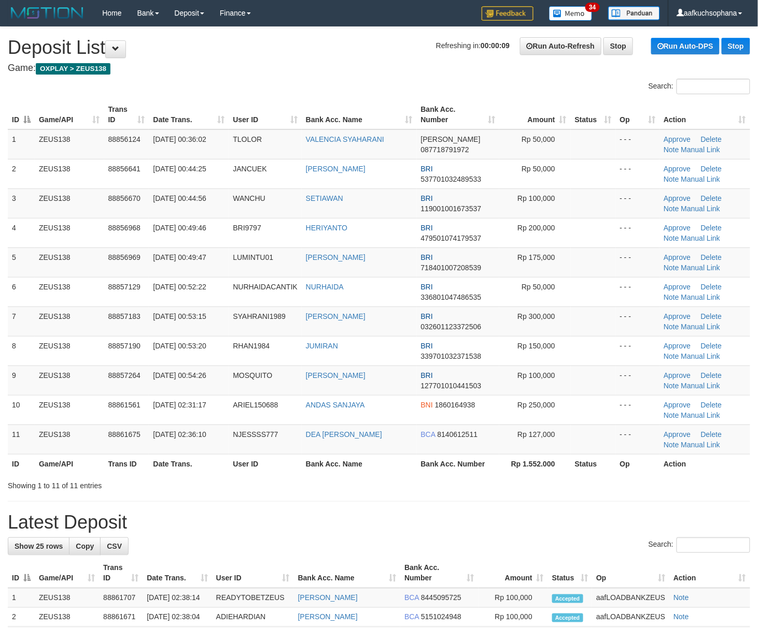
drag, startPoint x: 486, startPoint y: 478, endPoint x: 503, endPoint y: 472, distance: 17.7
click at [498, 476] on div "Search: ID Game/API Trans ID Date Trans. User ID Bank Acc. Name Bank Acc. Numbe…" at bounding box center [379, 285] width 742 height 412
drag, startPoint x: 672, startPoint y: 504, endPoint x: 767, endPoint y: 491, distance: 96.1
click at [674, 502] on hr at bounding box center [379, 502] width 742 height 1
click at [577, 491] on div "Showing 1 to 11 of 11 entries" at bounding box center [379, 484] width 758 height 15
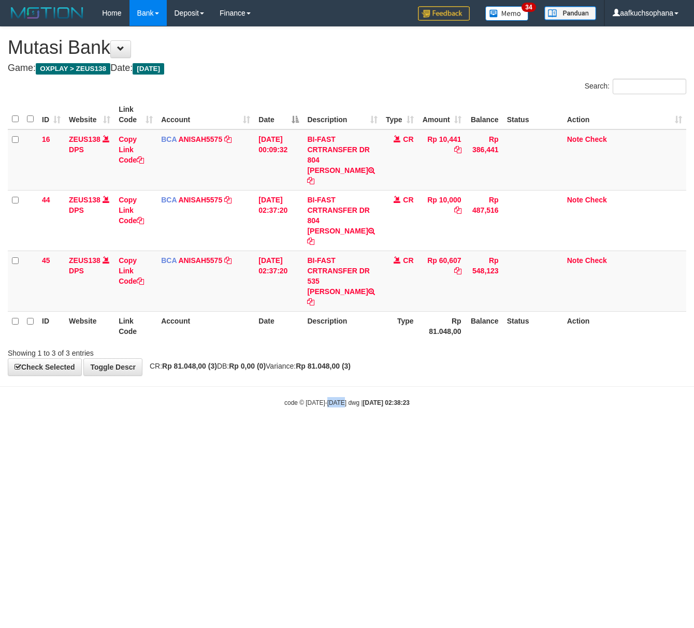
drag, startPoint x: 345, startPoint y: 453, endPoint x: 291, endPoint y: 445, distance: 54.5
click at [340, 434] on html "Toggle navigation Home Bank Account List Load By Website Group [OXPLAY] ZEUS138…" at bounding box center [347, 217] width 694 height 434
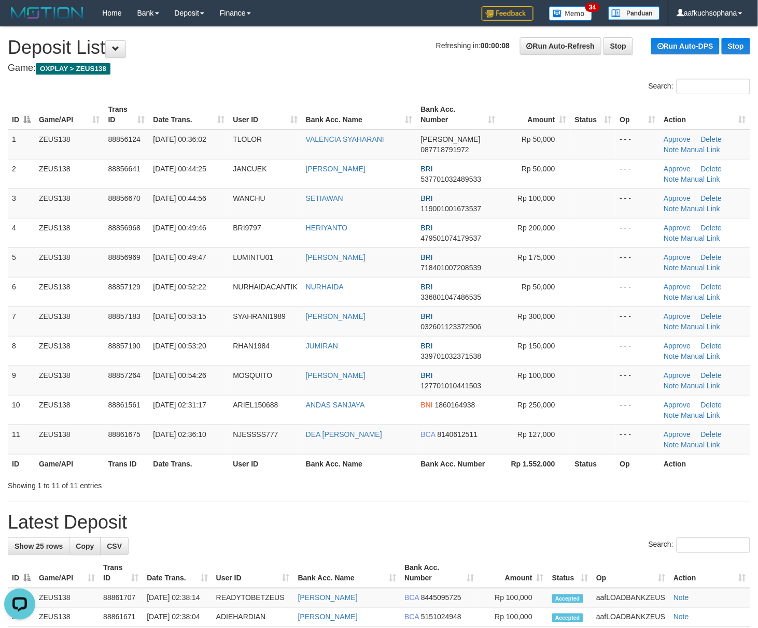
drag, startPoint x: 501, startPoint y: 525, endPoint x: 766, endPoint y: 460, distance: 273.1
click at [510, 523] on h1 "Latest Deposit" at bounding box center [379, 522] width 742 height 21
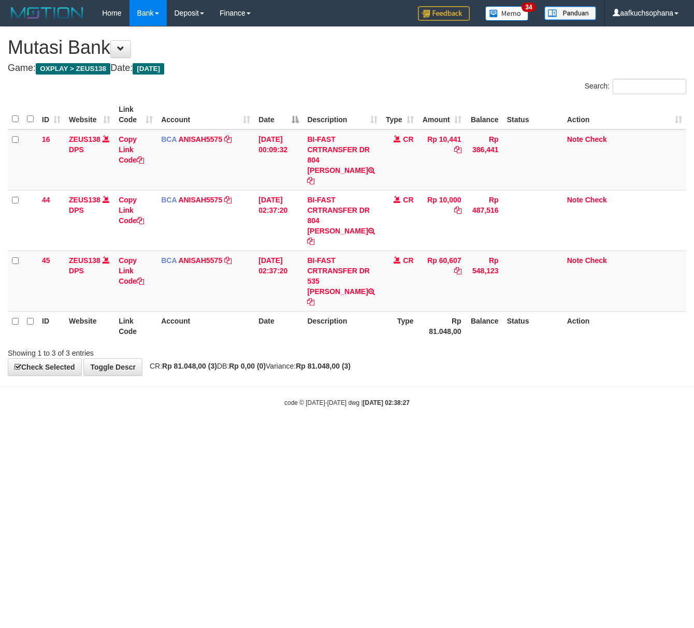
click at [220, 434] on html "Toggle navigation Home Bank Account List Load By Website Group [OXPLAY] ZEUS138…" at bounding box center [347, 217] width 694 height 434
drag, startPoint x: 183, startPoint y: 453, endPoint x: 173, endPoint y: 456, distance: 11.0
click at [174, 434] on html "Toggle navigation Home Bank Account List Load By Website Group [OXPLAY] ZEUS138…" at bounding box center [347, 217] width 694 height 434
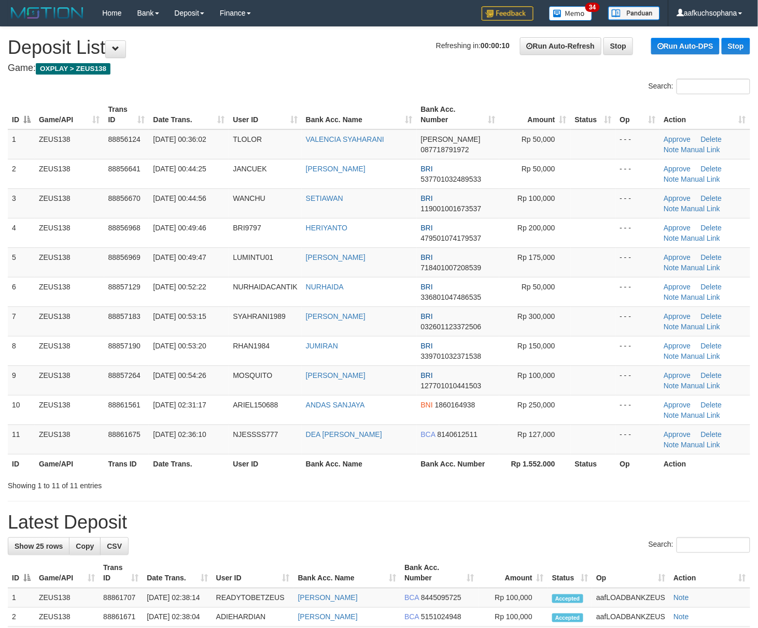
click at [535, 484] on div "Showing 1 to 11 of 11 entries" at bounding box center [379, 484] width 758 height 15
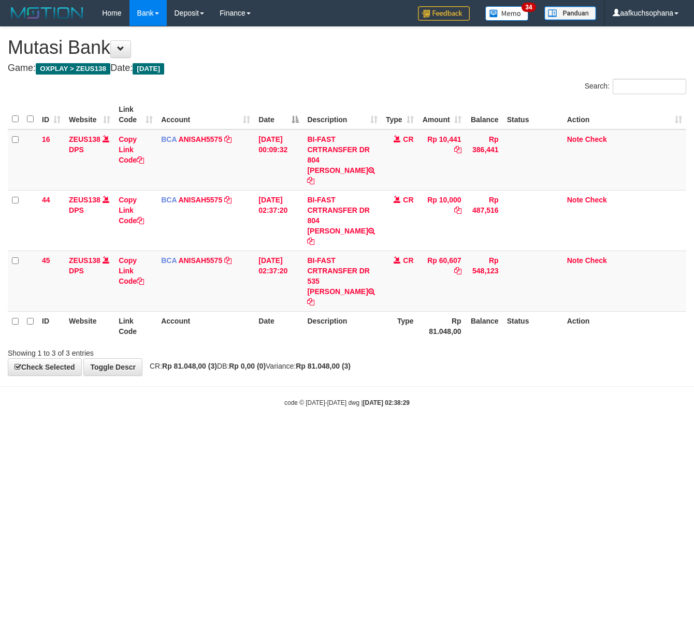
drag, startPoint x: 247, startPoint y: 449, endPoint x: 258, endPoint y: 449, distance: 10.9
click at [258, 434] on html "Toggle navigation Home Bank Account List Load By Website Group [OXPLAY] ZEUS138…" at bounding box center [347, 217] width 694 height 434
click at [140, 434] on html "Toggle navigation Home Bank Account List Load By Website Group [OXPLAY] ZEUS138…" at bounding box center [347, 217] width 694 height 434
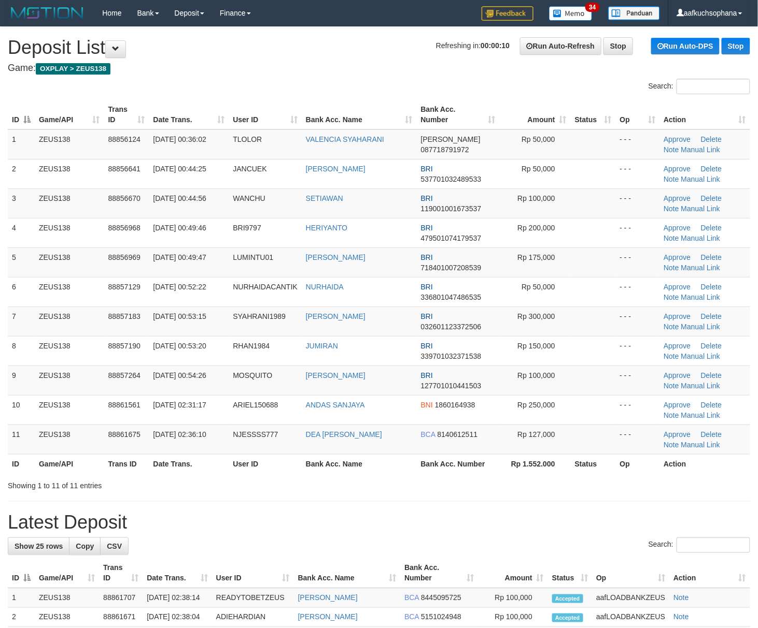
drag, startPoint x: 553, startPoint y: 521, endPoint x: 599, endPoint y: 504, distance: 49.2
click at [560, 518] on h1 "Latest Deposit" at bounding box center [379, 522] width 742 height 21
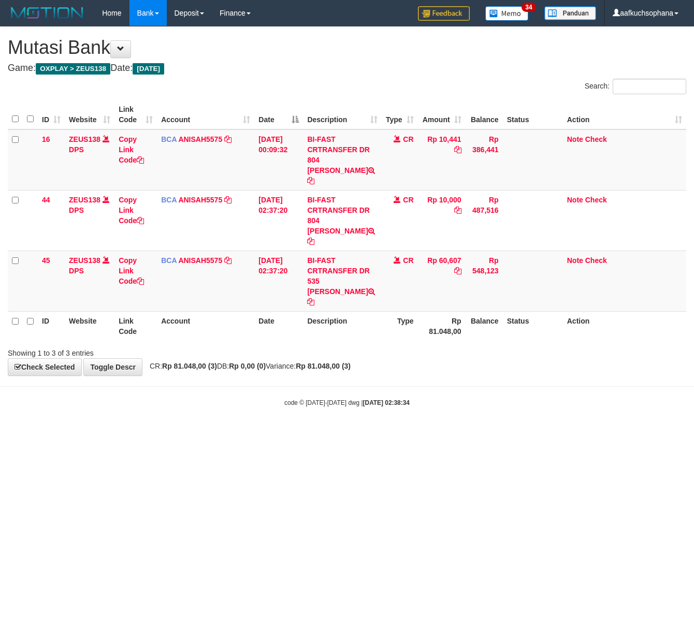
click at [154, 434] on html "Toggle navigation Home Bank Account List Load By Website Group [OXPLAY] ZEUS138…" at bounding box center [347, 217] width 694 height 434
click at [150, 434] on html "Toggle navigation Home Bank Account List Load By Website Group [OXPLAY] ZEUS138…" at bounding box center [347, 217] width 694 height 434
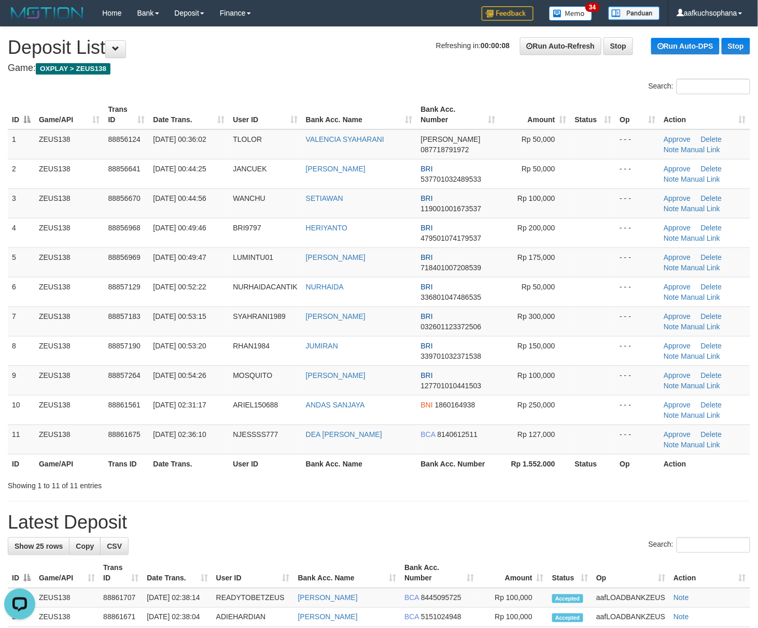
drag, startPoint x: 707, startPoint y: 504, endPoint x: 731, endPoint y: 495, distance: 24.7
click at [707, 504] on div "**********" at bounding box center [379, 587] width 758 height 1121
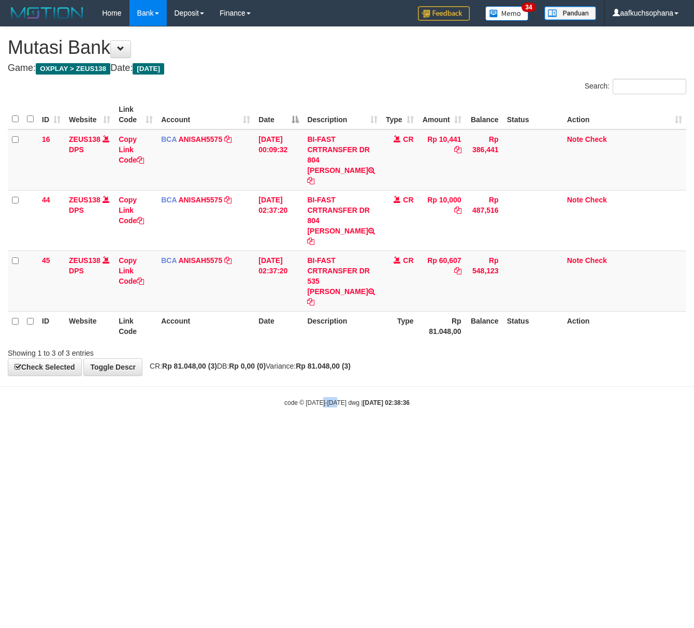
click at [337, 434] on html "Toggle navigation Home Bank Account List Load By Website Group [OXPLAY] ZEUS138…" at bounding box center [347, 217] width 694 height 434
click at [233, 434] on html "Toggle navigation Home Bank Account List Load By Website Group [OXPLAY] ZEUS138…" at bounding box center [347, 217] width 694 height 434
drag, startPoint x: 380, startPoint y: 540, endPoint x: 359, endPoint y: 527, distance: 25.1
click at [379, 434] on html "Toggle navigation Home Bank Account List Load By Website Group [OXPLAY] ZEUS138…" at bounding box center [347, 217] width 694 height 434
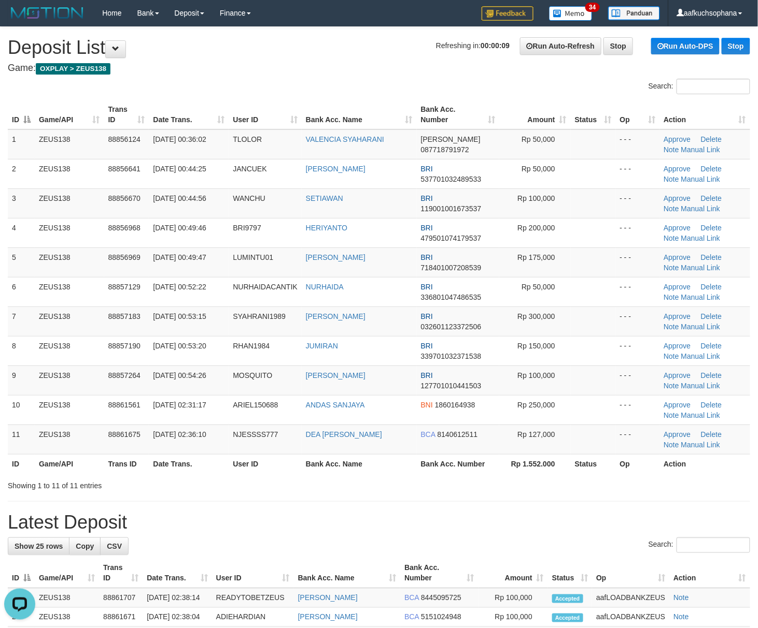
drag, startPoint x: 483, startPoint y: 564, endPoint x: 372, endPoint y: 480, distance: 139.8
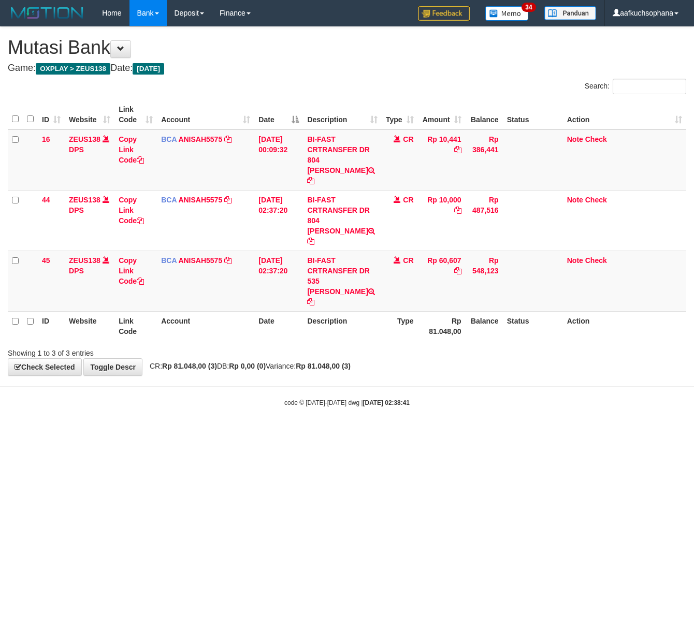
drag, startPoint x: 158, startPoint y: 408, endPoint x: 1, endPoint y: 406, distance: 156.5
click at [156, 408] on html "Toggle navigation Home Bank Account List Load By Website Group [OXPLAY] ZEUS138…" at bounding box center [347, 217] width 694 height 434
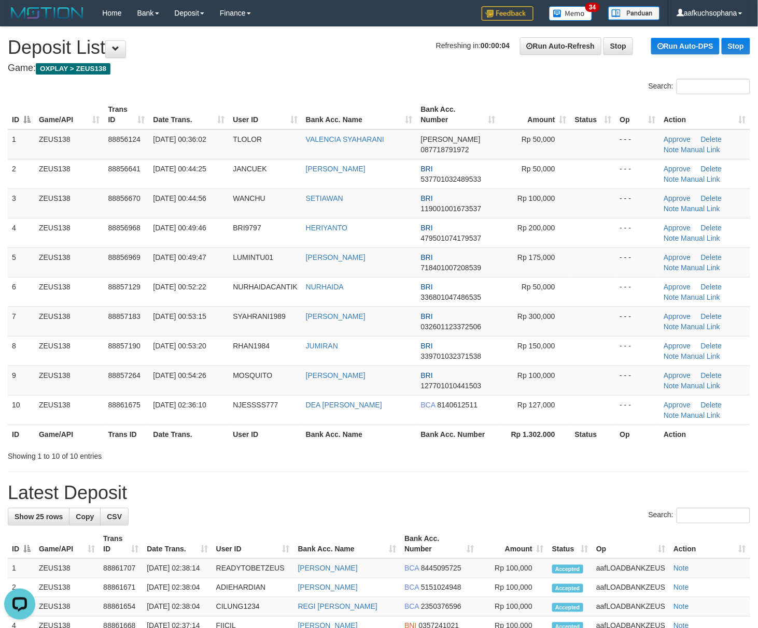
drag, startPoint x: 548, startPoint y: 449, endPoint x: 766, endPoint y: 440, distance: 218.3
click at [552, 450] on div "Showing 1 to 10 of 10 entries" at bounding box center [379, 454] width 758 height 15
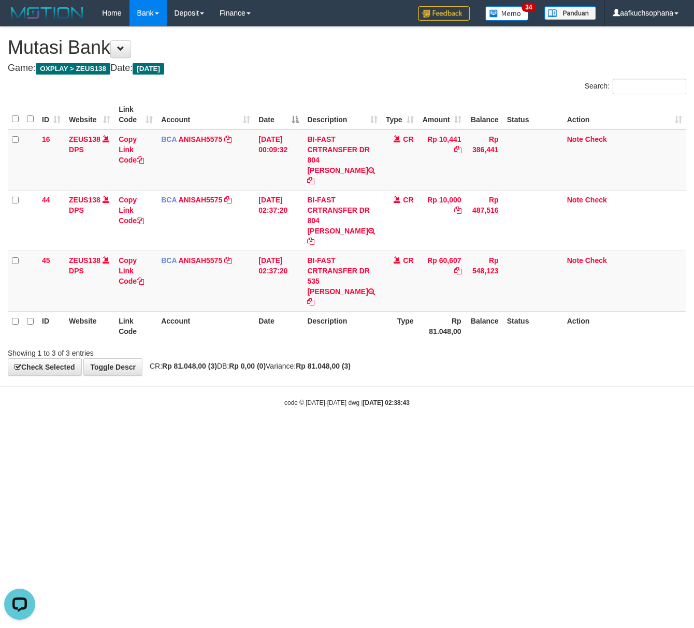
drag, startPoint x: 126, startPoint y: 459, endPoint x: 1, endPoint y: 436, distance: 127.9
click at [118, 434] on html "Toggle navigation Home Bank Account List Load By Website Group [OXPLAY] ZEUS138…" at bounding box center [347, 217] width 694 height 434
drag, startPoint x: 560, startPoint y: 439, endPoint x: 490, endPoint y: 433, distance: 70.2
click at [536, 434] on html "Toggle navigation Home Bank Account List Load By Website Group [OXPLAY] ZEUS138…" at bounding box center [347, 217] width 694 height 434
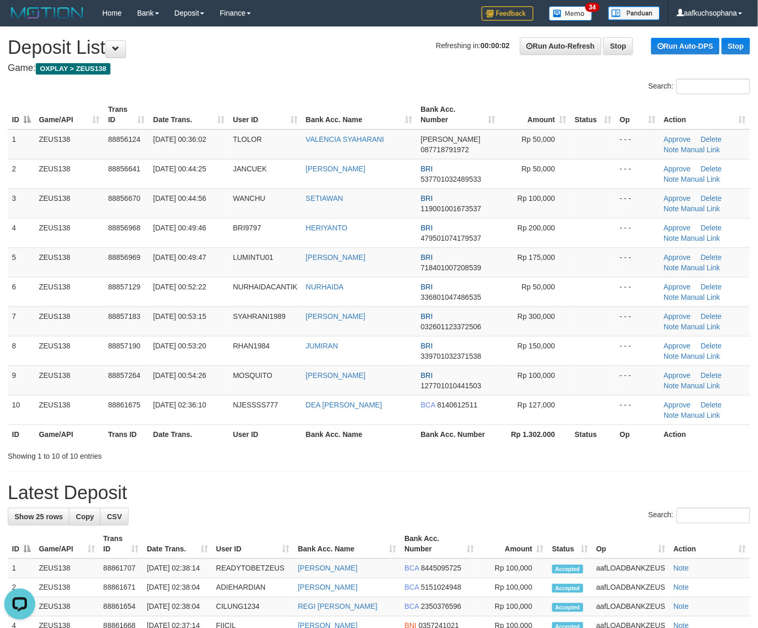
drag, startPoint x: 527, startPoint y: 479, endPoint x: 767, endPoint y: 447, distance: 242.0
click at [536, 477] on div "**********" at bounding box center [379, 572] width 758 height 1091
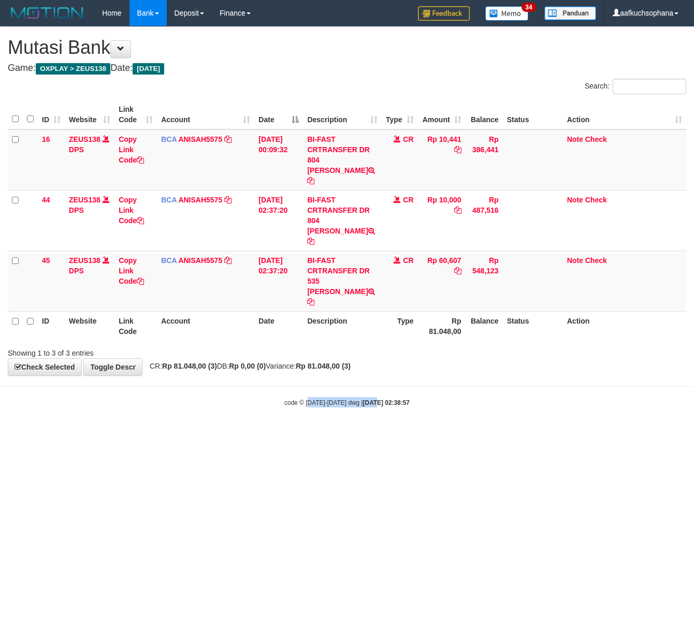
click at [365, 419] on html "Toggle navigation Home Bank Account List Load By Website Group [OXPLAY] ZEUS138…" at bounding box center [347, 217] width 694 height 434
click at [183, 434] on html "Toggle navigation Home Bank Account List Load By Website Group [OXPLAY] ZEUS138…" at bounding box center [347, 217] width 694 height 434
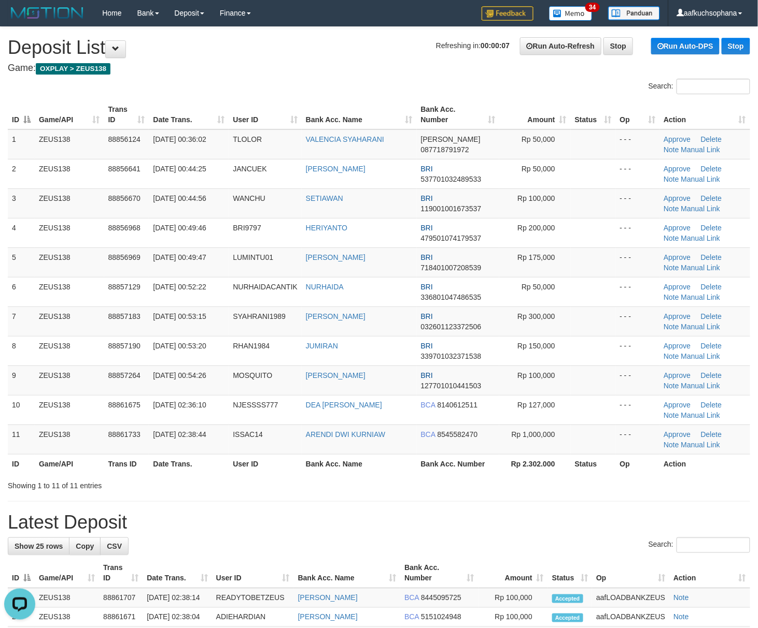
drag, startPoint x: 558, startPoint y: 504, endPoint x: 766, endPoint y: 478, distance: 210.0
click at [564, 504] on div "**********" at bounding box center [379, 587] width 758 height 1121
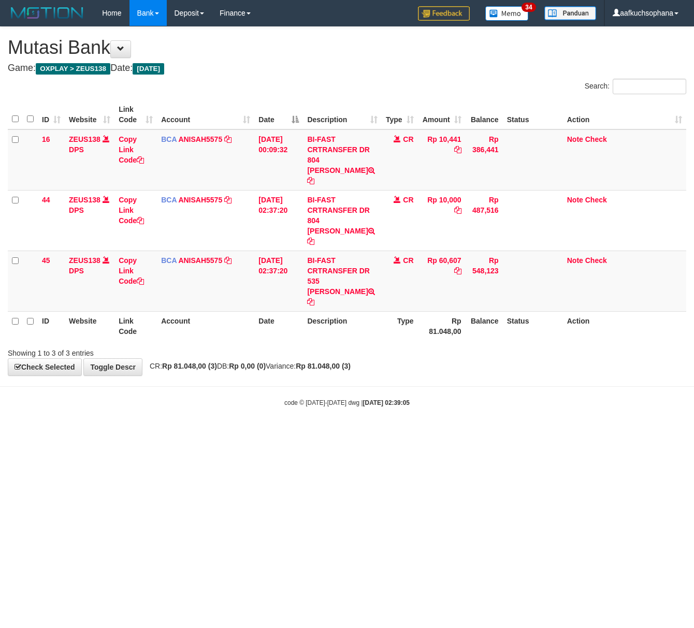
drag, startPoint x: 178, startPoint y: 465, endPoint x: 2, endPoint y: 448, distance: 177.0
click at [172, 434] on html "Toggle navigation Home Bank Account List Load By Website Group [OXPLAY] ZEUS138…" at bounding box center [347, 217] width 694 height 434
click at [120, 434] on html "Toggle navigation Home Bank Account List Load By Website Group [OXPLAY] ZEUS138…" at bounding box center [347, 217] width 694 height 434
click at [228, 434] on html "Toggle navigation Home Bank Account List Load By Website Group [OXPLAY] ZEUS138…" at bounding box center [347, 217] width 694 height 434
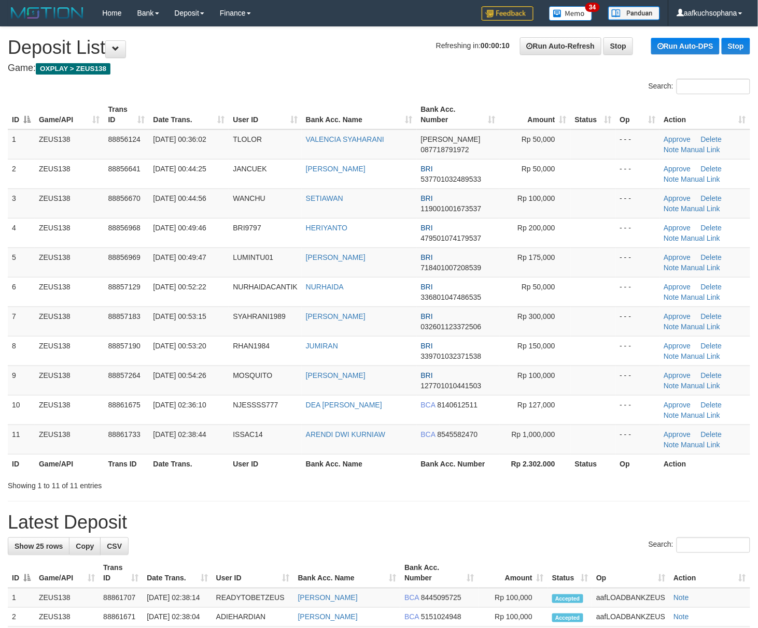
drag, startPoint x: 602, startPoint y: 510, endPoint x: 765, endPoint y: 488, distance: 165.2
click at [605, 510] on div "**********" at bounding box center [379, 587] width 758 height 1121
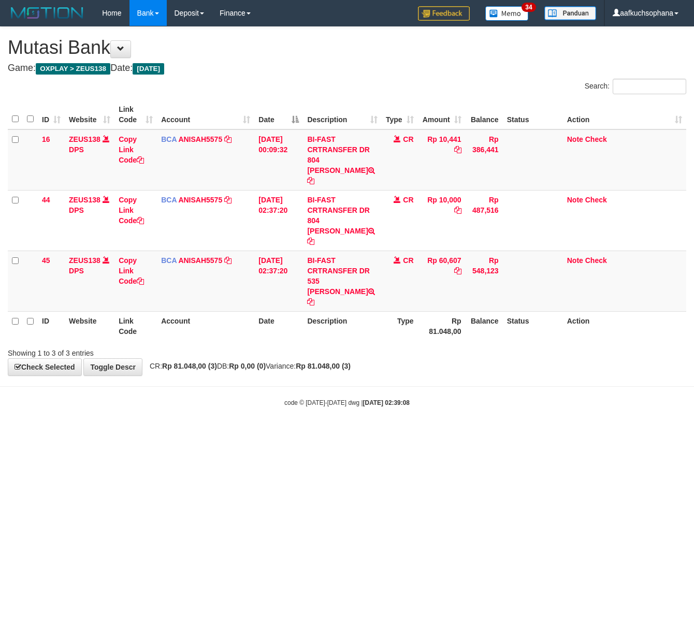
drag, startPoint x: 217, startPoint y: 473, endPoint x: 1, endPoint y: 429, distance: 220.4
click at [208, 434] on html "Toggle navigation Home Bank Account List Load By Website Group [OXPLAY] ZEUS138…" at bounding box center [347, 217] width 694 height 434
drag, startPoint x: 367, startPoint y: 538, endPoint x: 359, endPoint y: 542, distance: 8.8
click at [359, 434] on html "Toggle navigation Home Bank Account List Load By Website Group [OXPLAY] ZEUS138…" at bounding box center [347, 217] width 694 height 434
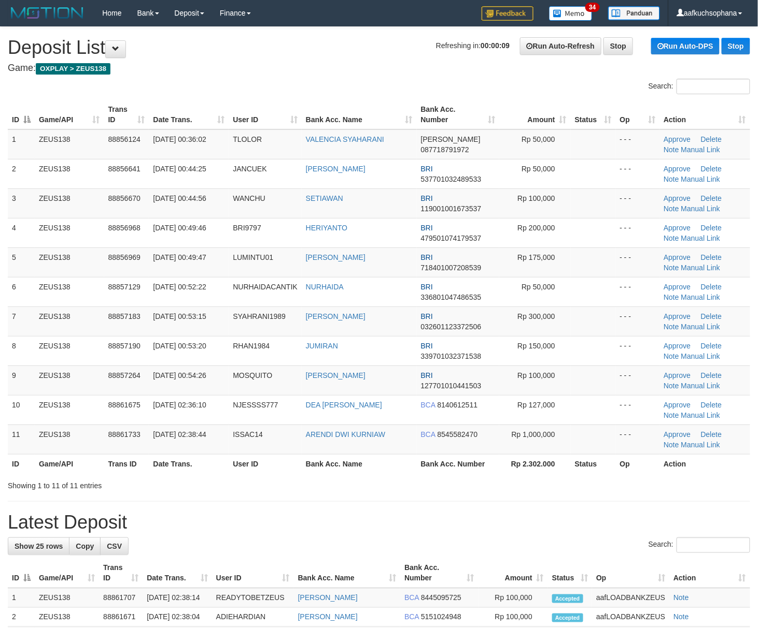
drag, startPoint x: 571, startPoint y: 517, endPoint x: 767, endPoint y: 503, distance: 196.4
click at [573, 517] on h1 "Latest Deposit" at bounding box center [379, 522] width 742 height 21
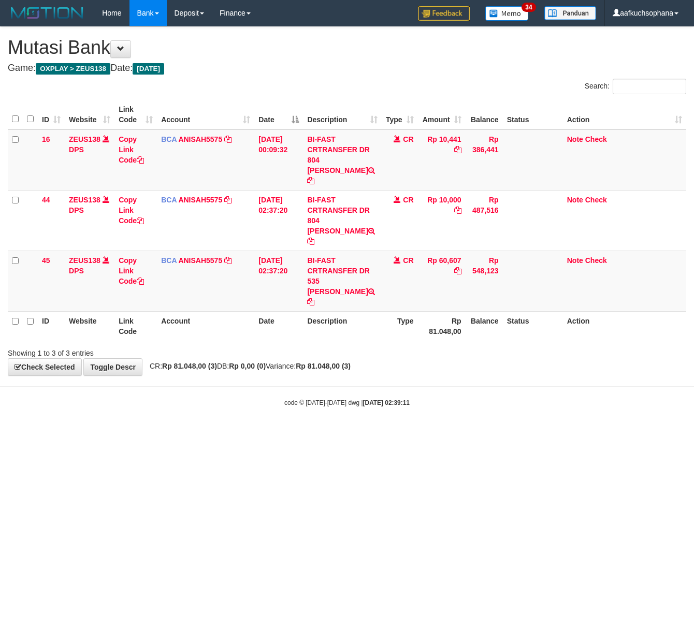
click at [229, 434] on html "Toggle navigation Home Bank Account List Load By Website Group [OXPLAY] ZEUS138…" at bounding box center [347, 217] width 694 height 434
click at [205, 434] on html "Toggle navigation Home Bank Account List Load By Website Group [OXPLAY] ZEUS138…" at bounding box center [347, 217] width 694 height 434
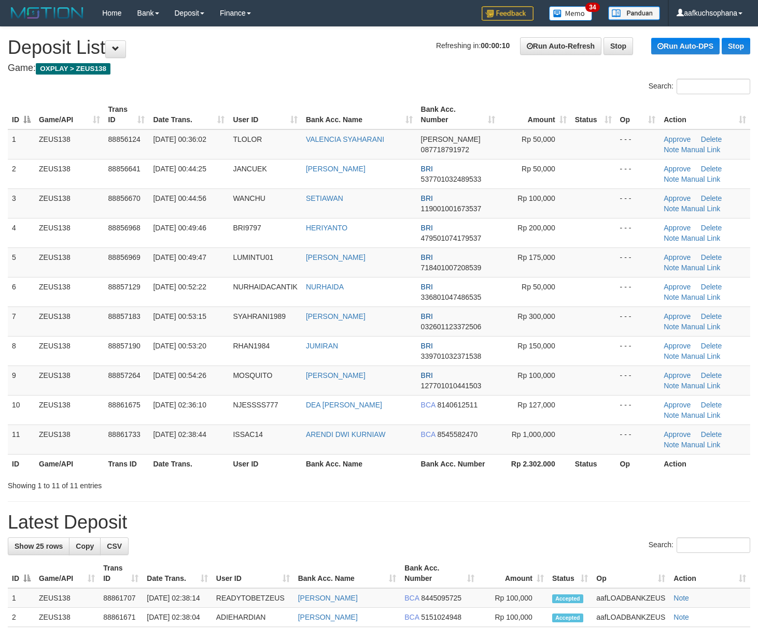
click at [458, 498] on div "**********" at bounding box center [379, 587] width 758 height 1121
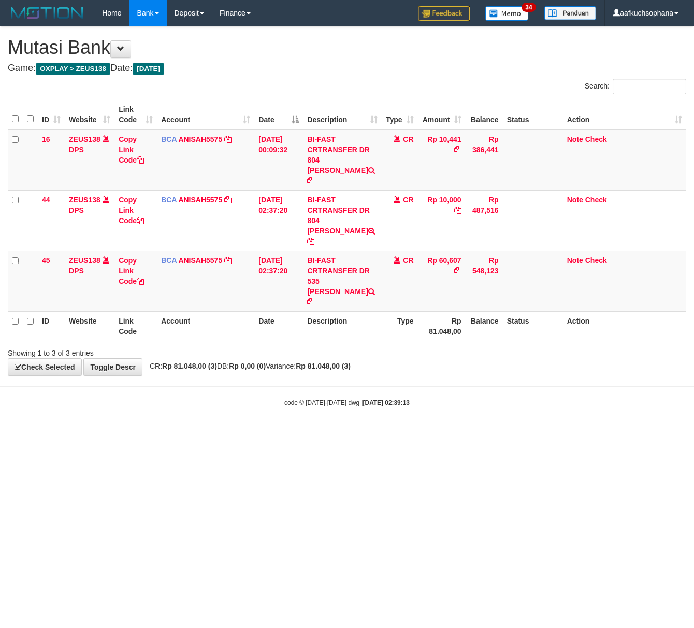
click at [183, 434] on html "Toggle navigation Home Bank Account List Load By Website Group [OXPLAY] ZEUS138…" at bounding box center [347, 217] width 694 height 434
drag, startPoint x: 183, startPoint y: 455, endPoint x: 187, endPoint y: 401, distance: 54.5
click at [187, 434] on html "Toggle navigation Home Bank Account List Load By Website Group [OXPLAY] ZEUS138…" at bounding box center [347, 217] width 694 height 434
drag, startPoint x: 278, startPoint y: 497, endPoint x: 324, endPoint y: 499, distance: 45.6
click at [281, 434] on html "Toggle navigation Home Bank Account List Load By Website Group [OXPLAY] ZEUS138…" at bounding box center [347, 217] width 694 height 434
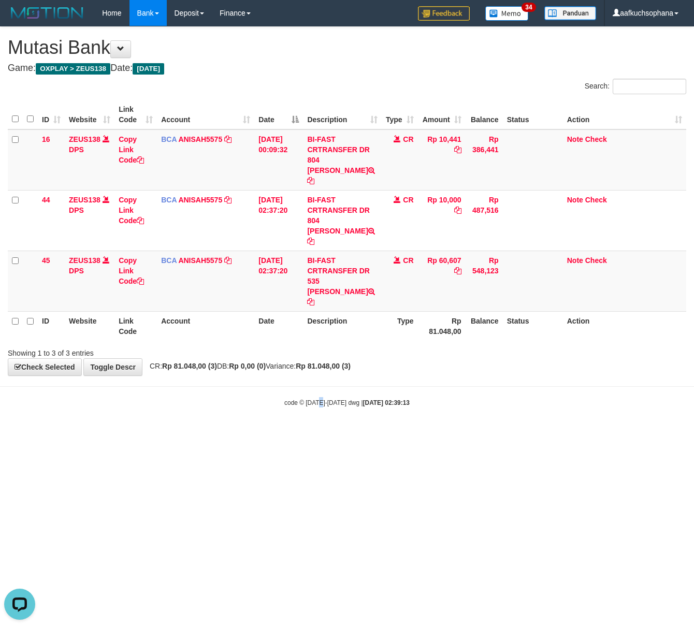
click at [324, 434] on html "Toggle navigation Home Bank Account List Load By Website Group [OXPLAY] ZEUS138…" at bounding box center [347, 217] width 694 height 434
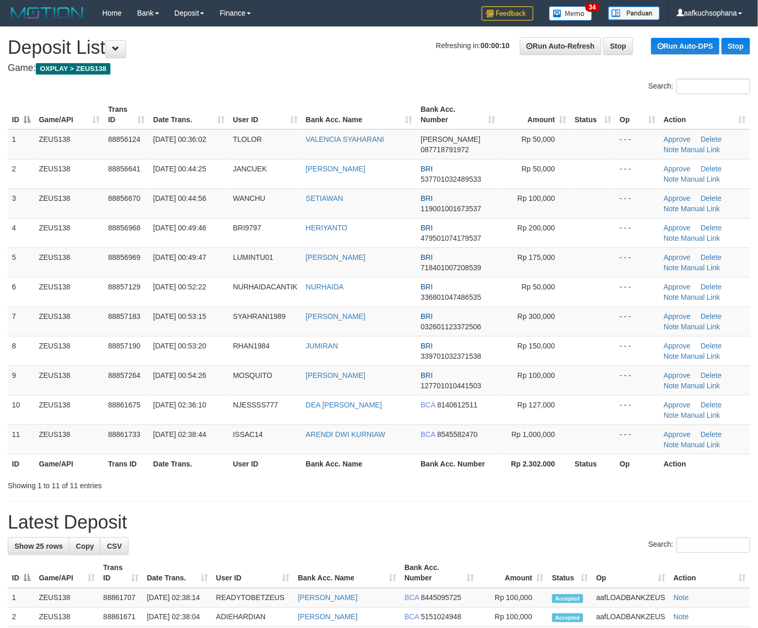
click at [599, 498] on div "**********" at bounding box center [379, 587] width 758 height 1121
drag, startPoint x: 576, startPoint y: 543, endPoint x: 766, endPoint y: 517, distance: 191.5
click at [620, 528] on div "**********" at bounding box center [379, 587] width 758 height 1121
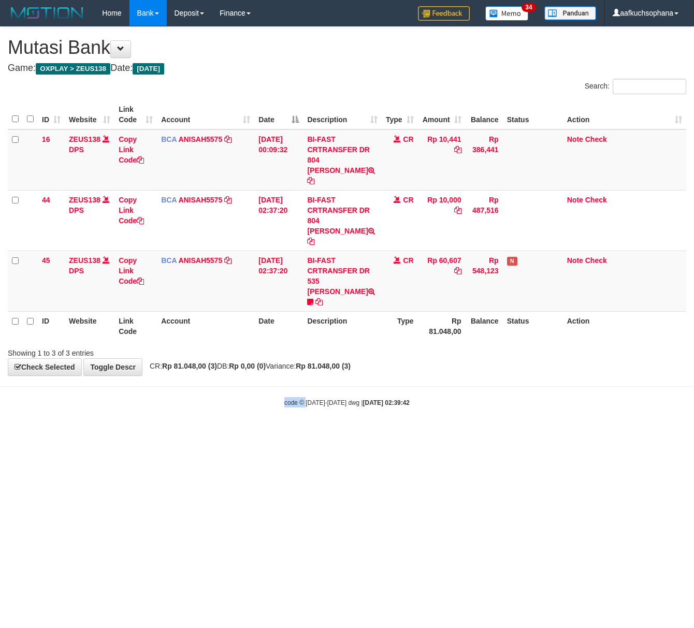
click at [282, 434] on html "Toggle navigation Home Bank Account List Load By Website Group [OXPLAY] ZEUS138…" at bounding box center [347, 217] width 694 height 434
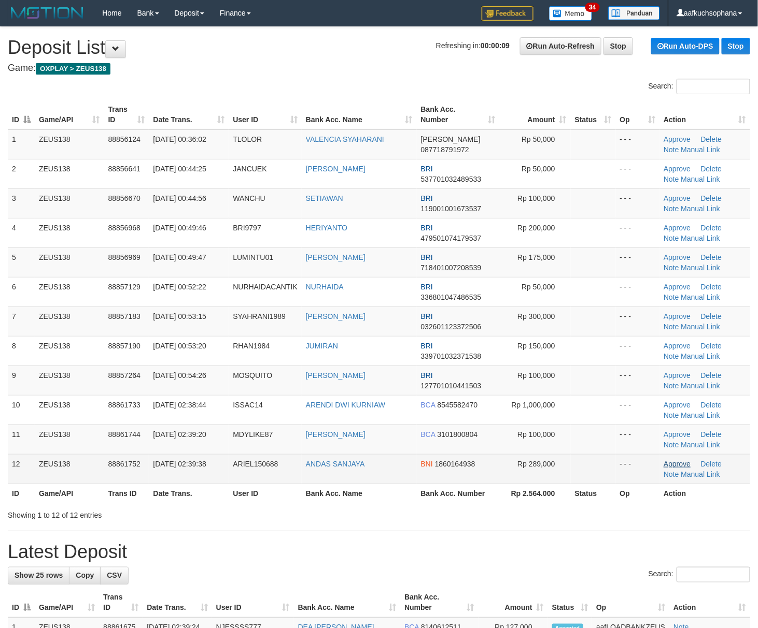
drag, startPoint x: 561, startPoint y: 502, endPoint x: 680, endPoint y: 464, distance: 125.4
click at [570, 500] on tr "ID Game/API Trans ID Date Trans. User ID Bank Acc. Name Bank Acc. Number Rp 2.5…" at bounding box center [379, 493] width 742 height 19
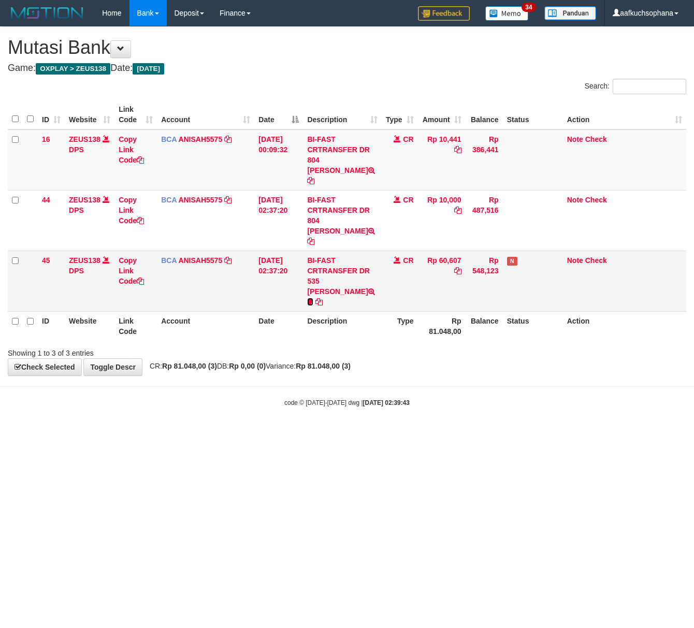
click at [313, 298] on icon at bounding box center [310, 301] width 6 height 7
click at [320, 278] on td "BI-FAST CRTRANSFER DR 535 RIZQI SAPUTRA colienak95" at bounding box center [342, 281] width 78 height 61
copy span "colienak95"
click at [113, 434] on html "Toggle navigation Home Bank Account List Load By Website Group [OXPLAY] ZEUS138…" at bounding box center [347, 217] width 694 height 434
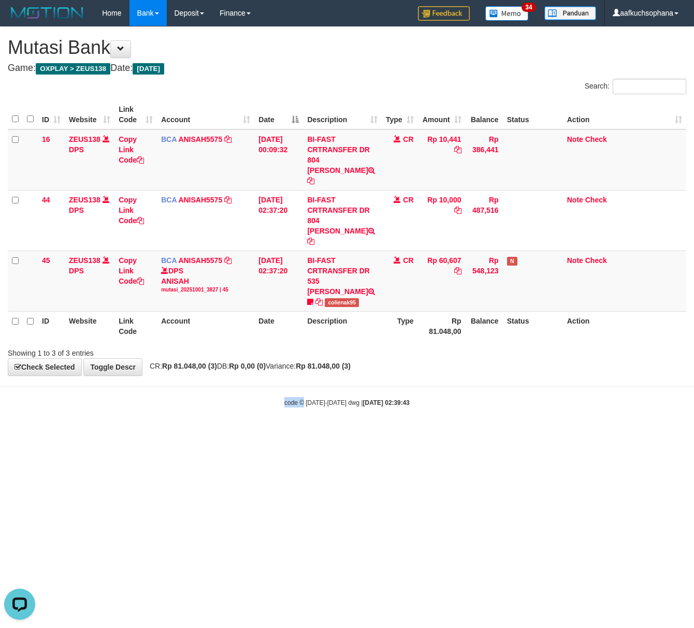
drag, startPoint x: 303, startPoint y: 507, endPoint x: 184, endPoint y: 509, distance: 118.7
click at [297, 434] on html "Toggle navigation Home Bank Account List Load By Website Group [OXPLAY] ZEUS138…" at bounding box center [347, 217] width 694 height 434
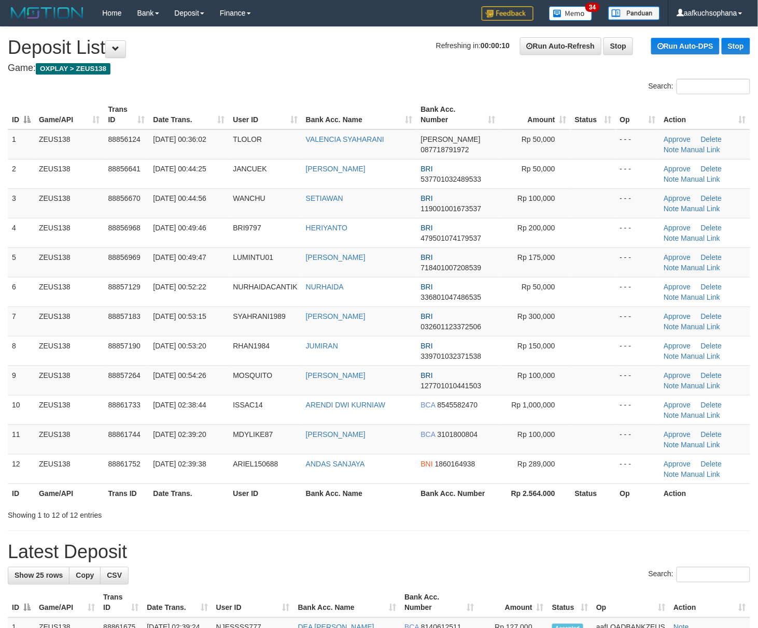
click at [560, 521] on div "Showing 1 to 12 of 12 entries" at bounding box center [379, 513] width 758 height 15
drag, startPoint x: 558, startPoint y: 517, endPoint x: 539, endPoint y: 511, distance: 20.2
click at [547, 512] on div "Showing 1 to 12 of 12 entries" at bounding box center [379, 513] width 758 height 15
click at [539, 510] on div "Showing 1 to 12 of 12 entries" at bounding box center [379, 513] width 758 height 15
drag, startPoint x: 543, startPoint y: 579, endPoint x: 760, endPoint y: 508, distance: 228.1
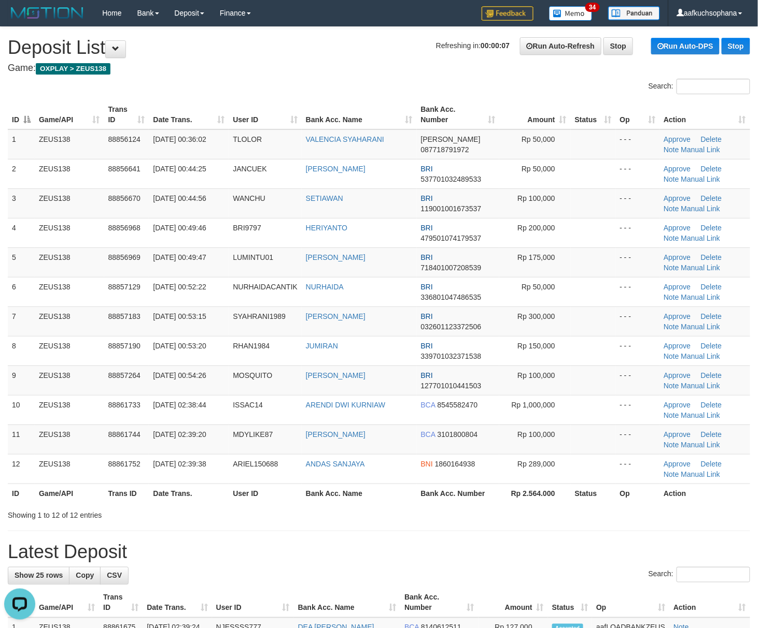
click at [558, 573] on div "Search:" at bounding box center [379, 576] width 742 height 18
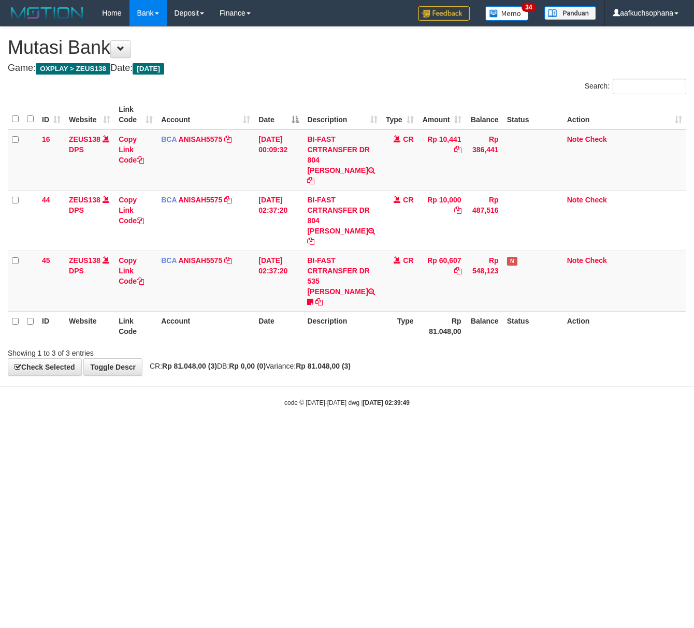
click at [279, 434] on html "Toggle navigation Home Bank Account List Load By Website Group [OXPLAY] ZEUS138…" at bounding box center [347, 217] width 694 height 434
drag, startPoint x: 280, startPoint y: 493, endPoint x: 289, endPoint y: 485, distance: 11.7
click at [279, 434] on html "Toggle navigation Home Bank Account List Load By Website Group [OXPLAY] ZEUS138…" at bounding box center [347, 217] width 694 height 434
click at [390, 434] on html "Toggle navigation Home Bank Account List Load By Website Group [OXPLAY] ZEUS138…" at bounding box center [347, 217] width 694 height 434
click at [376, 434] on html "Toggle navigation Home Bank Account List Load By Website Group [OXPLAY] ZEUS138…" at bounding box center [347, 217] width 694 height 434
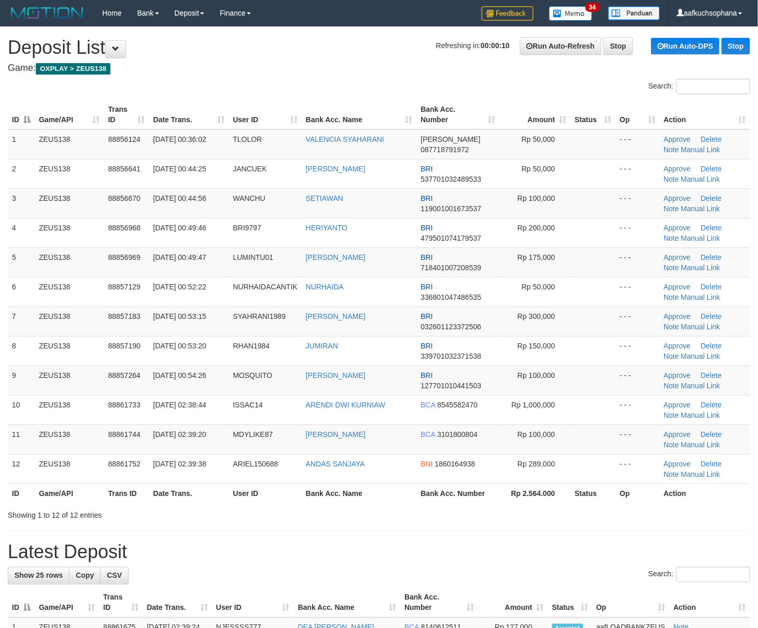
click at [569, 519] on div "Showing 1 to 12 of 12 entries" at bounding box center [379, 513] width 758 height 15
drag, startPoint x: 536, startPoint y: 537, endPoint x: 543, endPoint y: 536, distance: 7.4
click at [541, 536] on div "**********" at bounding box center [379, 602] width 758 height 1150
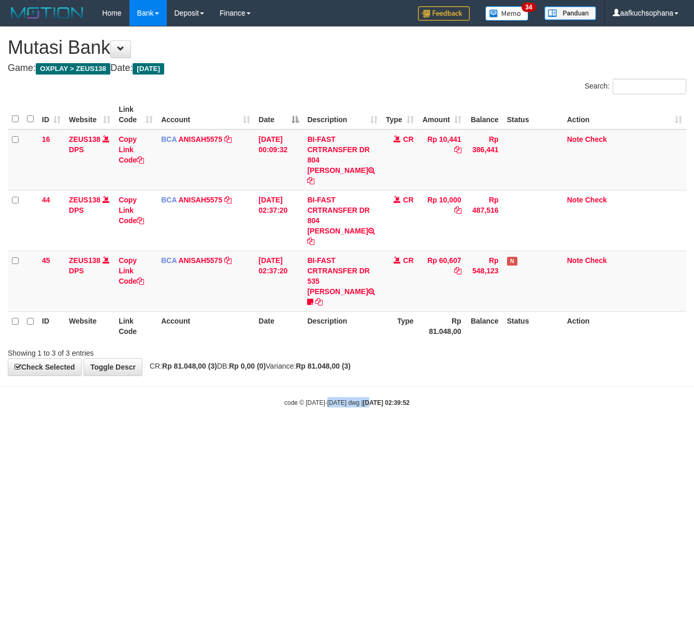
click at [361, 434] on html "Toggle navigation Home Bank Account List Load By Website Group [OXPLAY] ZEUS138…" at bounding box center [347, 217] width 694 height 434
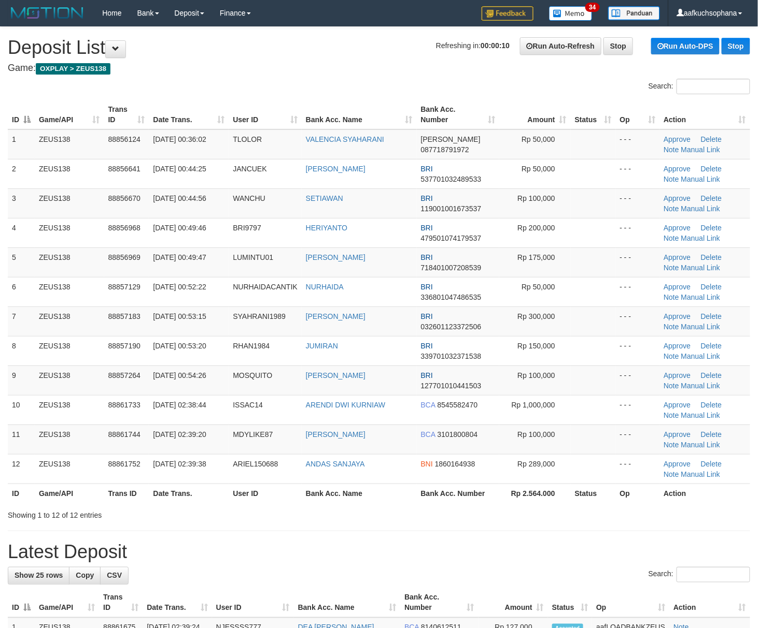
click at [564, 537] on div "**********" at bounding box center [379, 602] width 758 height 1150
click at [594, 534] on div "**********" at bounding box center [379, 602] width 758 height 1150
drag, startPoint x: 409, startPoint y: 565, endPoint x: 751, endPoint y: 469, distance: 355.0
click at [419, 560] on div "**********" at bounding box center [379, 602] width 758 height 1150
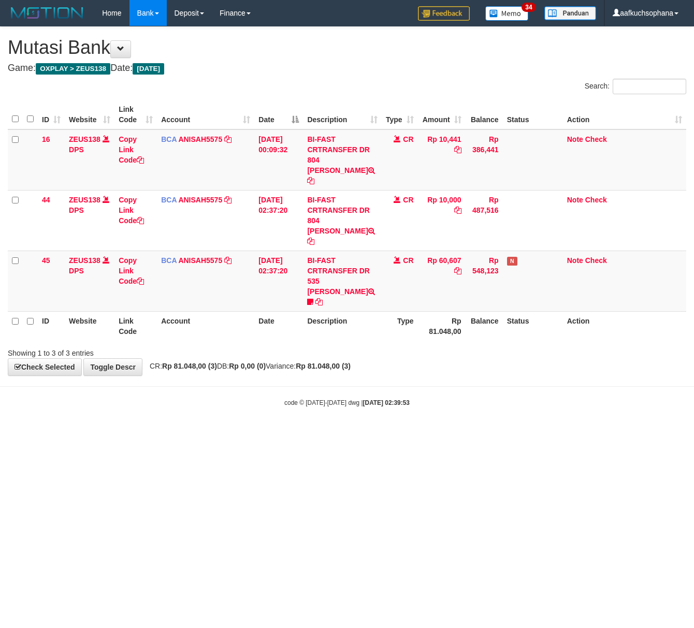
click at [256, 434] on html "Toggle navigation Home Bank Account List Load By Website Group [OXPLAY] ZEUS138…" at bounding box center [347, 217] width 694 height 434
drag, startPoint x: 260, startPoint y: 551, endPoint x: 260, endPoint y: 532, distance: 19.7
click at [262, 434] on html "Toggle navigation Home Bank Account List Load By Website Group [OXPLAY] ZEUS138…" at bounding box center [347, 217] width 694 height 434
